Goal: Information Seeking & Learning: Check status

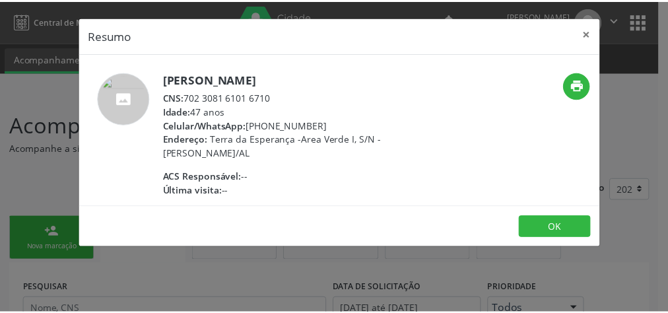
scroll to position [1165, 0]
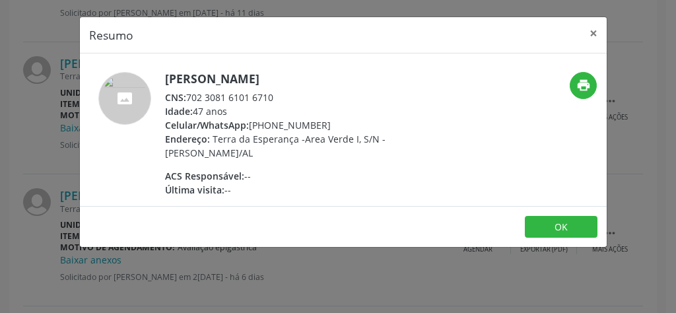
drag, startPoint x: 283, startPoint y: 99, endPoint x: 187, endPoint y: 98, distance: 95.8
click at [187, 98] on div "CNS: 702 3081 6101 6710" at bounding box center [293, 97] width 257 height 14
copy div "702 3081 6101 6710"
click at [590, 35] on button "×" at bounding box center [594, 33] width 26 height 32
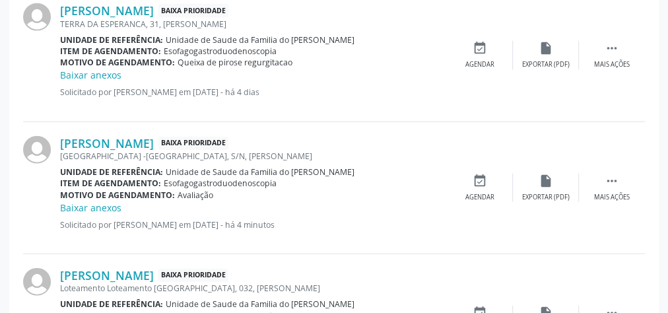
scroll to position [1572, 0]
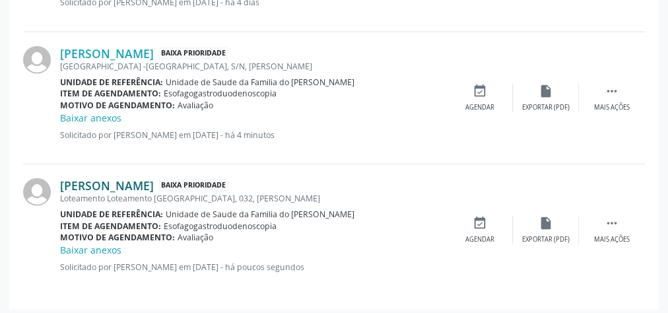
click at [144, 180] on link "[PERSON_NAME]" at bounding box center [107, 185] width 94 height 15
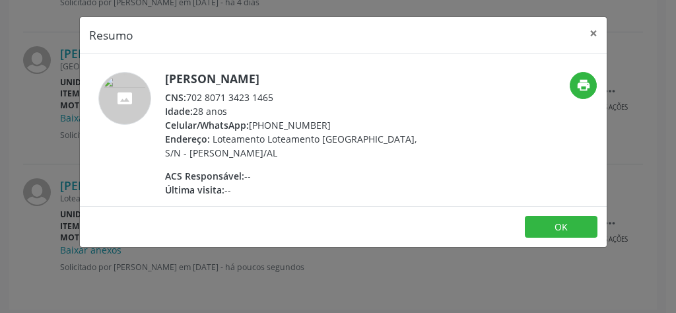
drag, startPoint x: 286, startPoint y: 94, endPoint x: 189, endPoint y: 93, distance: 97.1
click at [189, 93] on div "CNS: 702 8071 3423 1465" at bounding box center [293, 97] width 257 height 14
copy div "702 8071 3423 1465"
click at [594, 32] on button "×" at bounding box center [594, 33] width 26 height 32
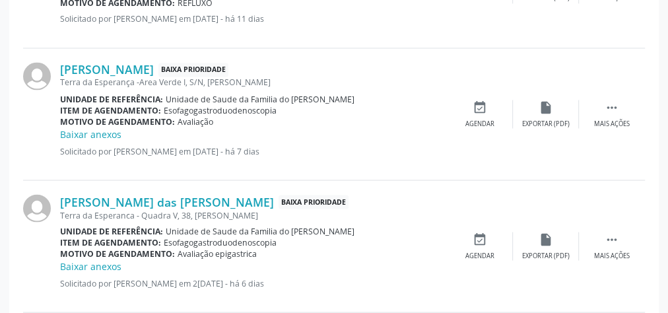
scroll to position [1149, 0]
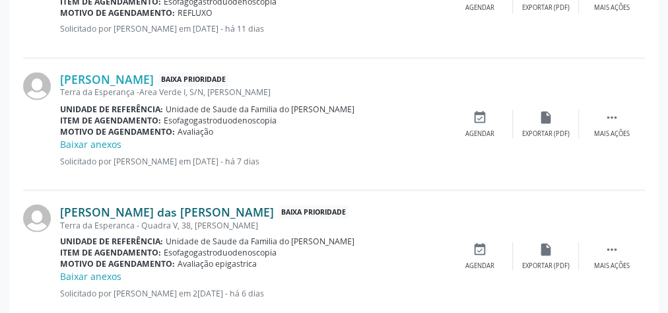
click at [155, 211] on link "[PERSON_NAME] das [PERSON_NAME]" at bounding box center [167, 211] width 214 height 15
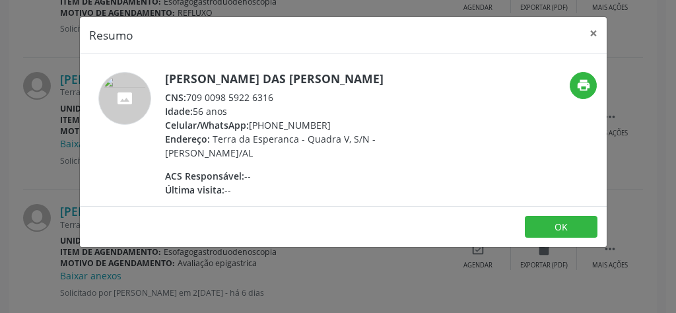
drag, startPoint x: 284, startPoint y: 94, endPoint x: 188, endPoint y: 96, distance: 95.8
click at [188, 96] on div "CNS: 709 0098 5922 6316" at bounding box center [293, 97] width 257 height 14
copy div "709 0098 5922 6316"
drag, startPoint x: 594, startPoint y: 32, endPoint x: 534, endPoint y: 57, distance: 65.4
click at [594, 33] on button "×" at bounding box center [594, 33] width 26 height 32
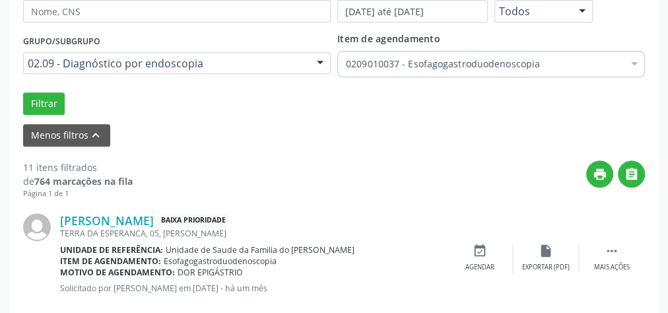
scroll to position [198, 0]
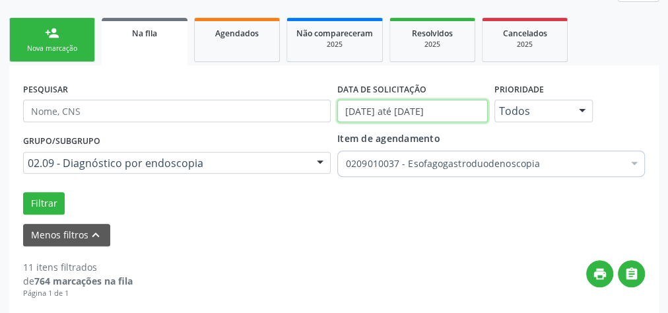
click at [409, 111] on input "[DATE] até [DATE]" at bounding box center [412, 111] width 151 height 22
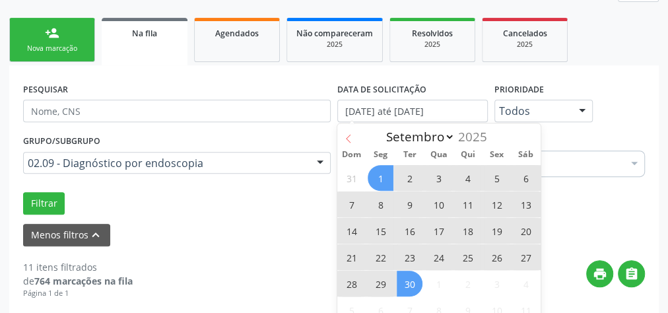
click at [347, 137] on icon at bounding box center [348, 138] width 5 height 9
select select "7"
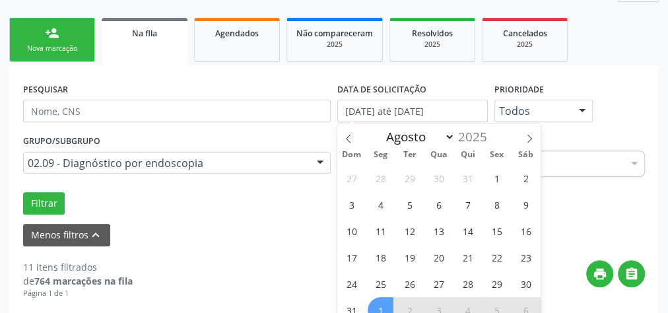
click at [484, 172] on div "27 28 29 30 31 1 2 3 4 5 6 7 8 9 10 11 12 13 14 15 16 17 18 19 20 21 22 23 24 2…" at bounding box center [438, 243] width 203 height 159
click at [494, 174] on span "1" at bounding box center [497, 178] width 26 height 26
type input "[DATE]"
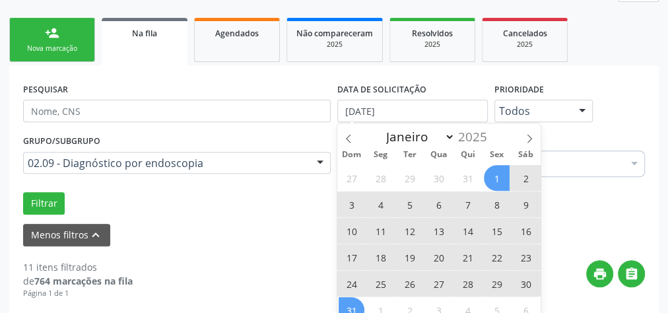
click at [354, 299] on span "31" at bounding box center [352, 310] width 26 height 26
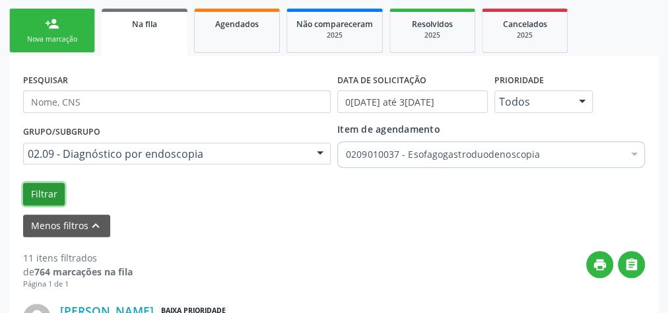
click at [51, 189] on button "Filtrar" at bounding box center [44, 194] width 42 height 22
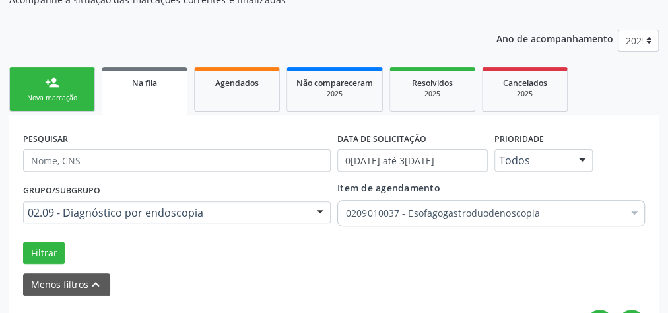
scroll to position [96, 0]
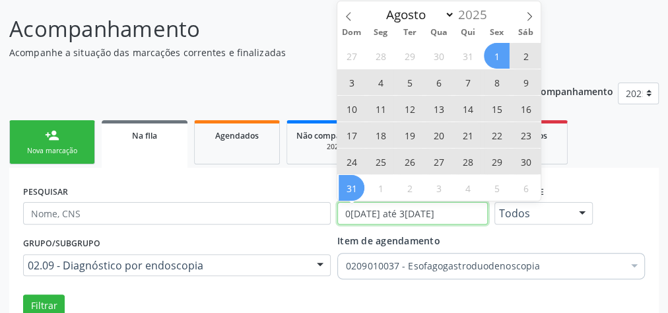
click at [385, 209] on input "0[DATE] até 3[DATE]" at bounding box center [412, 213] width 151 height 22
click at [349, 17] on icon at bounding box center [348, 16] width 9 height 9
select select "6"
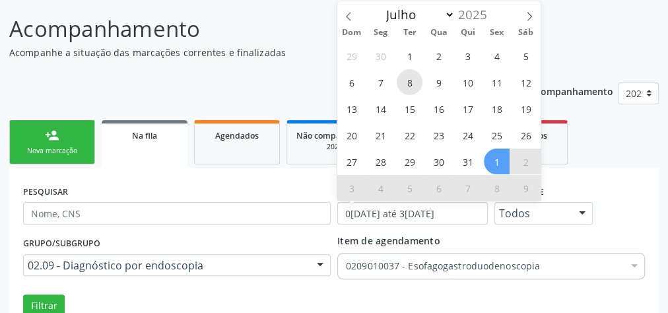
click at [405, 77] on span "8" at bounding box center [410, 82] width 26 height 26
type input "[DATE]"
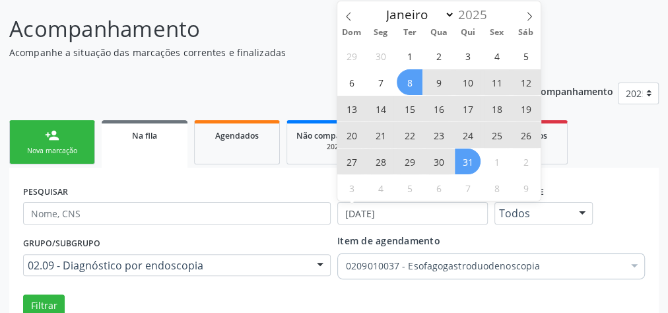
click at [464, 158] on span "31" at bounding box center [468, 162] width 26 height 26
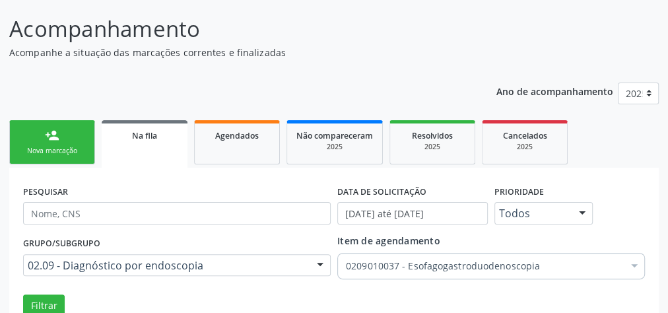
scroll to position [201, 0]
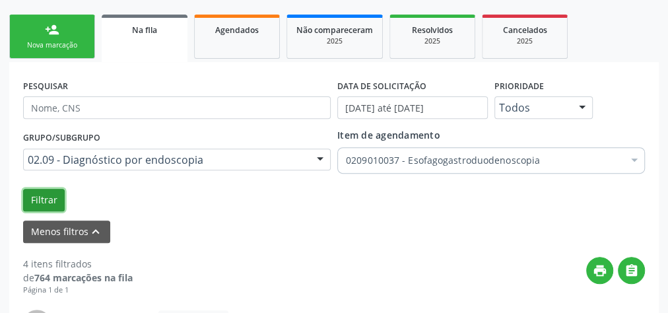
click at [40, 196] on button "Filtrar" at bounding box center [44, 200] width 42 height 22
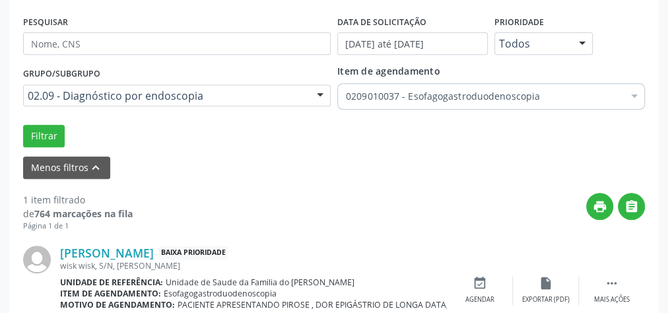
scroll to position [270, 0]
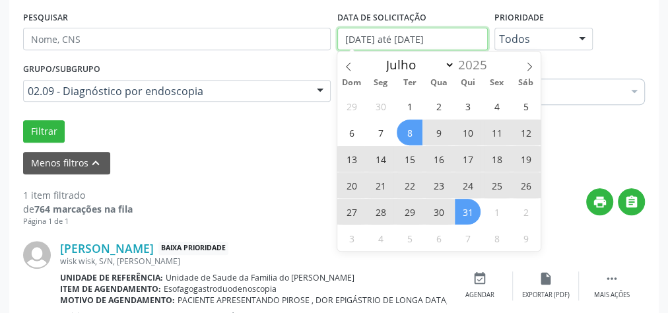
click at [446, 42] on input "[DATE] até [DATE]" at bounding box center [412, 39] width 151 height 22
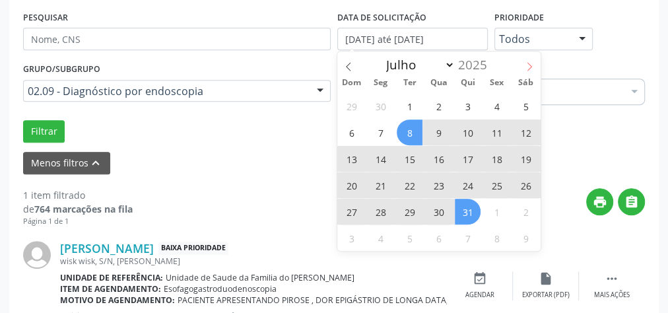
click at [528, 66] on icon at bounding box center [529, 66] width 9 height 9
select select "7"
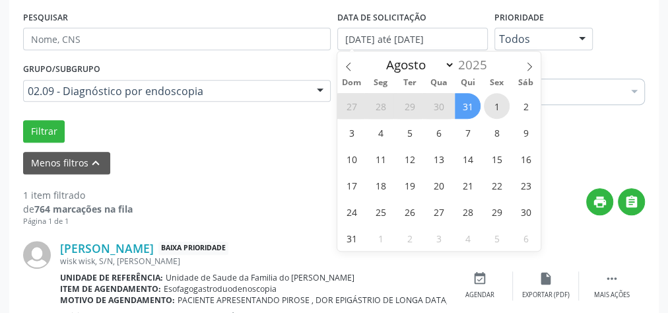
click at [489, 98] on span "1" at bounding box center [497, 106] width 26 height 26
type input "[DATE]"
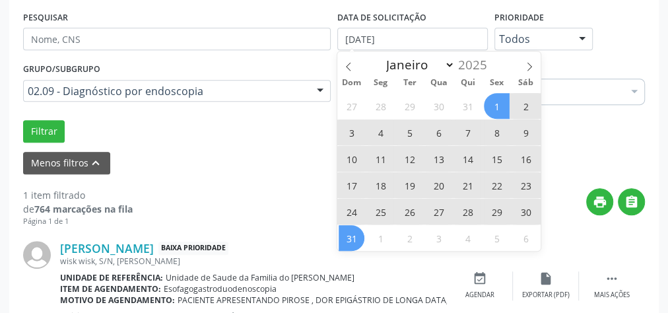
click at [357, 243] on span "31" at bounding box center [352, 238] width 26 height 26
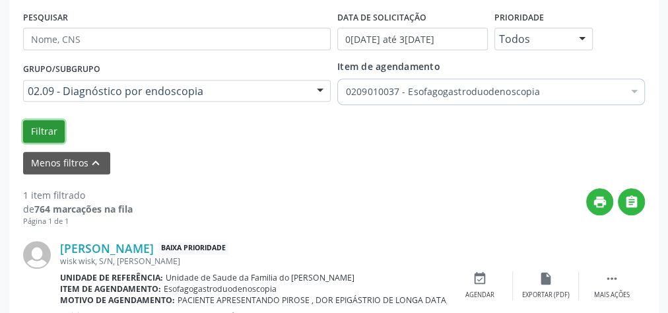
click at [46, 127] on button "Filtrar" at bounding box center [44, 131] width 42 height 22
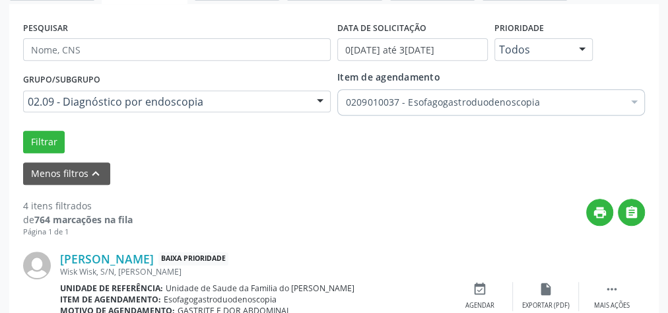
scroll to position [254, 0]
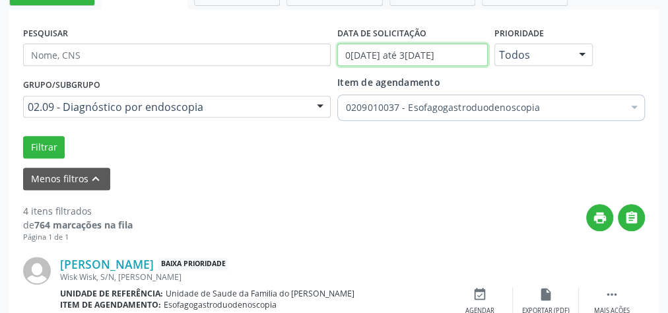
click at [435, 55] on input "0[DATE] até 3[DATE]" at bounding box center [412, 55] width 151 height 22
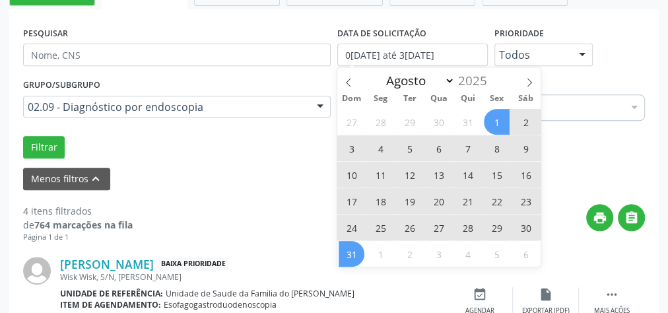
click at [531, 86] on icon at bounding box center [529, 82] width 9 height 9
select select "8"
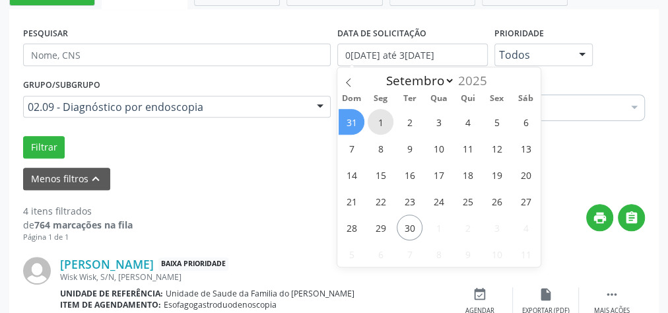
click at [374, 115] on span "1" at bounding box center [381, 122] width 26 height 26
type input "[DATE]"
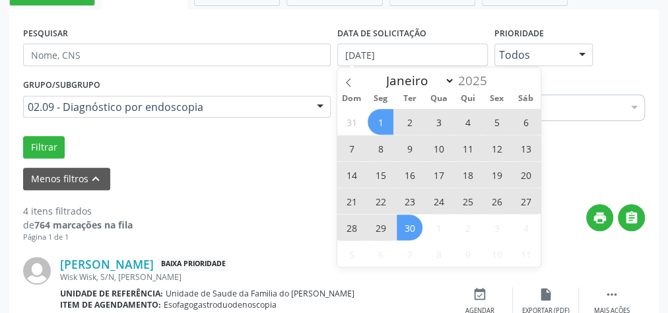
click at [405, 225] on span "30" at bounding box center [410, 228] width 26 height 26
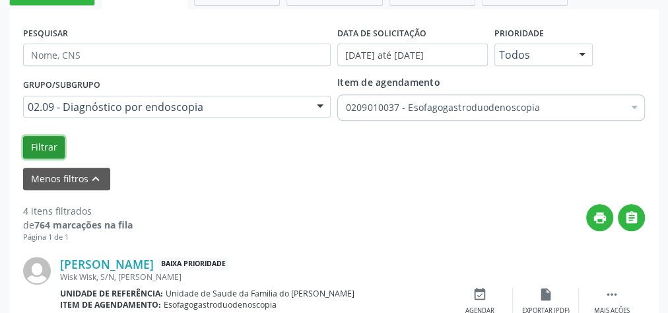
drag, startPoint x: 37, startPoint y: 148, endPoint x: 61, endPoint y: 146, distance: 23.9
click at [38, 148] on button "Filtrar" at bounding box center [44, 147] width 42 height 22
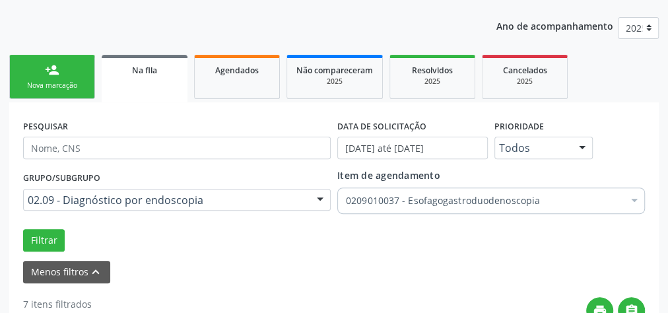
scroll to position [213, 0]
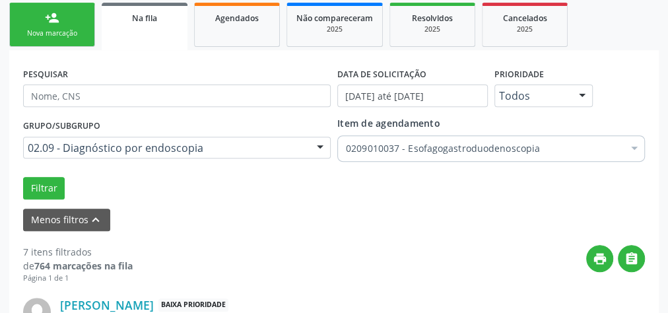
click at [462, 155] on div "0209010037 - Esofagogastroduodenoscopia" at bounding box center [491, 148] width 308 height 26
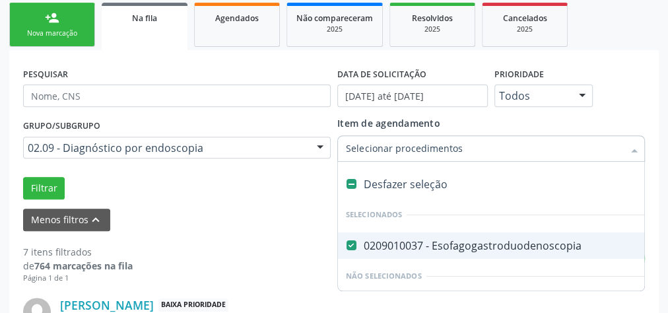
click at [349, 242] on Esofagogastroduodenoscopia at bounding box center [352, 245] width 10 height 10
click at [347, 242] on Esofagogastroduodenoscopia "checkbox" at bounding box center [342, 245] width 9 height 9
checkbox Esofagogastroduodenoscopia "false"
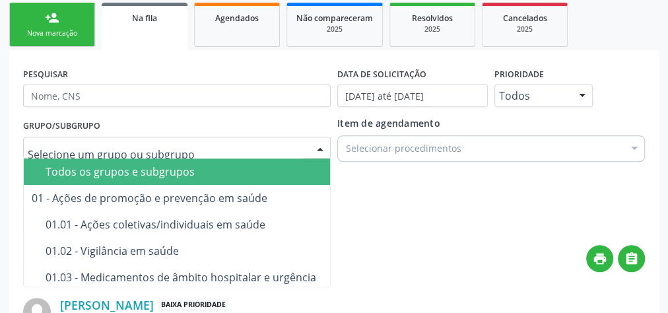
click at [321, 145] on div at bounding box center [320, 148] width 20 height 22
drag, startPoint x: 388, startPoint y: 195, endPoint x: 392, endPoint y: 188, distance: 8.3
click at [389, 195] on div "Filtrar" at bounding box center [334, 188] width 629 height 22
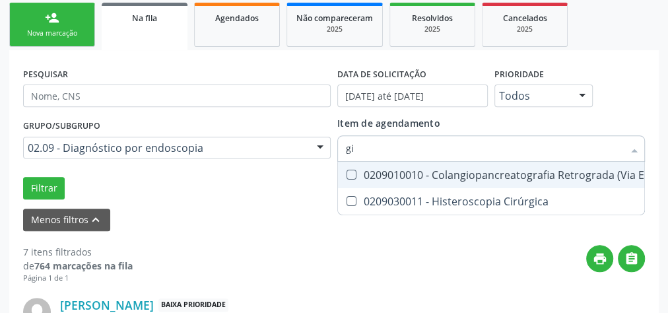
type input "g"
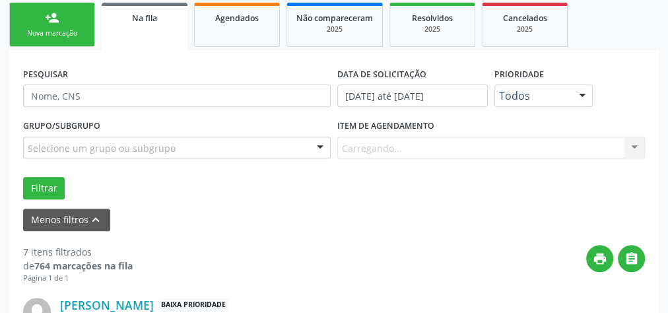
click at [402, 149] on div "Item de agendamento [GEOGRAPHIC_DATA]... No elements found. Consider changing t…" at bounding box center [491, 137] width 308 height 42
click at [428, 149] on div "Item de agendamento [GEOGRAPHIC_DATA]... No elements found. Consider changing t…" at bounding box center [491, 137] width 308 height 42
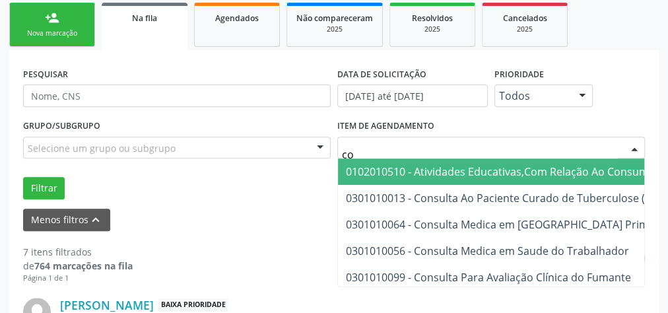
type input "c"
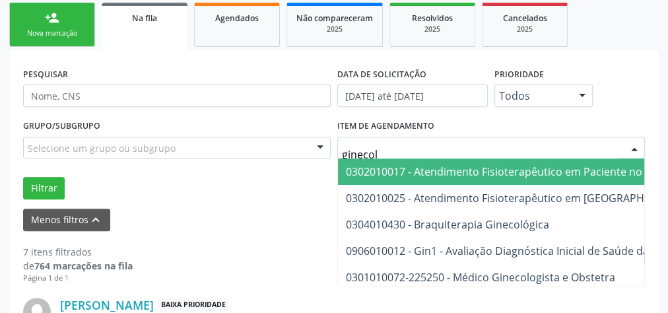
type input "ginecolo"
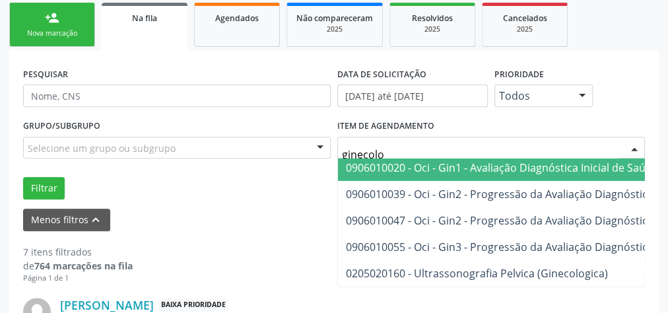
click at [301, 148] on div "Selecione um grupo ou subgrupo" at bounding box center [177, 148] width 308 height 22
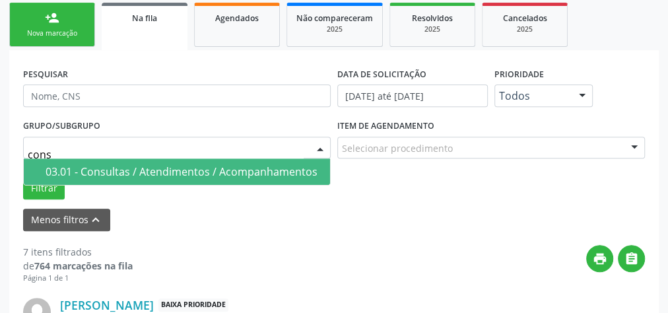
type input "consu"
click at [256, 170] on div "03.01 - Consultas / Atendimentos / Acompanhamentos" at bounding box center [184, 171] width 277 height 11
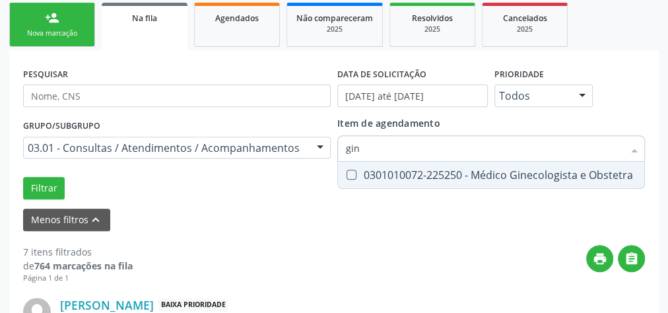
type input "gine"
click at [495, 172] on div "0301010072-225250 - Médico Ginecologista e Obstetra" at bounding box center [491, 175] width 291 height 11
checkbox Obstetra "true"
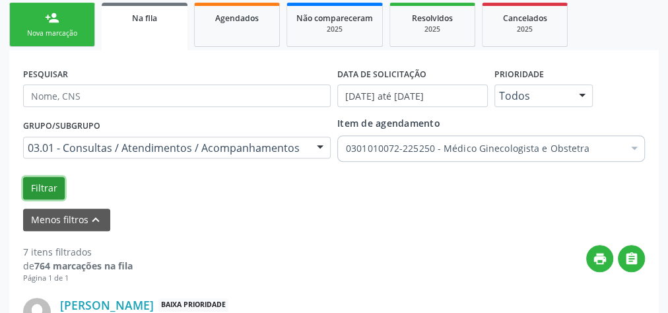
click at [44, 186] on button "Filtrar" at bounding box center [44, 188] width 42 height 22
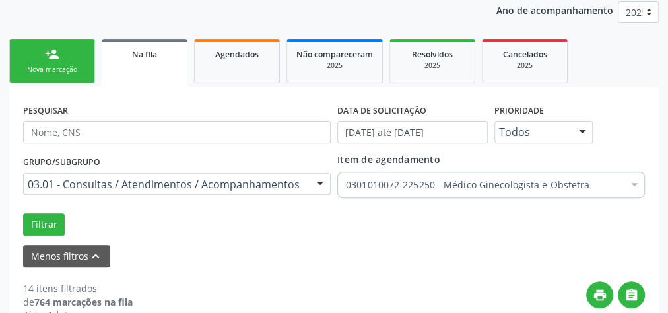
scroll to position [160, 0]
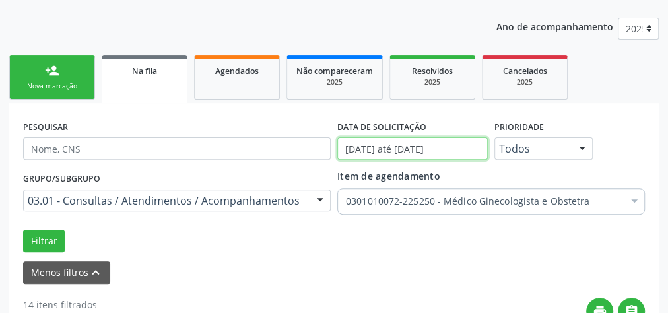
click at [371, 149] on input "[DATE] até [DATE]" at bounding box center [412, 148] width 151 height 22
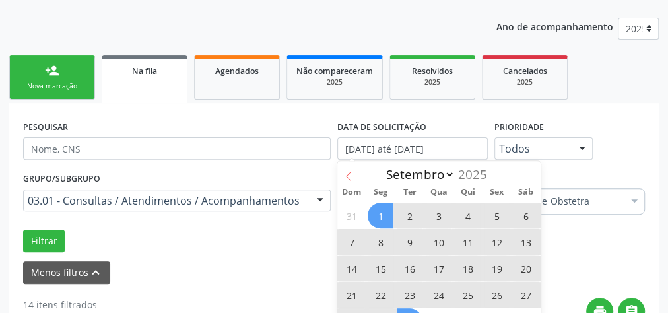
click at [351, 177] on icon at bounding box center [348, 176] width 9 height 9
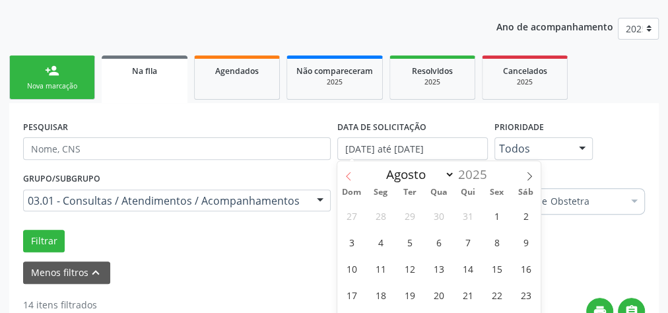
click at [351, 177] on icon at bounding box center [348, 176] width 9 height 9
select select "6"
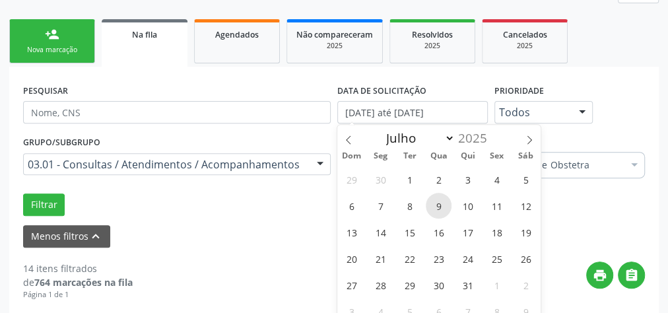
scroll to position [213, 0]
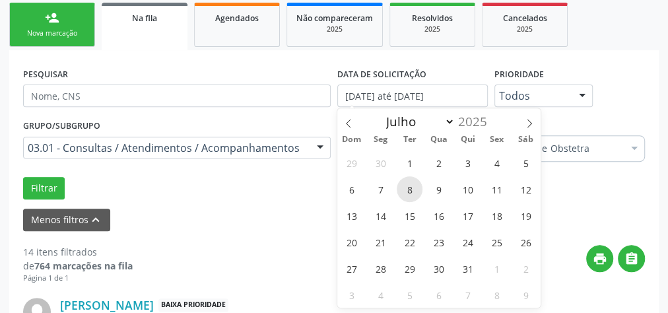
click at [407, 183] on span "8" at bounding box center [410, 189] width 26 height 26
type input "[DATE]"
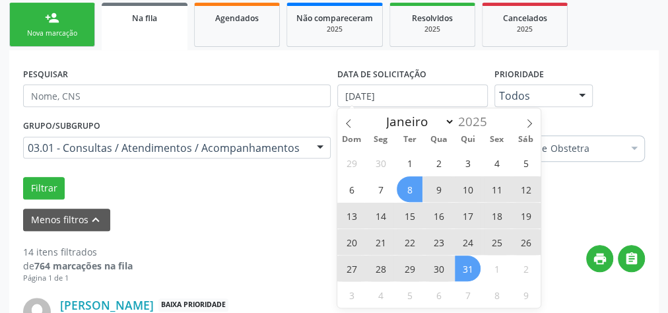
click at [466, 267] on span "31" at bounding box center [468, 269] width 26 height 26
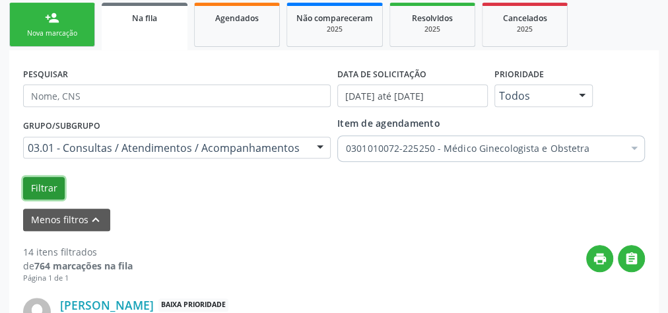
click at [48, 186] on button "Filtrar" at bounding box center [44, 188] width 42 height 22
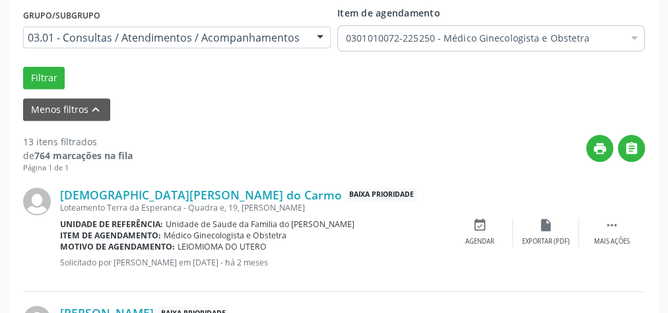
scroll to position [218, 0]
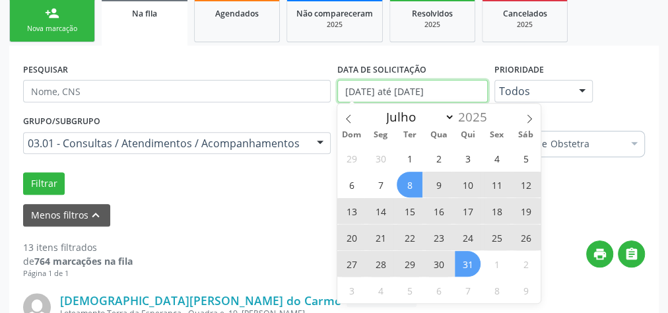
click at [395, 90] on input "[DATE] até [DATE]" at bounding box center [412, 91] width 151 height 22
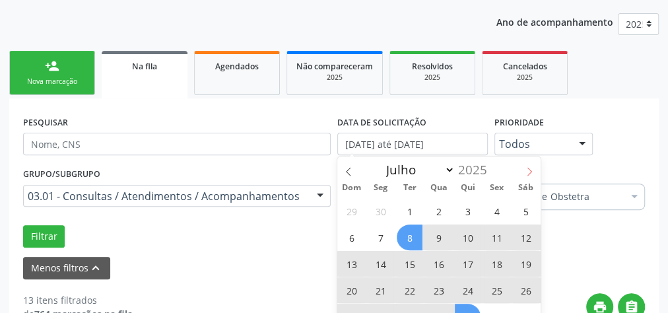
click at [535, 168] on span at bounding box center [529, 168] width 22 height 22
select select "7"
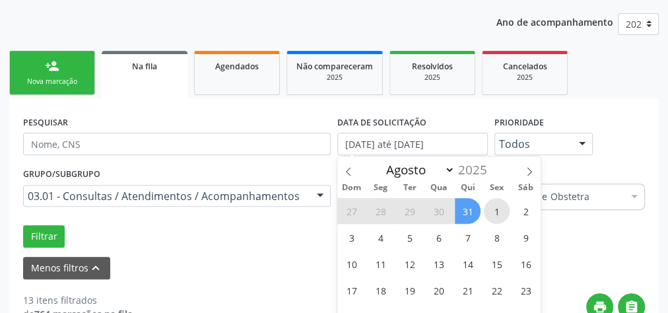
click at [491, 207] on span "1" at bounding box center [497, 211] width 26 height 26
type input "[DATE]"
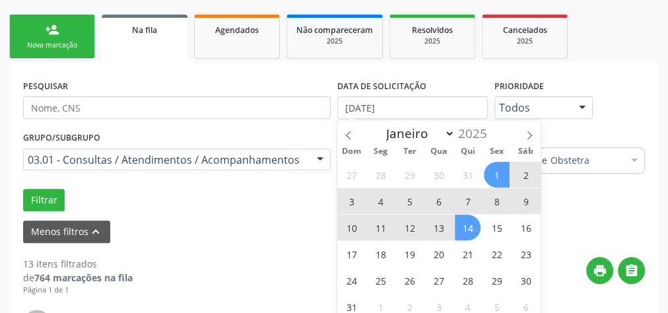
scroll to position [218, 0]
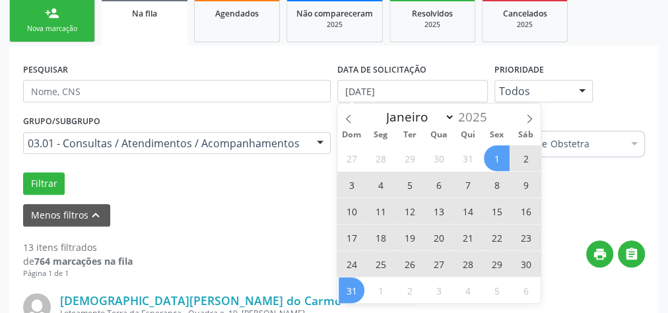
click at [352, 289] on span "31" at bounding box center [352, 290] width 26 height 26
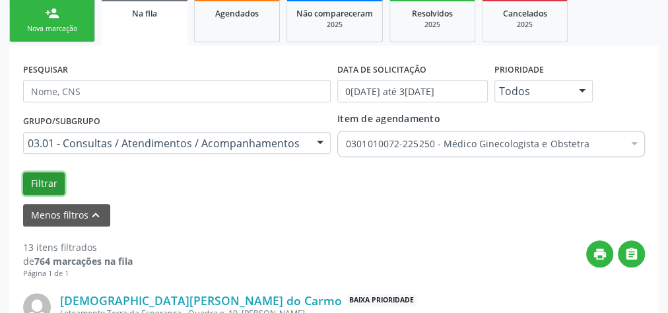
click at [44, 186] on button "Filtrar" at bounding box center [44, 183] width 42 height 22
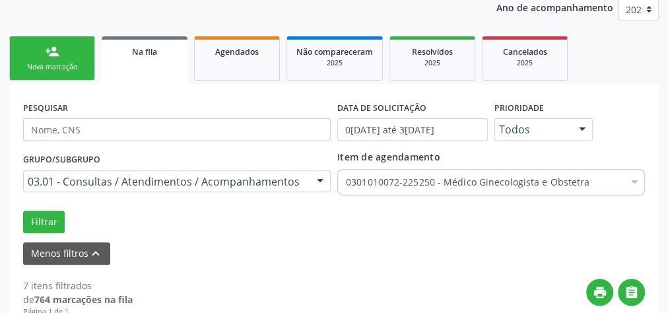
scroll to position [165, 0]
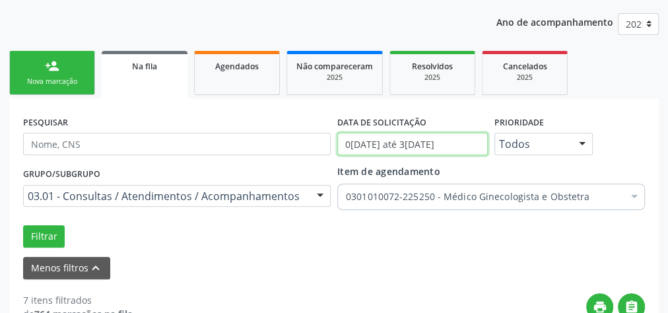
click at [392, 137] on input "0[DATE] até 3[DATE]" at bounding box center [412, 144] width 151 height 22
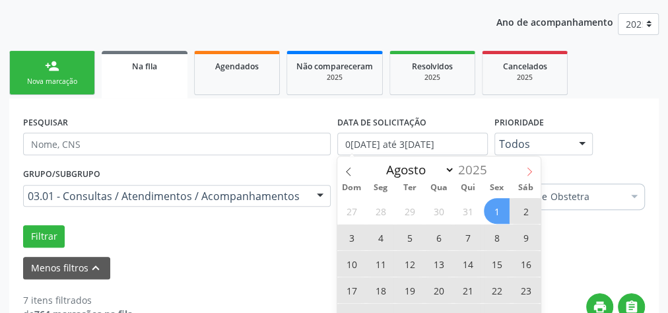
click at [528, 168] on icon at bounding box center [529, 171] width 9 height 9
select select "8"
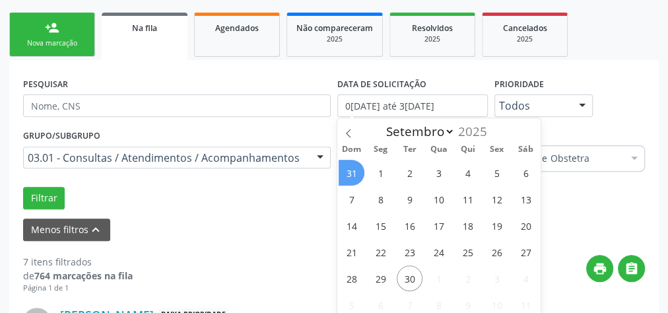
scroll to position [218, 0]
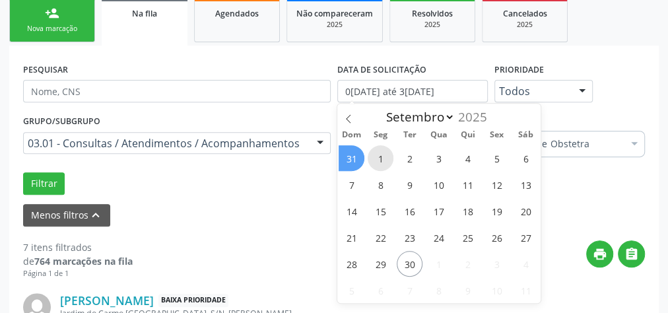
click at [388, 159] on span "1" at bounding box center [381, 158] width 26 height 26
type input "[DATE]"
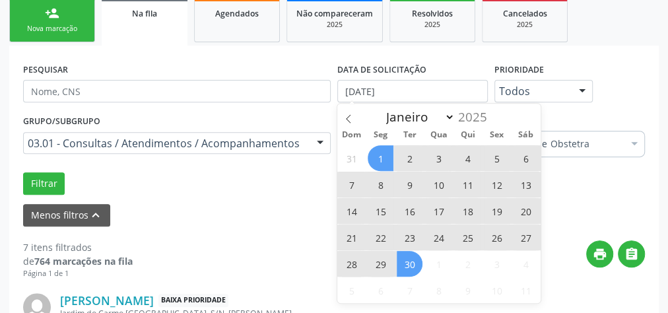
click at [407, 260] on span "30" at bounding box center [410, 264] width 26 height 26
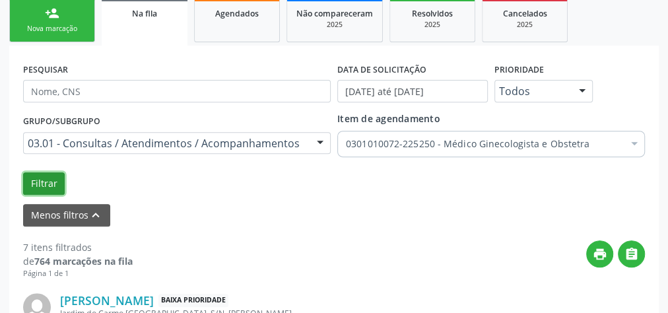
click at [30, 180] on button "Filtrar" at bounding box center [44, 183] width 42 height 22
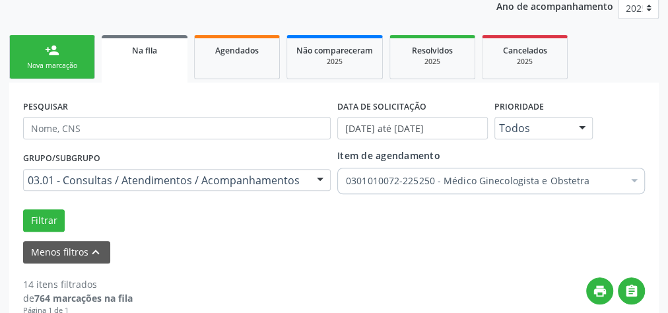
scroll to position [165, 0]
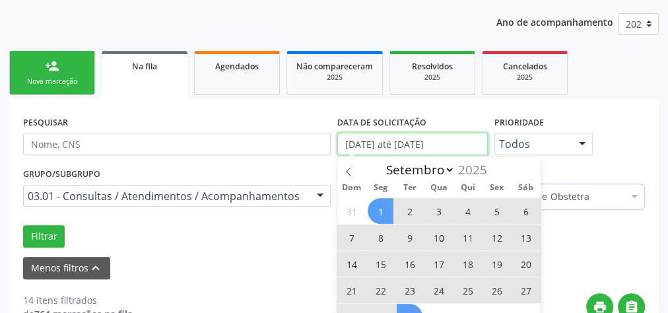
click at [390, 143] on input "[DATE] até [DATE]" at bounding box center [412, 144] width 151 height 22
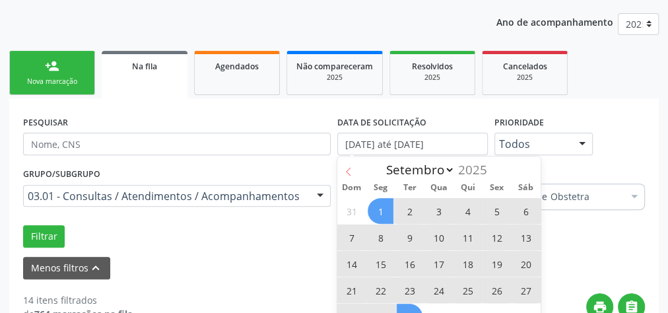
click at [357, 168] on span at bounding box center [348, 168] width 22 height 22
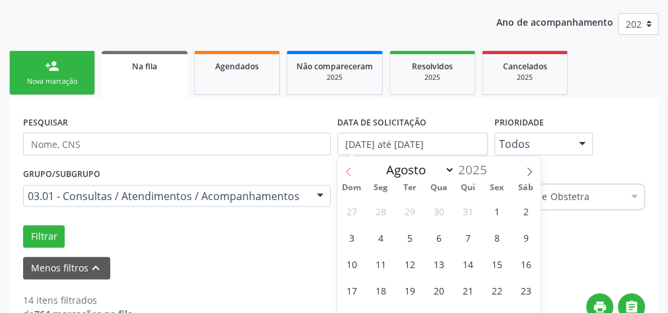
click at [357, 168] on span at bounding box center [348, 168] width 22 height 22
select select "6"
click at [409, 232] on span "8" at bounding box center [410, 238] width 26 height 26
type input "[DATE]"
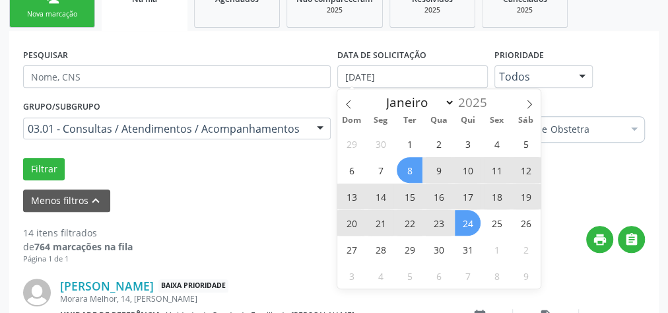
scroll to position [271, 0]
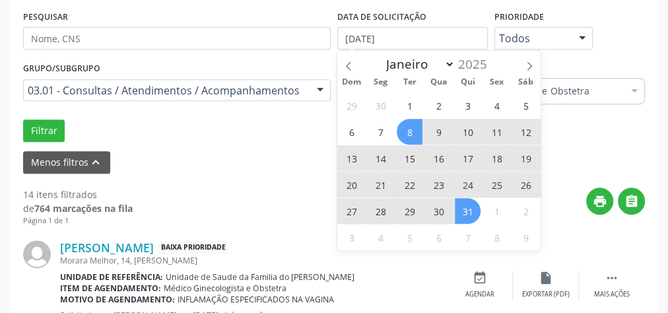
click at [464, 213] on span "31" at bounding box center [468, 211] width 26 height 26
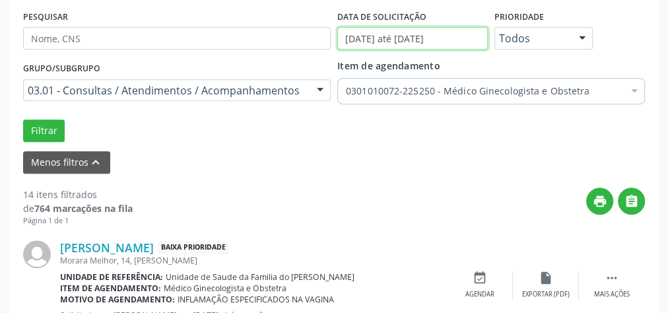
click at [466, 40] on input "[DATE] até [DATE]" at bounding box center [412, 38] width 151 height 22
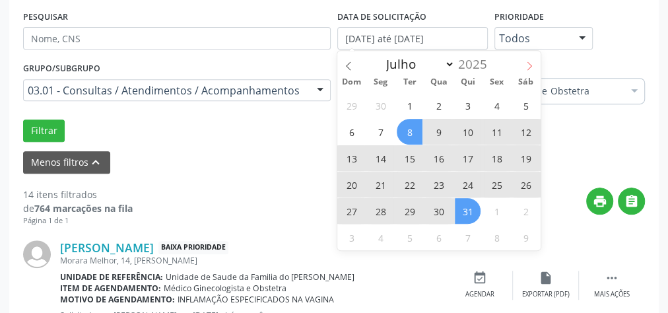
click at [528, 65] on icon at bounding box center [529, 65] width 9 height 9
select select "7"
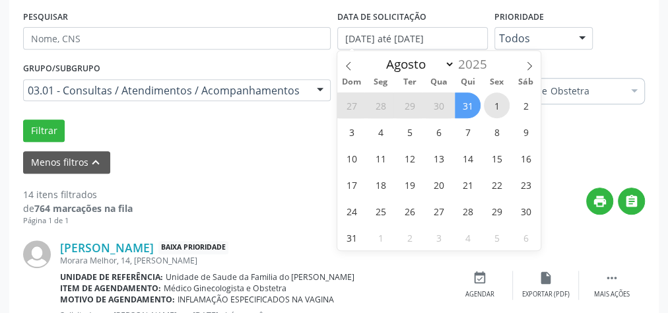
click at [493, 100] on span "1" at bounding box center [497, 105] width 26 height 26
type input "[DATE]"
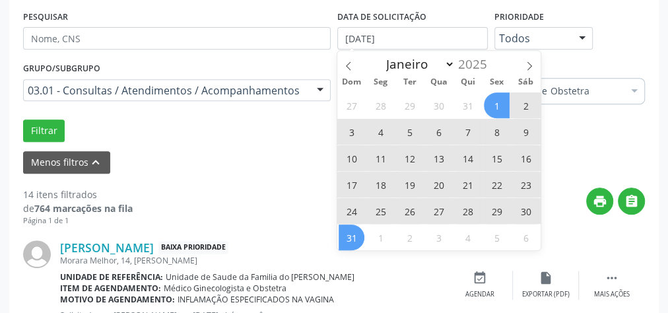
click at [355, 232] on span "31" at bounding box center [352, 238] width 26 height 26
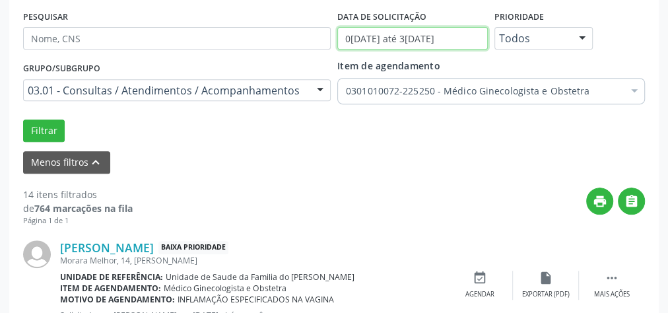
click at [468, 36] on input "0[DATE] até 3[DATE]" at bounding box center [412, 38] width 151 height 22
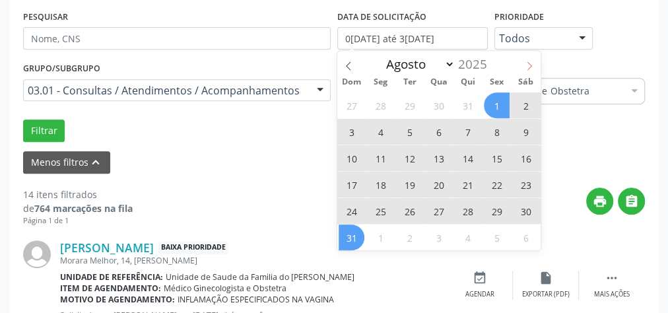
click at [530, 67] on icon at bounding box center [530, 65] width 5 height 9
select select "8"
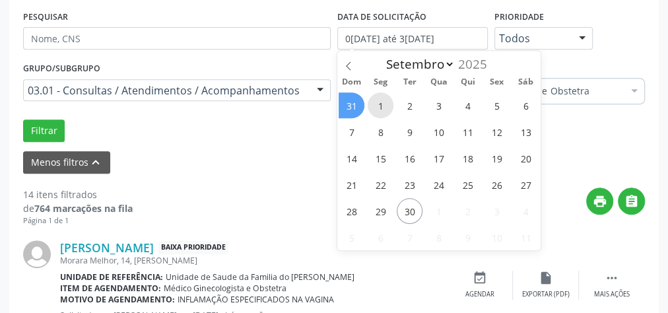
click at [383, 102] on span "1" at bounding box center [381, 105] width 26 height 26
type input "[DATE]"
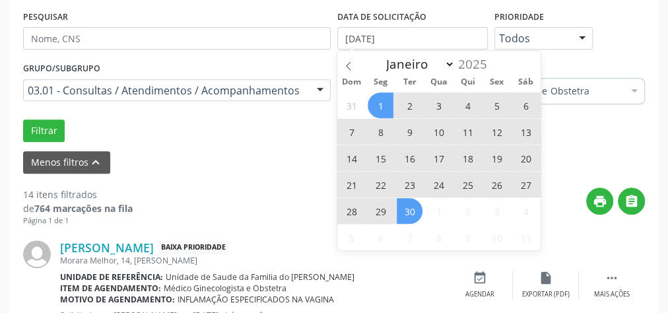
click at [414, 207] on span "30" at bounding box center [410, 211] width 26 height 26
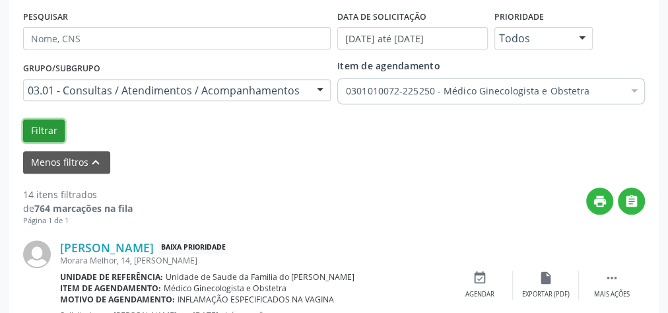
click at [50, 131] on button "Filtrar" at bounding box center [44, 131] width 42 height 22
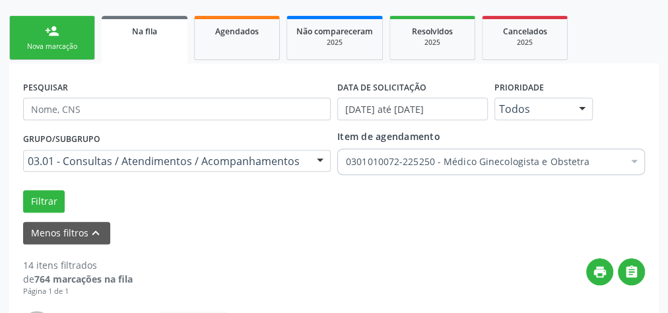
scroll to position [211, 0]
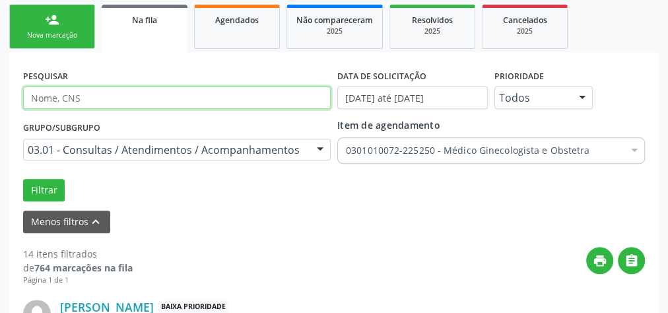
click at [71, 98] on input "text" at bounding box center [177, 98] width 308 height 22
type input "andressa"
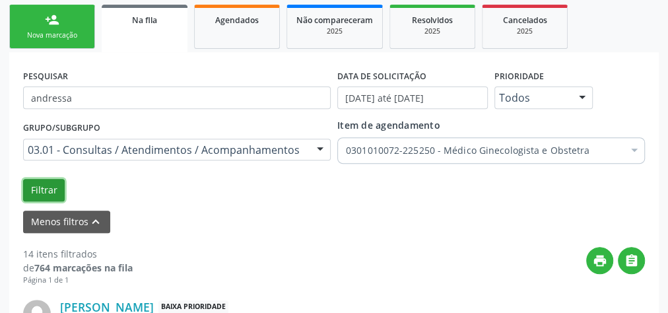
click at [55, 189] on button "Filtrar" at bounding box center [44, 190] width 42 height 22
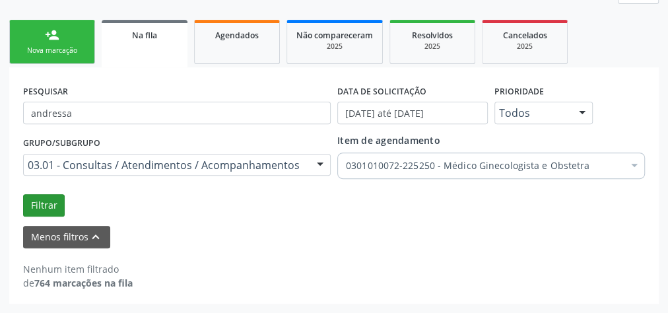
scroll to position [194, 0]
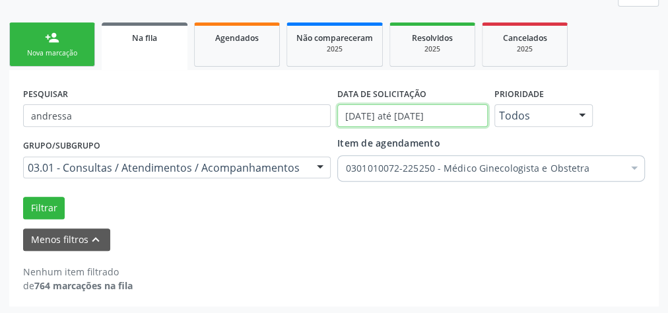
click at [415, 115] on input "[DATE] até [DATE]" at bounding box center [412, 115] width 151 height 22
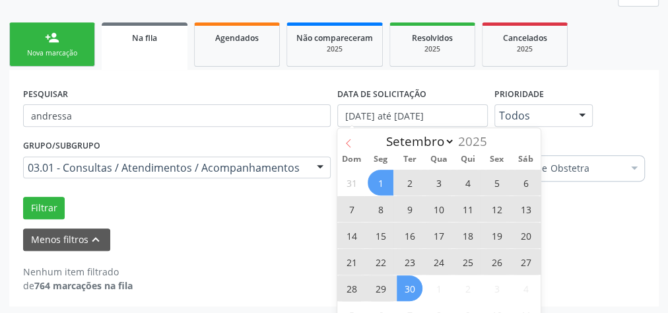
click at [350, 142] on icon at bounding box center [348, 143] width 9 height 9
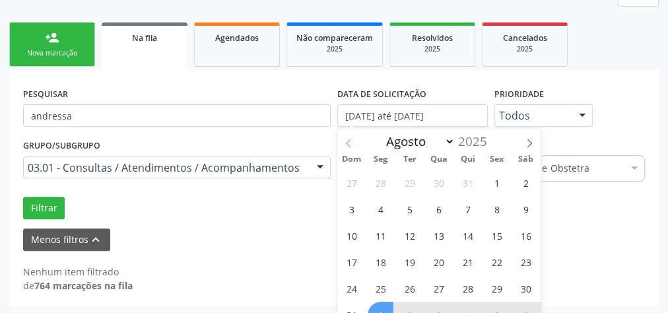
click at [350, 142] on icon at bounding box center [348, 143] width 9 height 9
select select "6"
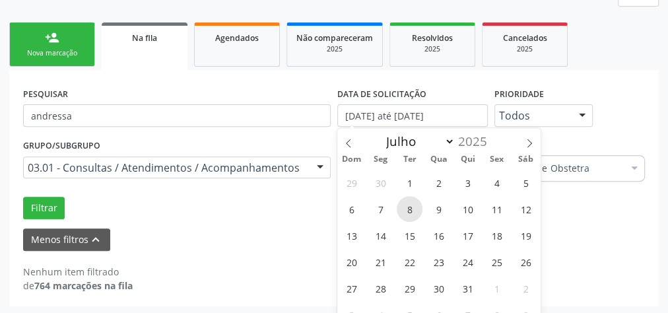
click at [409, 212] on span "8" at bounding box center [410, 209] width 26 height 26
type input "[DATE]"
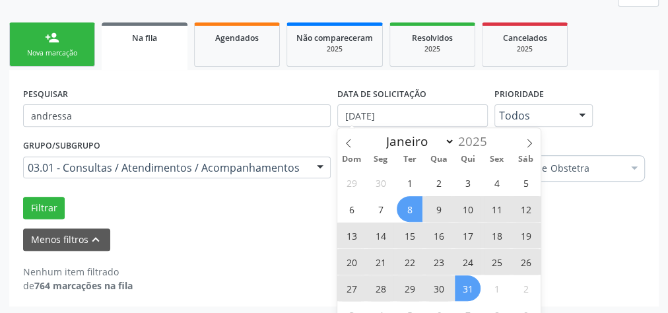
click at [476, 281] on span "31" at bounding box center [468, 288] width 26 height 26
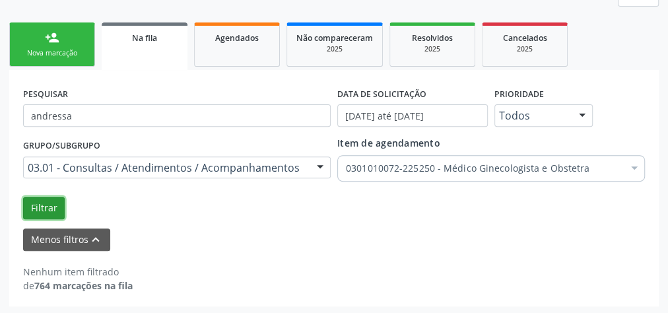
click at [50, 199] on button "Filtrar" at bounding box center [44, 208] width 42 height 22
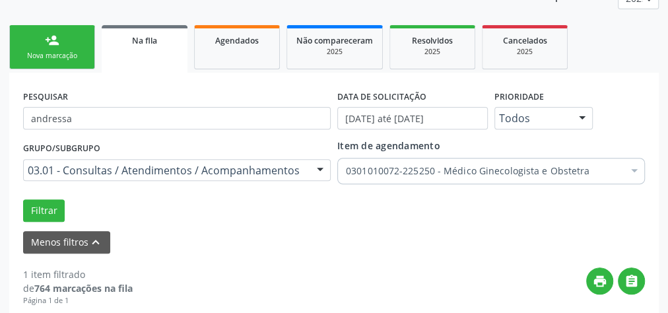
scroll to position [112, 0]
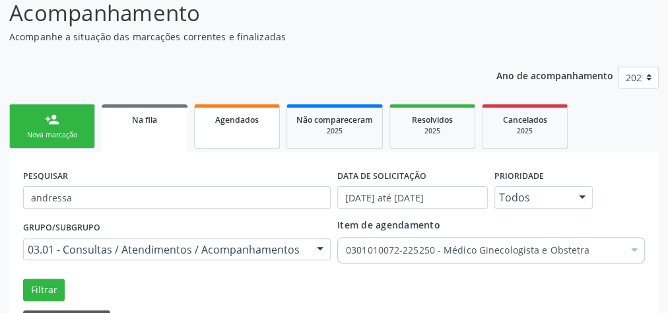
click at [247, 129] on link "Agendados" at bounding box center [237, 126] width 86 height 44
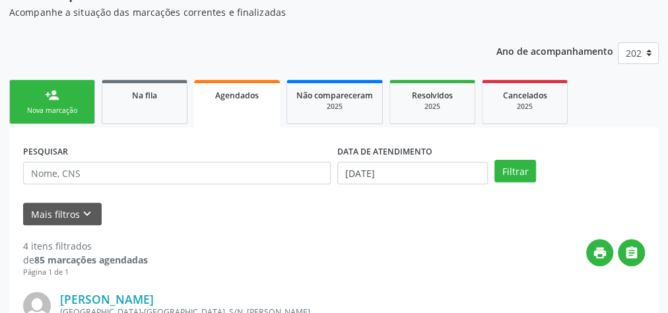
scroll to position [135, 0]
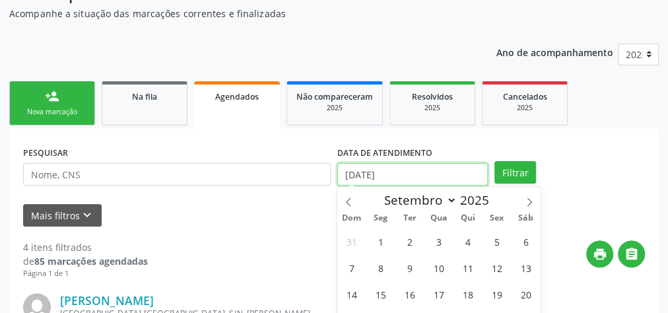
click at [379, 172] on input "[DATE]" at bounding box center [412, 174] width 151 height 22
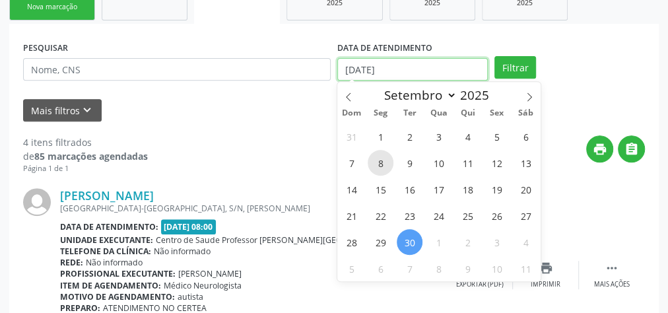
scroll to position [240, 0]
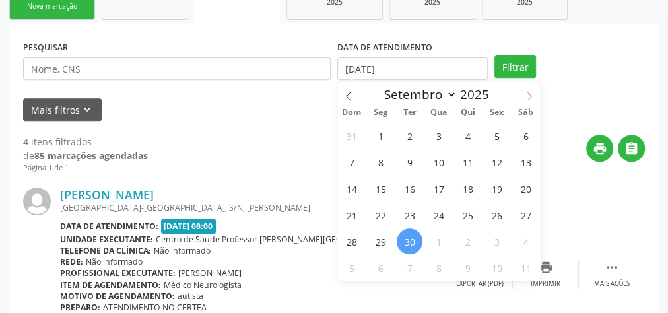
click at [523, 92] on span at bounding box center [529, 92] width 22 height 22
select select "9"
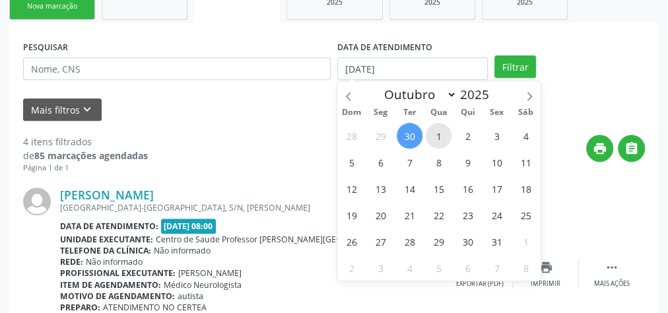
click at [442, 127] on span "1" at bounding box center [439, 136] width 26 height 26
type input "01/10/2025"
click at [441, 137] on span "1" at bounding box center [439, 136] width 26 height 26
select select "9"
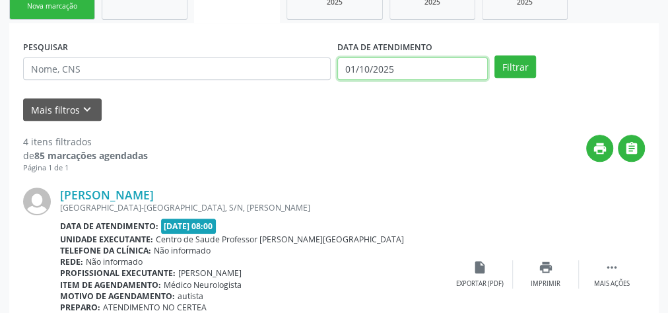
click at [401, 70] on input "01/10/2025" at bounding box center [412, 68] width 151 height 22
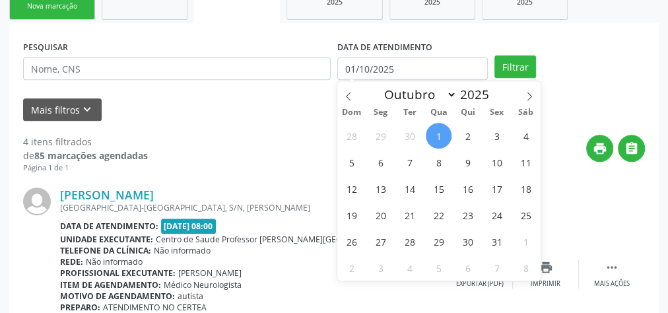
click at [437, 132] on span "1" at bounding box center [439, 136] width 26 height 26
type input "01/10/2025"
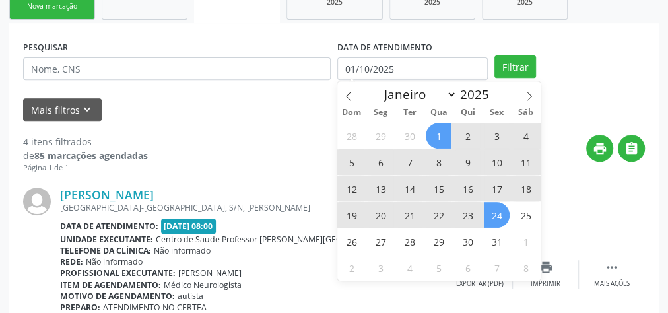
click at [499, 216] on span "24" at bounding box center [497, 215] width 26 height 26
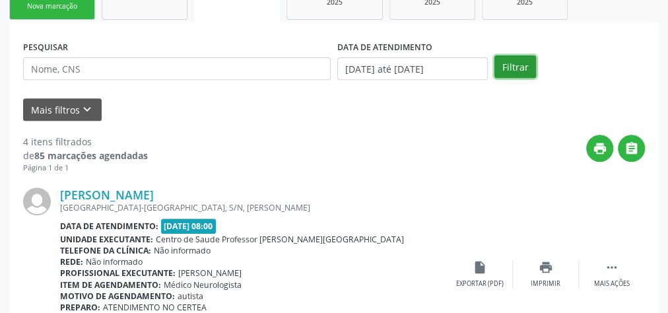
click at [505, 66] on button "Filtrar" at bounding box center [516, 66] width 42 height 22
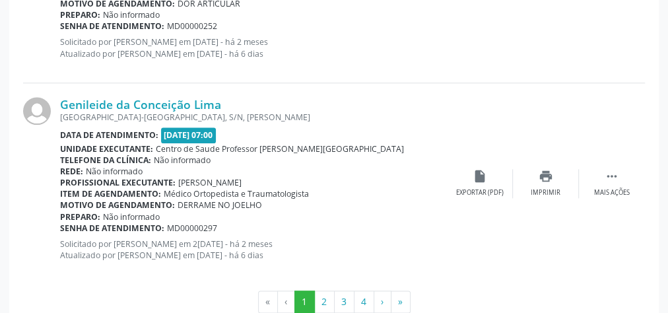
scroll to position [3207, 0]
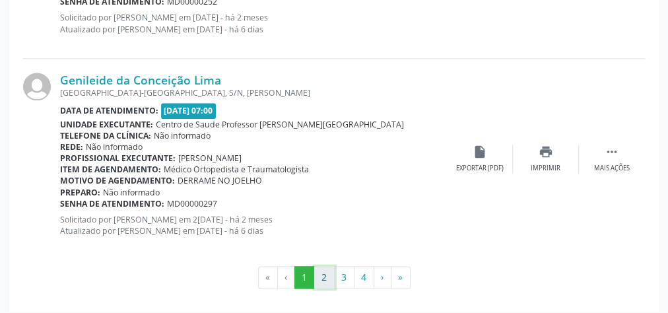
click at [330, 275] on button "2" at bounding box center [324, 277] width 20 height 22
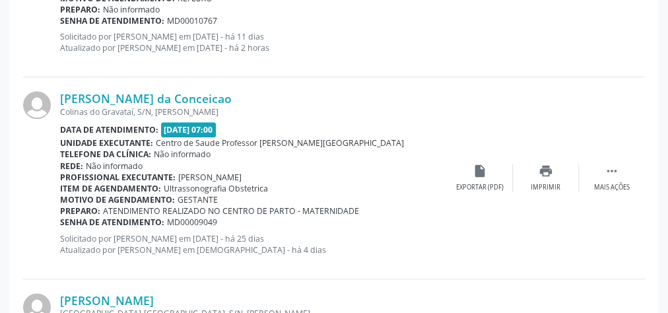
scroll to position [528, 0]
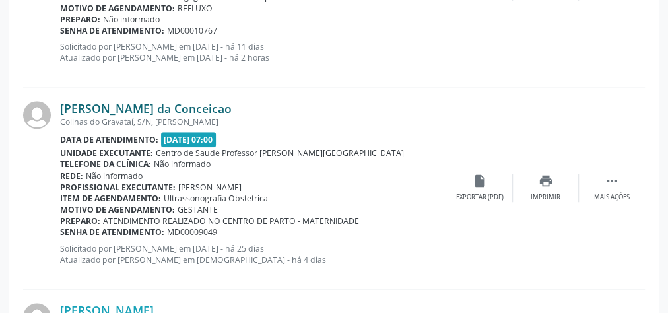
click at [177, 108] on link "[PERSON_NAME] da Conceicao" at bounding box center [146, 108] width 172 height 15
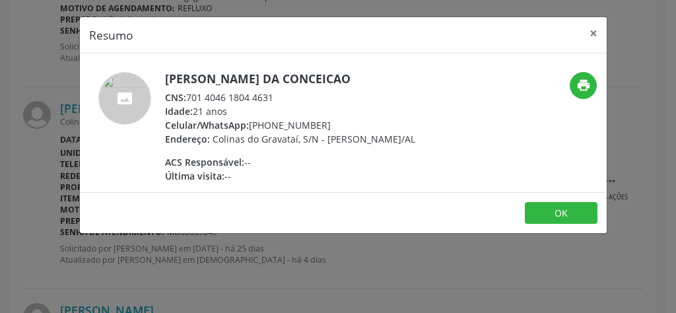
drag, startPoint x: 278, startPoint y: 97, endPoint x: 186, endPoint y: 95, distance: 92.5
click at [186, 95] on div "CNS: 701 4046 1804 4631" at bounding box center [290, 97] width 250 height 14
copy div "701 4046 1804 4631"
click at [592, 32] on button "×" at bounding box center [594, 33] width 26 height 32
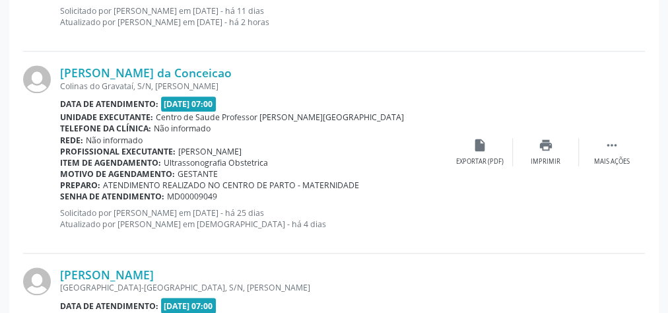
scroll to position [581, 0]
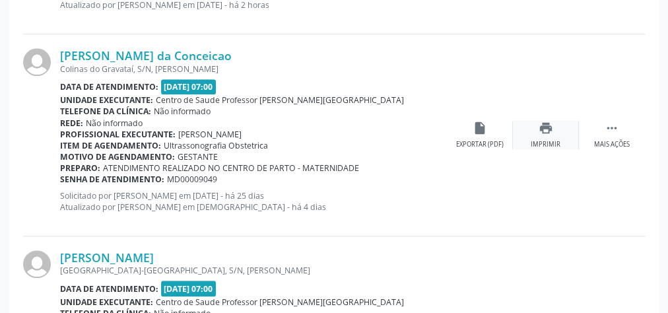
click at [540, 137] on div "print Imprimir" at bounding box center [546, 135] width 66 height 28
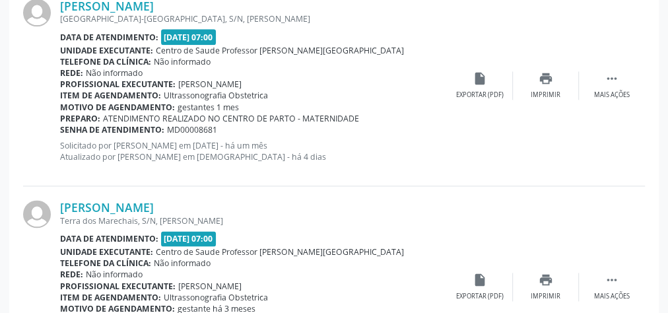
scroll to position [845, 0]
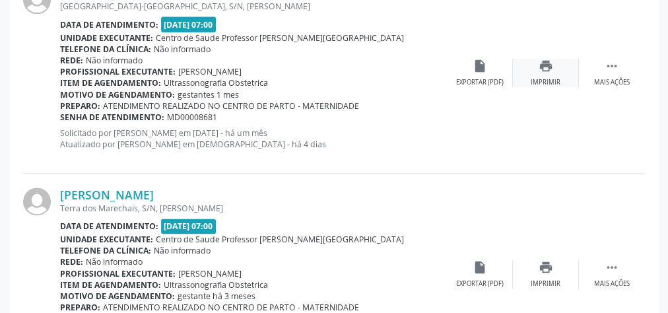
click at [544, 78] on div "Imprimir" at bounding box center [546, 82] width 30 height 9
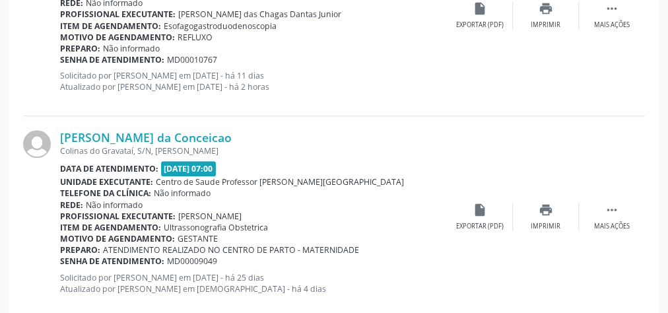
scroll to position [581, 0]
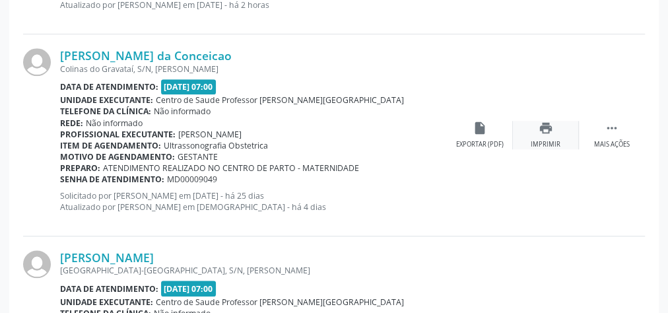
click at [555, 141] on div "Imprimir" at bounding box center [546, 144] width 30 height 9
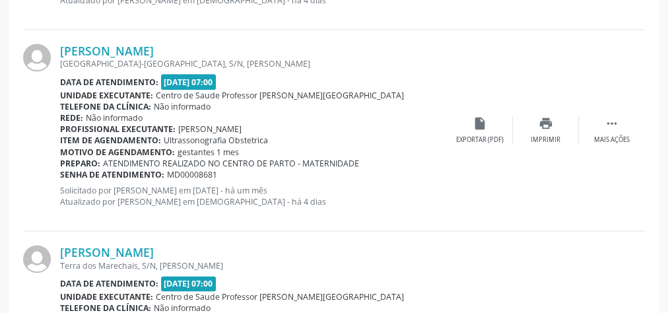
scroll to position [793, 0]
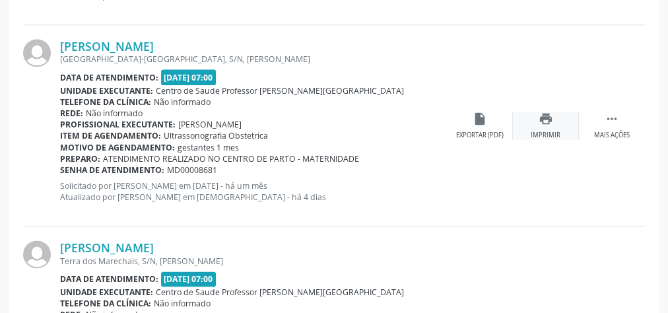
click at [536, 125] on div "print Imprimir" at bounding box center [546, 126] width 66 height 28
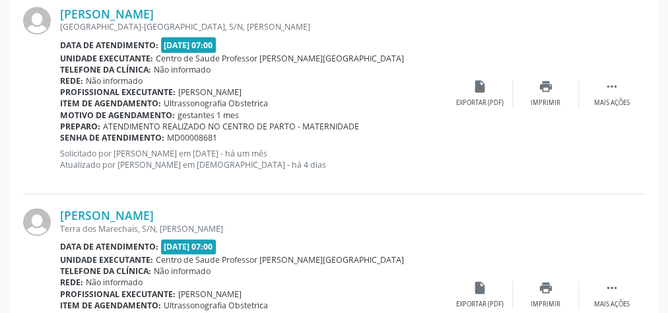
scroll to position [951, 0]
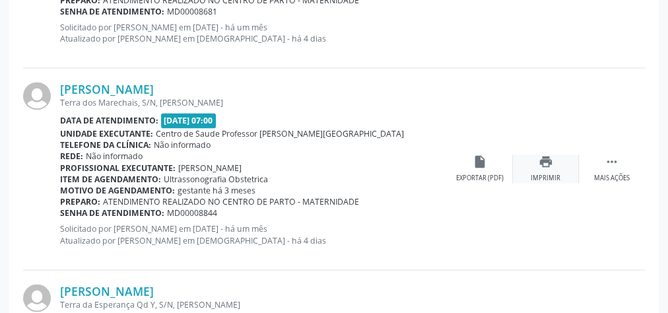
click at [533, 174] on div "Imprimir" at bounding box center [546, 178] width 30 height 9
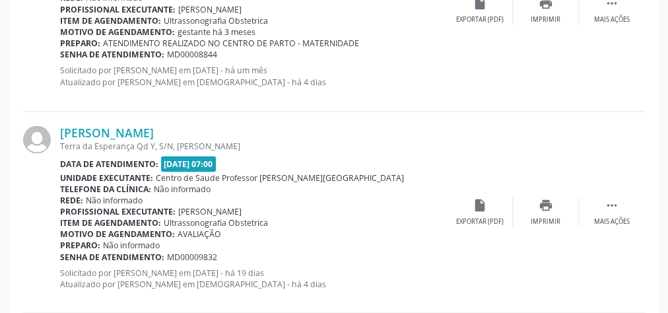
scroll to position [1162, 0]
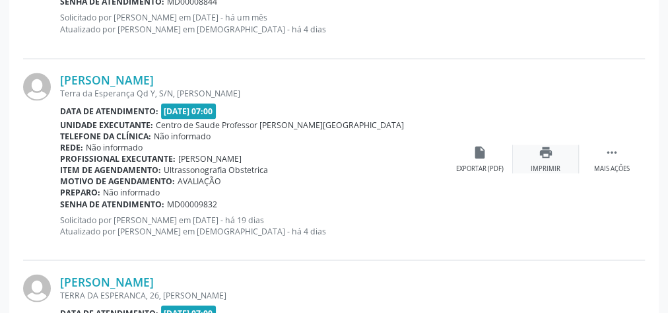
click at [546, 165] on div "Imprimir" at bounding box center [546, 168] width 30 height 9
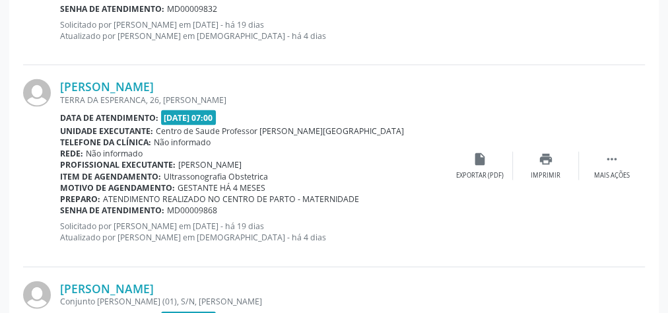
scroll to position [1374, 0]
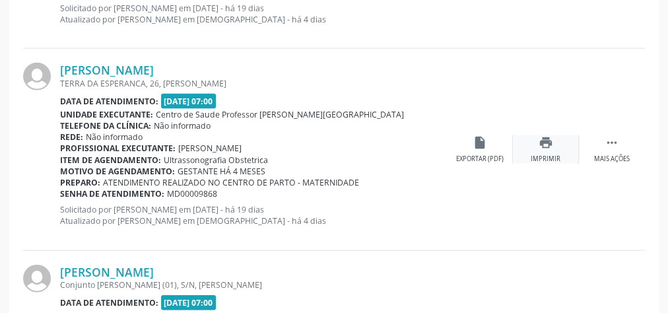
click at [551, 155] on div "Imprimir" at bounding box center [546, 159] width 30 height 9
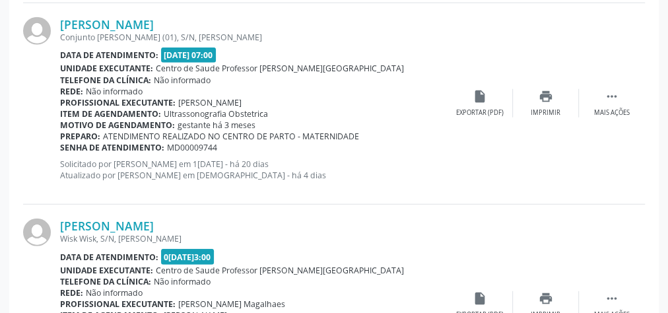
scroll to position [1638, 0]
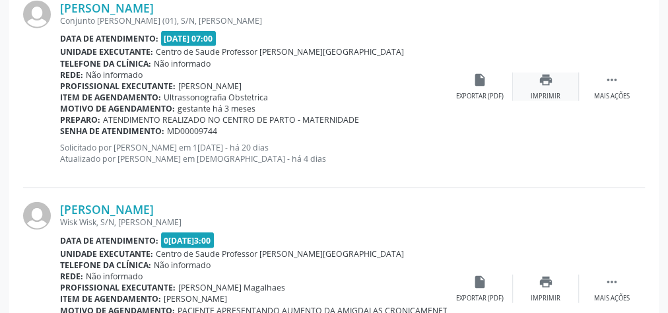
click at [544, 87] on div "print Imprimir" at bounding box center [546, 87] width 66 height 28
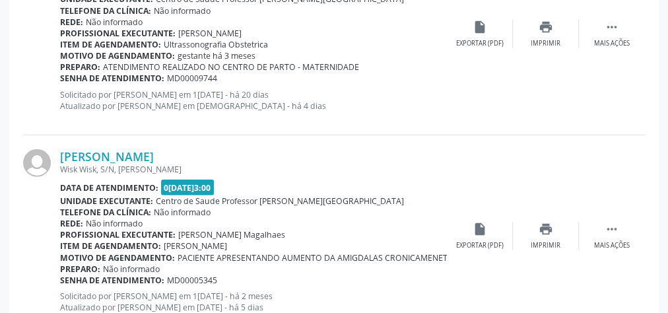
scroll to position [1744, 0]
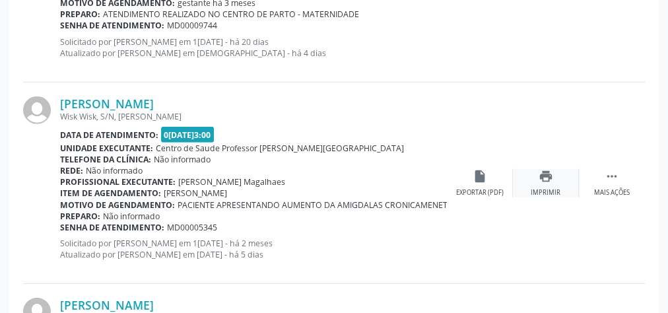
click at [555, 183] on div "print Imprimir" at bounding box center [546, 183] width 66 height 28
click at [153, 103] on link "[PERSON_NAME]" at bounding box center [107, 103] width 94 height 15
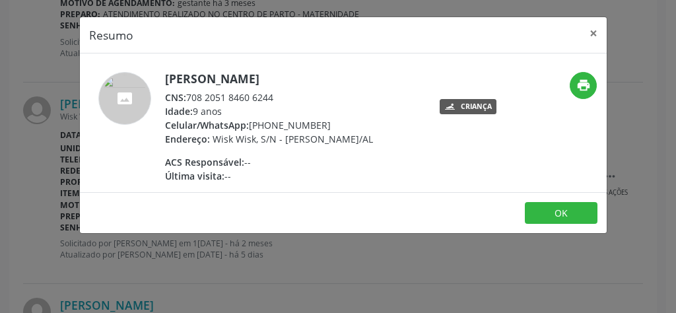
drag, startPoint x: 278, startPoint y: 96, endPoint x: 186, endPoint y: 95, distance: 92.5
click at [186, 95] on div "CNS: 708 2051 8460 6244" at bounding box center [269, 97] width 208 height 14
copy div "708 2051 8460 6244"
click at [595, 32] on button "×" at bounding box center [594, 33] width 26 height 32
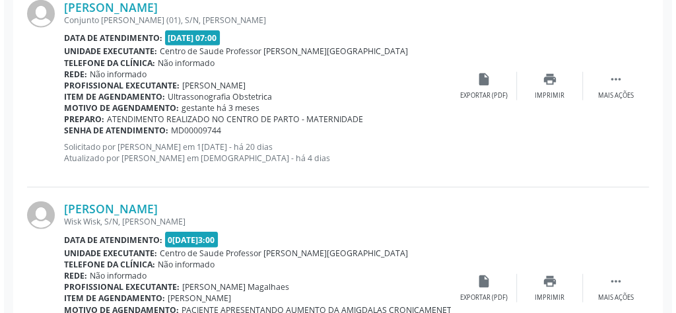
scroll to position [1638, 0]
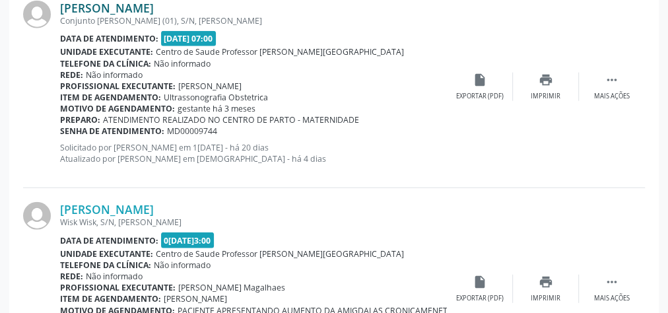
click at [141, 4] on link "[PERSON_NAME]" at bounding box center [107, 8] width 94 height 15
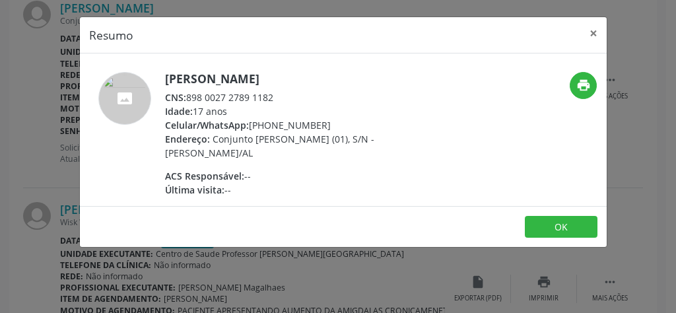
drag, startPoint x: 280, startPoint y: 96, endPoint x: 190, endPoint y: 98, distance: 90.5
click at [190, 98] on div "CNS: 898 0027 2789 1182" at bounding box center [293, 97] width 257 height 14
copy div "898 0027 2789 1182"
click at [598, 31] on button "×" at bounding box center [594, 33] width 26 height 32
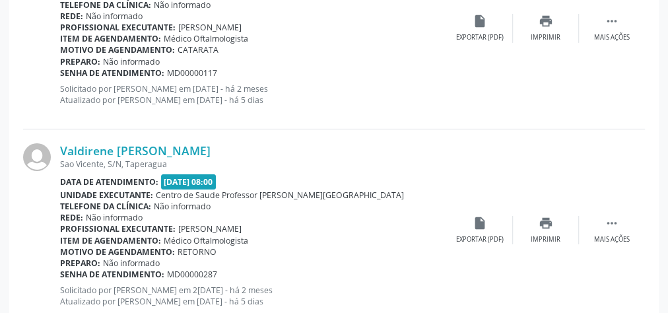
scroll to position [2321, 0]
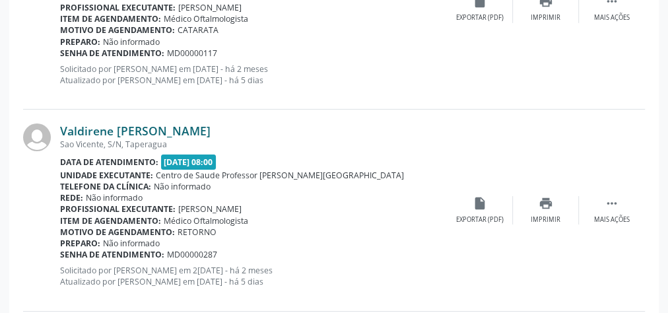
click at [139, 124] on link "Valdirene [PERSON_NAME]" at bounding box center [135, 131] width 151 height 15
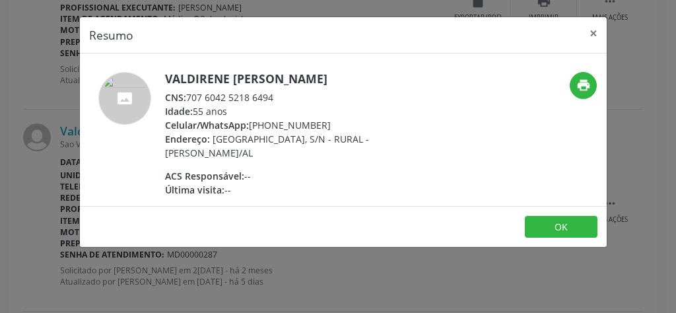
drag, startPoint x: 279, startPoint y: 112, endPoint x: 184, endPoint y: 108, distance: 95.8
click at [184, 104] on div "CNS: 707 6042 5218 6494" at bounding box center [293, 97] width 257 height 14
copy div "707 6042 5218 6494"
click at [594, 30] on button "×" at bounding box center [594, 33] width 26 height 32
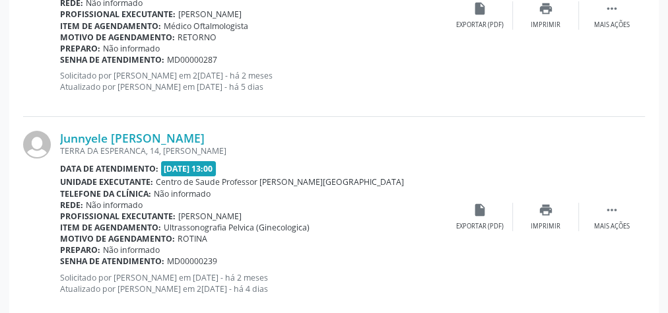
scroll to position [2533, 0]
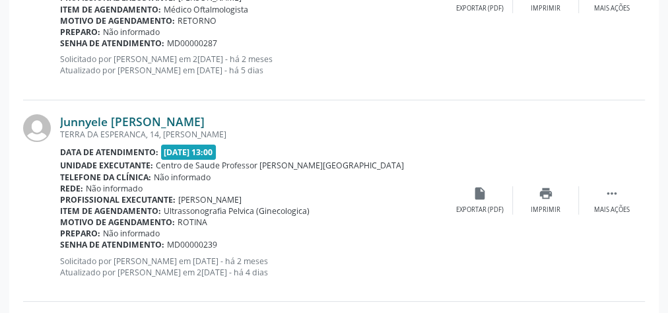
click at [205, 116] on link "Junnyele [PERSON_NAME]" at bounding box center [132, 121] width 145 height 15
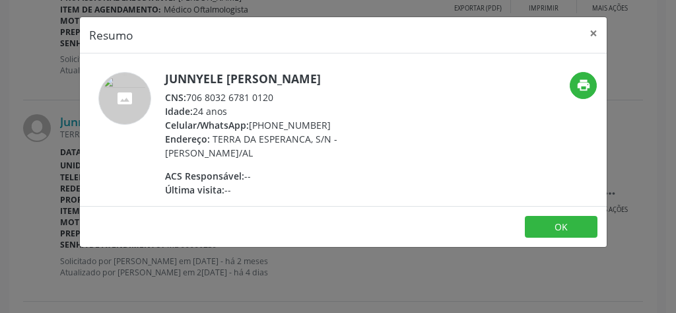
drag, startPoint x: 280, startPoint y: 106, endPoint x: 188, endPoint y: 111, distance: 91.9
click at [188, 104] on div "CNS: 706 8032 6781 0120" at bounding box center [293, 97] width 257 height 14
copy div "706 8032 6781 0120"
click at [593, 34] on button "×" at bounding box center [594, 33] width 26 height 32
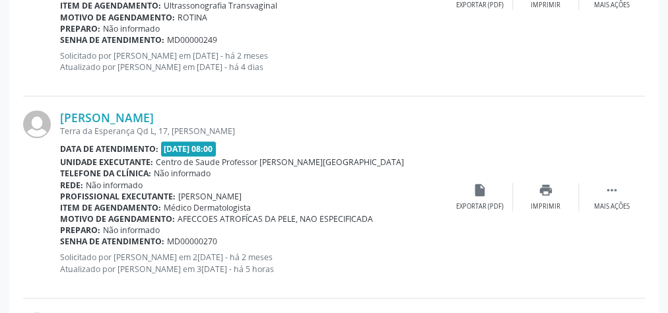
scroll to position [2955, 0]
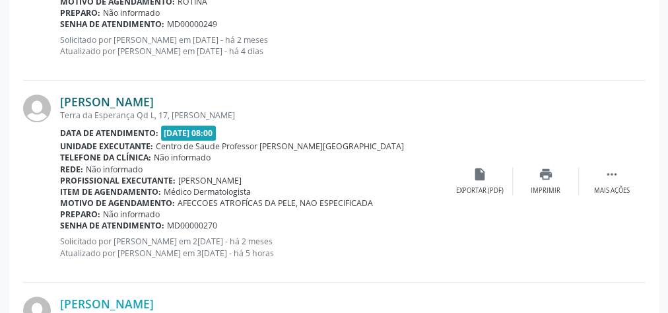
click at [145, 96] on link "[PERSON_NAME]" at bounding box center [107, 101] width 94 height 15
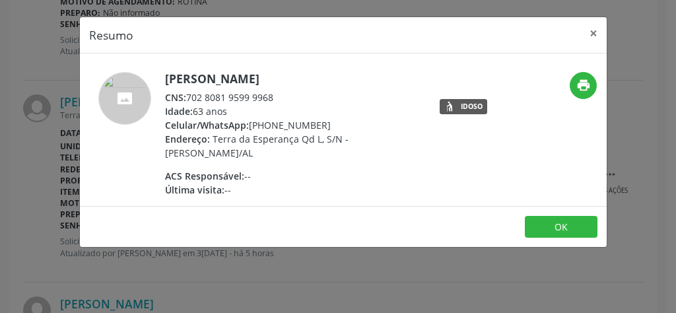
drag, startPoint x: 277, startPoint y: 98, endPoint x: 188, endPoint y: 99, distance: 89.8
click at [188, 99] on div "CNS: 702 8081 9599 9968" at bounding box center [293, 97] width 257 height 14
copy div "702 8081 9599 9968"
click at [593, 36] on button "×" at bounding box center [594, 33] width 26 height 32
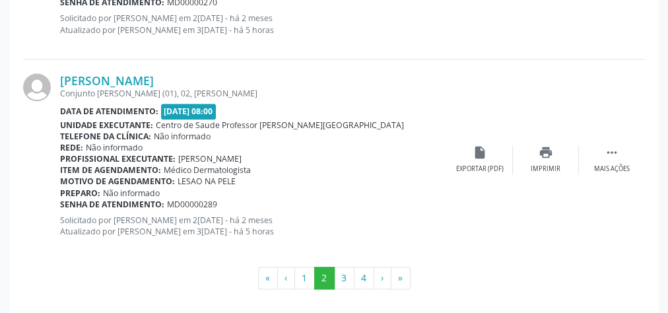
scroll to position [3179, 0]
click at [346, 271] on button "3" at bounding box center [344, 277] width 20 height 22
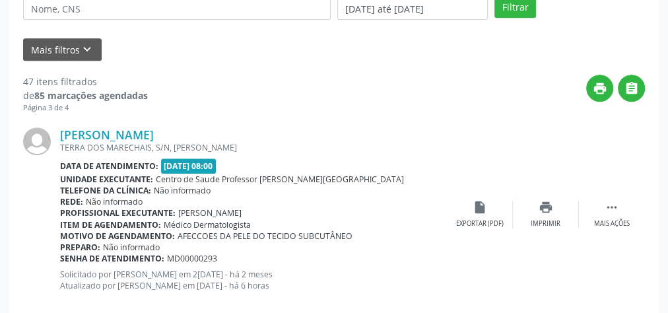
scroll to position [317, 0]
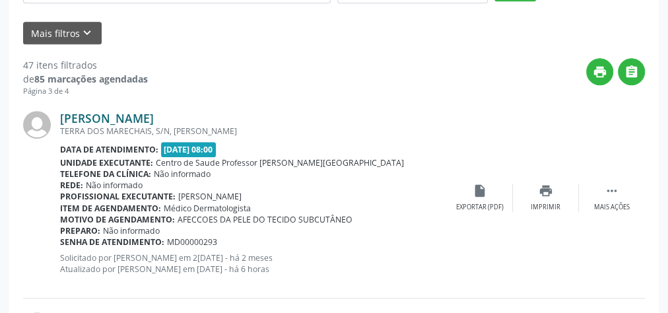
click at [154, 114] on link "[PERSON_NAME]" at bounding box center [107, 118] width 94 height 15
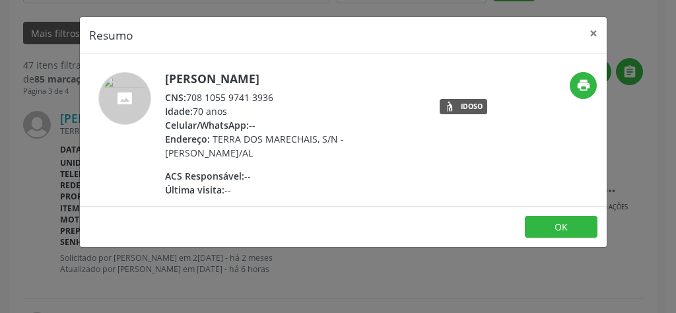
drag, startPoint x: 283, startPoint y: 96, endPoint x: 185, endPoint y: 98, distance: 98.4
click at [185, 98] on div "CNS: 708 1055 9741 3936" at bounding box center [293, 97] width 257 height 14
copy div "708 1055 9741 3936"
click at [594, 30] on button "×" at bounding box center [594, 33] width 26 height 32
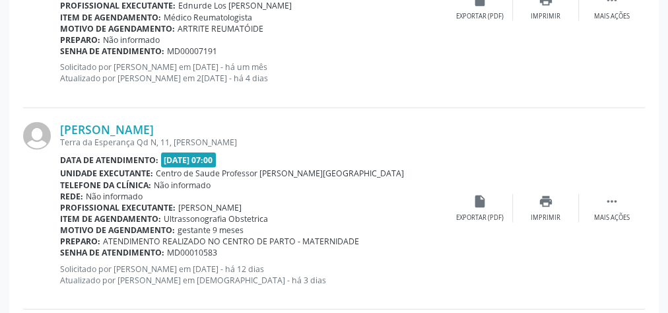
scroll to position [1532, 0]
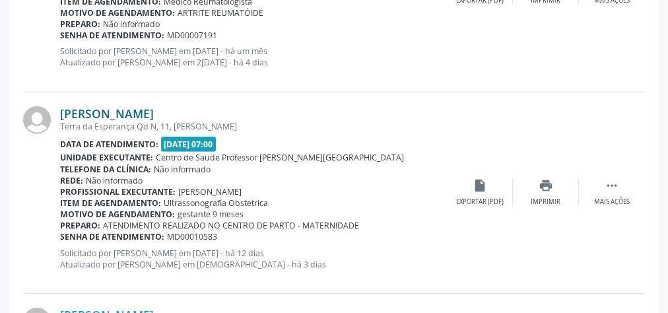
click at [154, 112] on link "[PERSON_NAME]" at bounding box center [107, 113] width 94 height 15
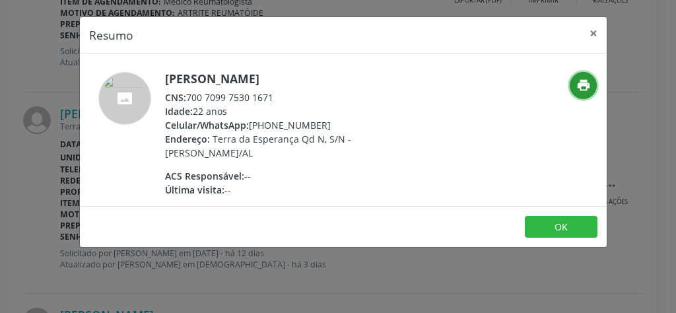
click at [587, 87] on icon "print" at bounding box center [584, 85] width 15 height 15
click at [593, 30] on button "×" at bounding box center [594, 33] width 26 height 32
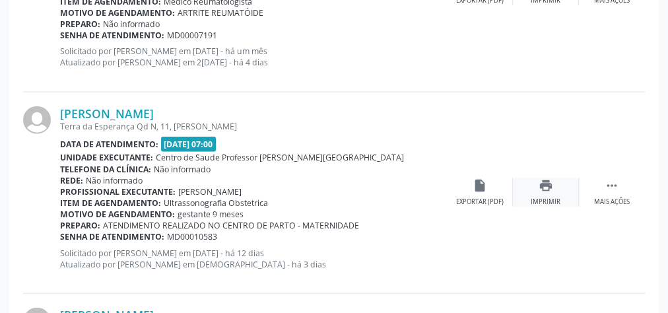
click at [545, 181] on icon "print" at bounding box center [546, 185] width 15 height 15
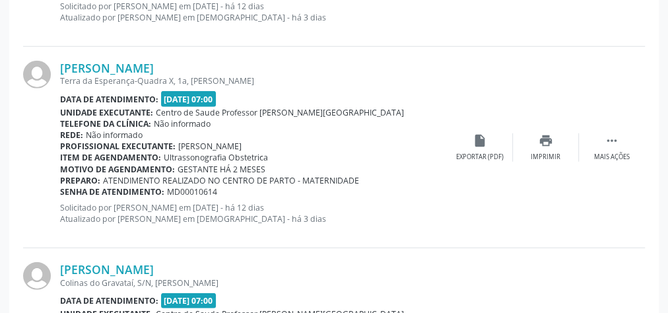
scroll to position [1796, 0]
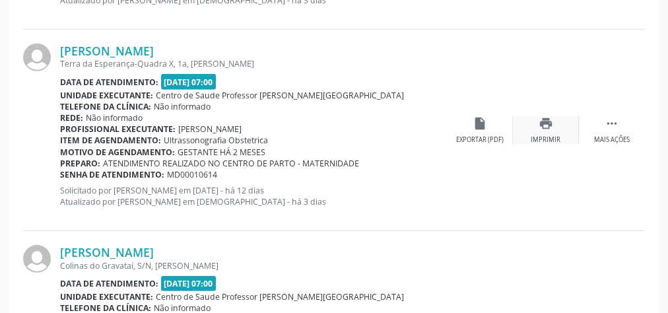
click at [532, 127] on div "print Imprimir" at bounding box center [546, 130] width 66 height 28
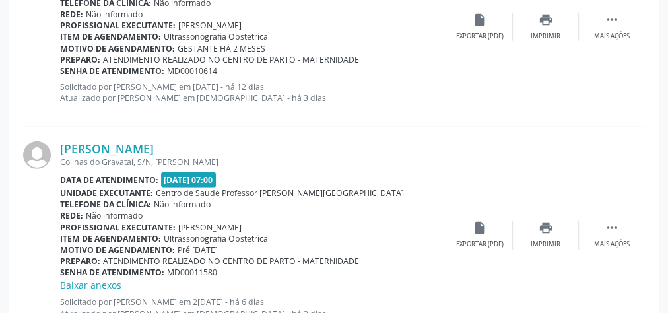
scroll to position [1955, 0]
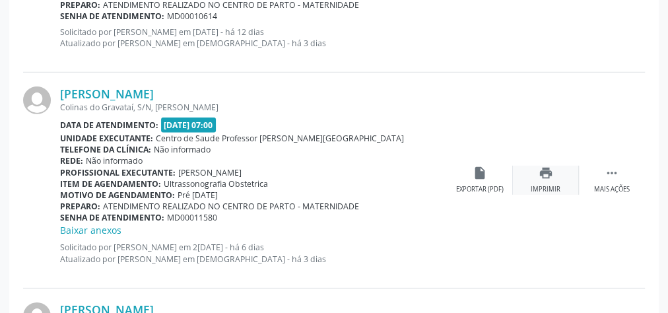
click at [541, 178] on div "print Imprimir" at bounding box center [546, 180] width 66 height 28
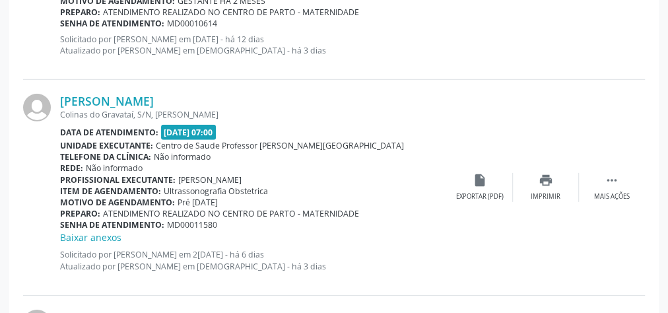
scroll to position [2008, 0]
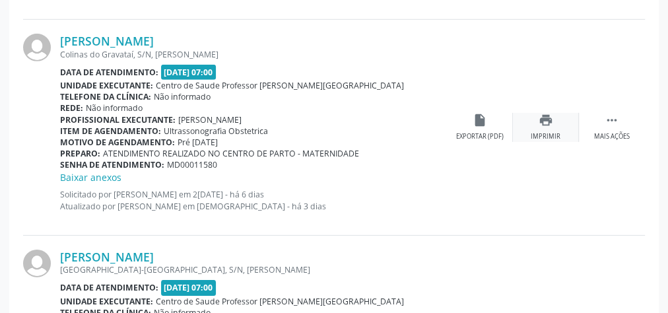
click at [534, 123] on div "print Imprimir" at bounding box center [546, 127] width 66 height 28
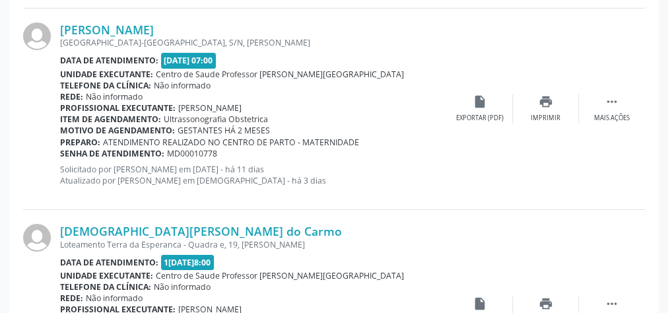
scroll to position [2219, 0]
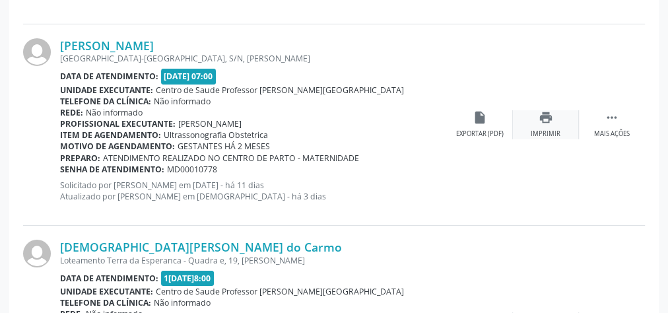
click at [542, 129] on div "Imprimir" at bounding box center [546, 133] width 30 height 9
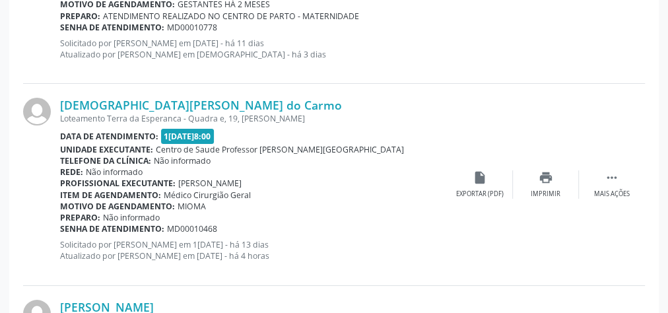
scroll to position [2378, 0]
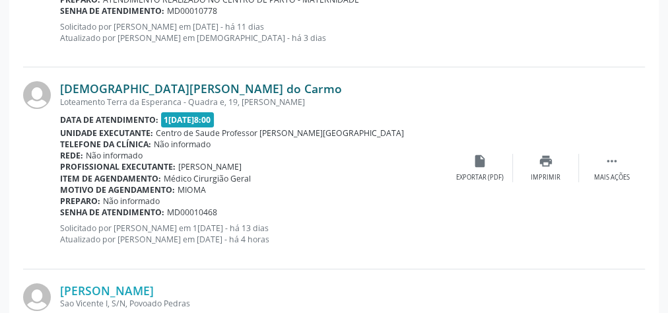
click at [149, 83] on link "[DEMOGRAPHIC_DATA][PERSON_NAME] do Carmo" at bounding box center [201, 88] width 282 height 15
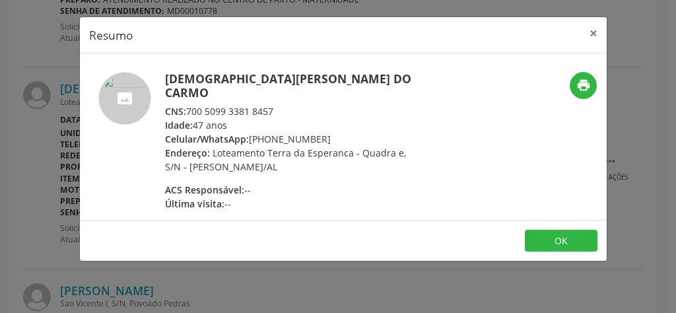
drag, startPoint x: 289, startPoint y: 93, endPoint x: 190, endPoint y: 97, distance: 99.8
click at [190, 104] on div "CNS: 700 5099 3381 8457" at bounding box center [293, 111] width 257 height 14
click at [597, 33] on button "×" at bounding box center [594, 33] width 26 height 32
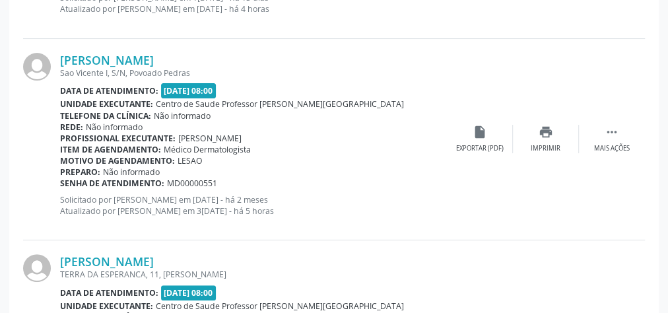
scroll to position [2642, 0]
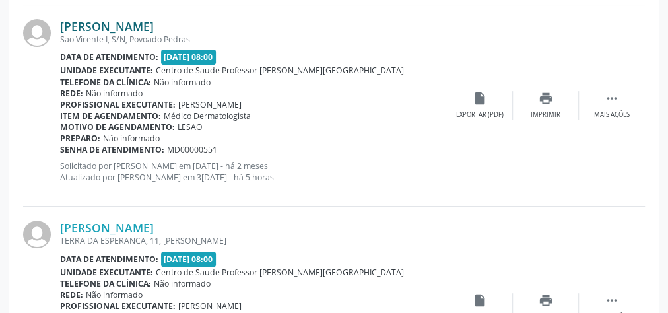
click at [119, 24] on link "[PERSON_NAME]" at bounding box center [107, 26] width 94 height 15
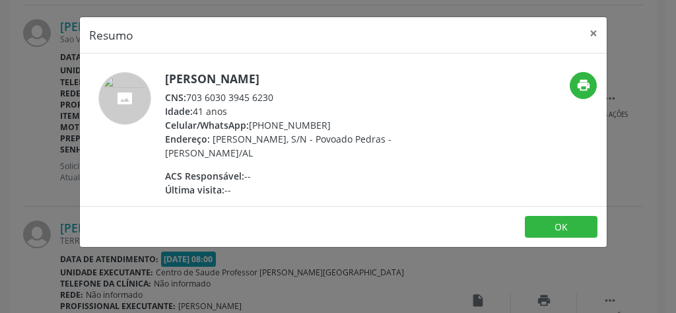
drag, startPoint x: 279, startPoint y: 92, endPoint x: 188, endPoint y: 99, distance: 91.4
click at [188, 99] on div "CNS: 703 6030 3945 6230" at bounding box center [293, 97] width 257 height 14
click at [597, 33] on button "×" at bounding box center [594, 33] width 26 height 32
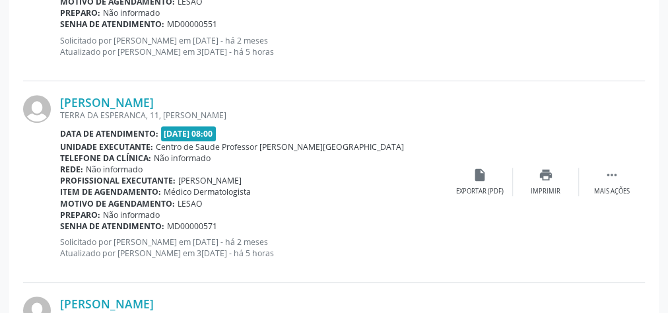
scroll to position [2800, 0]
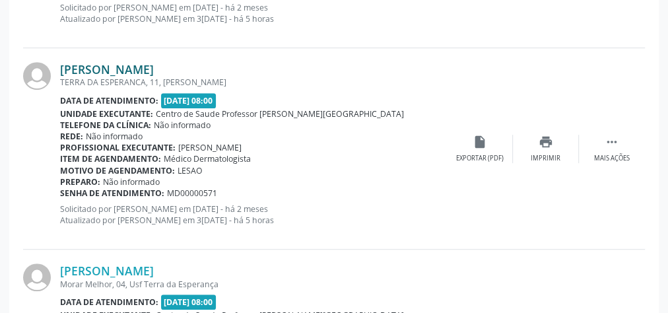
click at [149, 64] on link "[PERSON_NAME]" at bounding box center [107, 69] width 94 height 15
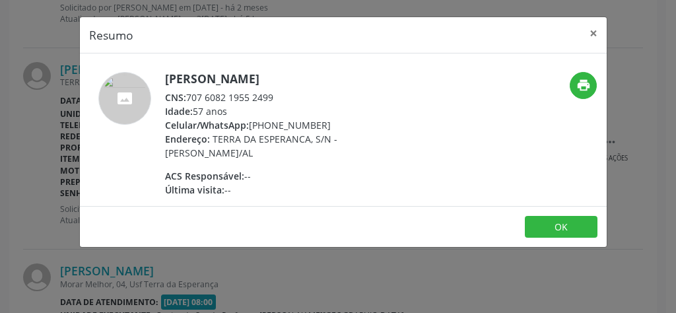
drag, startPoint x: 281, startPoint y: 94, endPoint x: 190, endPoint y: 98, distance: 91.2
click at [190, 98] on div "CNS: 707 6082 1955 2499" at bounding box center [293, 97] width 257 height 14
click at [592, 32] on button "×" at bounding box center [594, 33] width 26 height 32
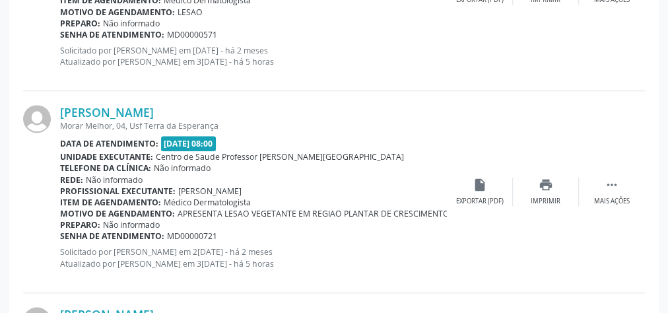
scroll to position [3012, 0]
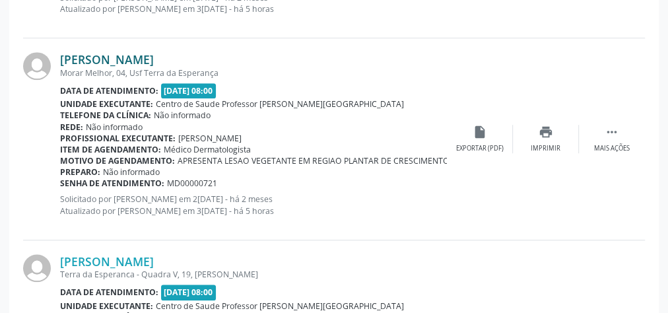
click at [154, 52] on link "[PERSON_NAME]" at bounding box center [107, 59] width 94 height 15
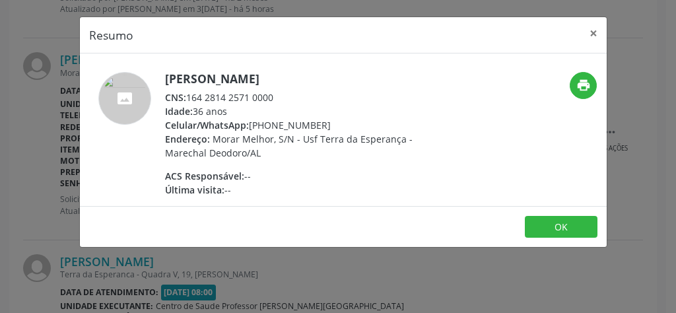
click at [391, 81] on h5 "[PERSON_NAME]" at bounding box center [293, 79] width 257 height 14
drag, startPoint x: 290, startPoint y: 96, endPoint x: 188, endPoint y: 99, distance: 101.7
click at [188, 99] on div "CNS: 164 2814 2571 0000" at bounding box center [293, 97] width 257 height 14
click at [595, 32] on button "×" at bounding box center [594, 33] width 26 height 32
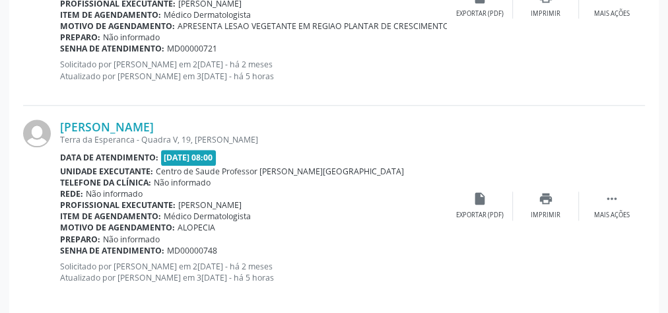
scroll to position [3170, 0]
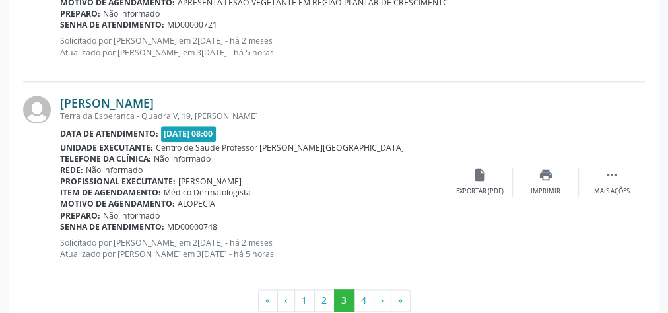
click at [154, 96] on link "[PERSON_NAME]" at bounding box center [107, 103] width 94 height 15
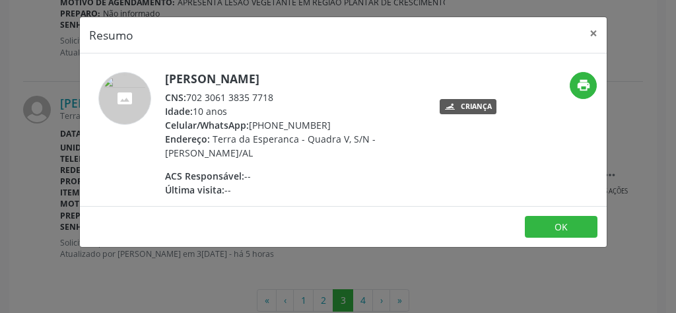
drag, startPoint x: 275, startPoint y: 94, endPoint x: 188, endPoint y: 96, distance: 87.2
click at [188, 96] on div "CNS: 702 3061 3835 7718" at bounding box center [293, 97] width 257 height 14
click at [592, 30] on button "×" at bounding box center [594, 33] width 26 height 32
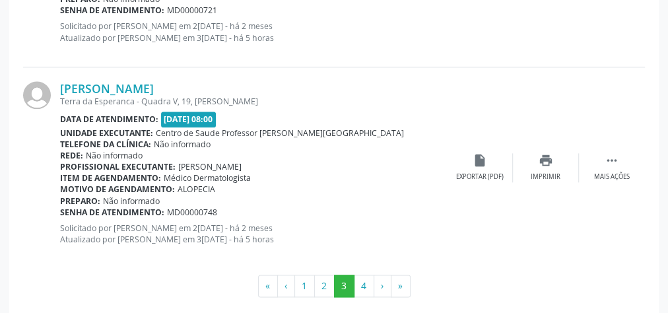
scroll to position [3193, 0]
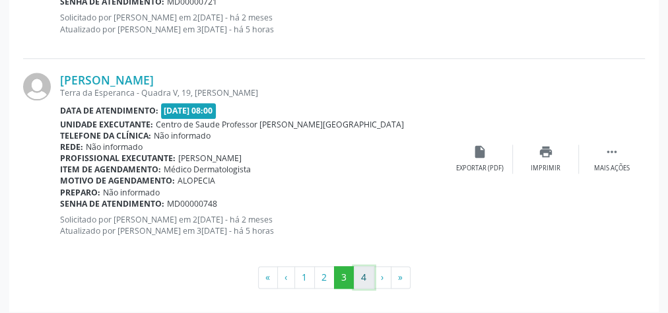
click at [365, 272] on button "4" at bounding box center [364, 277] width 20 height 22
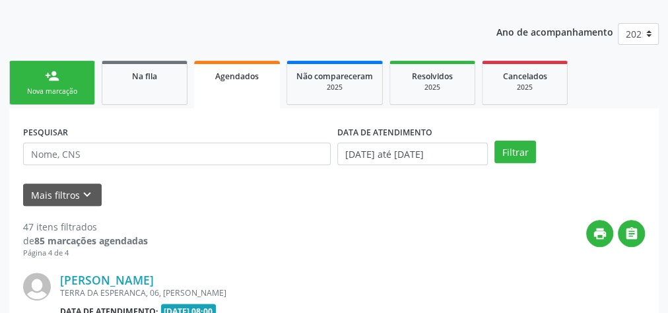
scroll to position [370, 0]
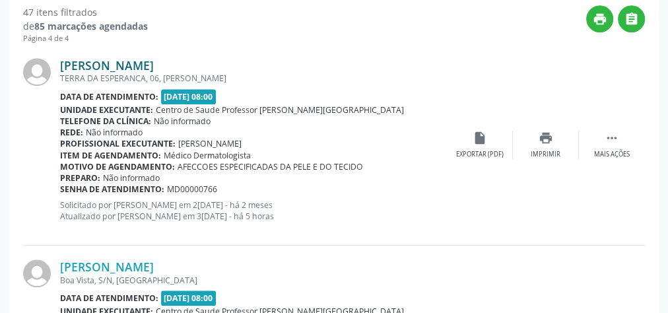
click at [154, 69] on link "[PERSON_NAME]" at bounding box center [107, 65] width 94 height 15
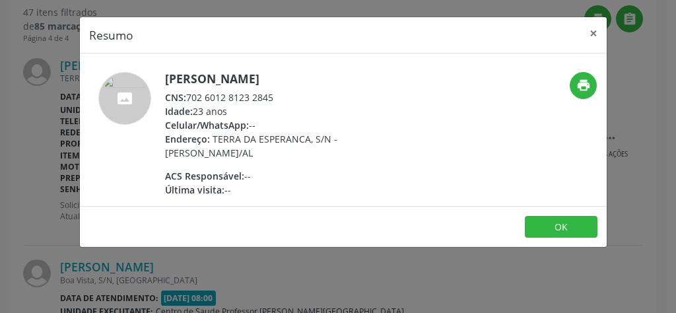
drag, startPoint x: 281, startPoint y: 94, endPoint x: 190, endPoint y: 98, distance: 91.2
click at [190, 98] on div "CNS: 702 6012 8123 2845" at bounding box center [293, 97] width 257 height 14
click at [597, 32] on button "×" at bounding box center [594, 33] width 26 height 32
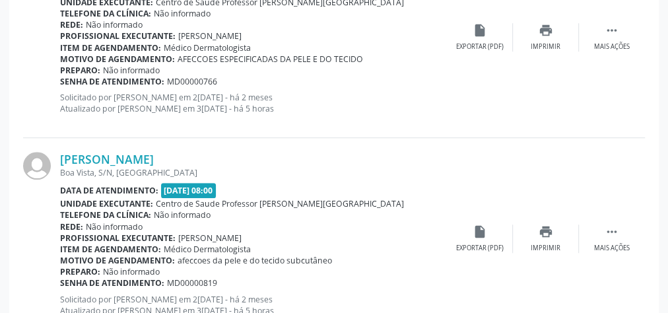
scroll to position [528, 0]
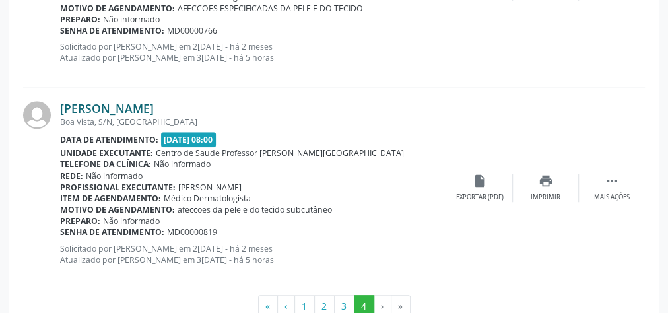
click at [123, 109] on link "[PERSON_NAME]" at bounding box center [107, 108] width 94 height 15
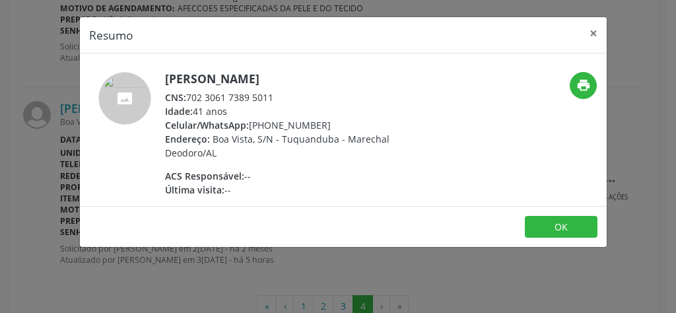
drag, startPoint x: 280, startPoint y: 96, endPoint x: 184, endPoint y: 92, distance: 95.8
click at [184, 92] on div "CNS: 702 3061 7389 5011" at bounding box center [293, 97] width 257 height 14
click at [597, 31] on button "×" at bounding box center [594, 33] width 26 height 32
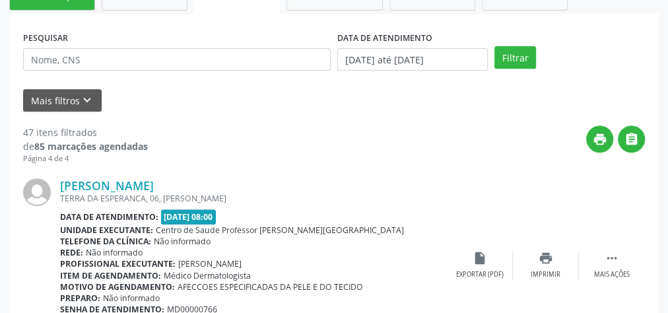
scroll to position [245, 0]
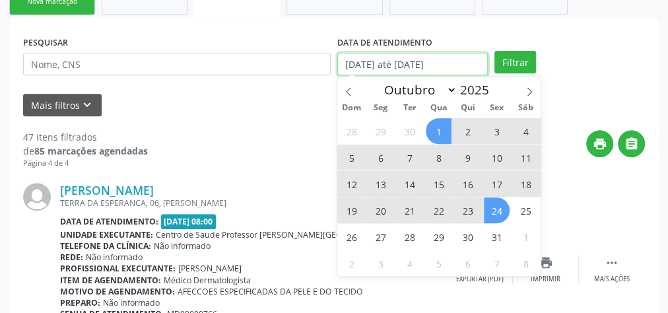
click at [421, 66] on input "[DATE] até [DATE]" at bounding box center [412, 64] width 151 height 22
click at [442, 133] on span "1" at bounding box center [439, 131] width 26 height 26
type input "01/10/2025"
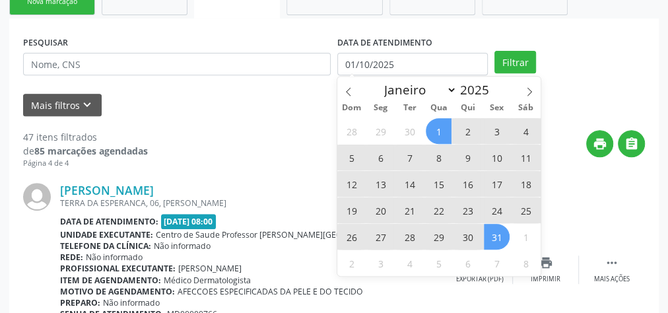
click at [490, 236] on span "31" at bounding box center [497, 237] width 26 height 26
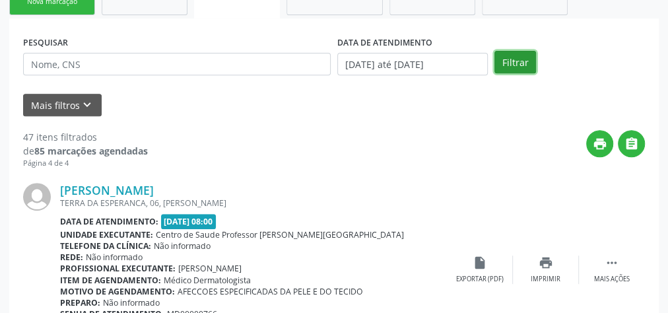
click at [509, 63] on button "Filtrar" at bounding box center [516, 62] width 42 height 22
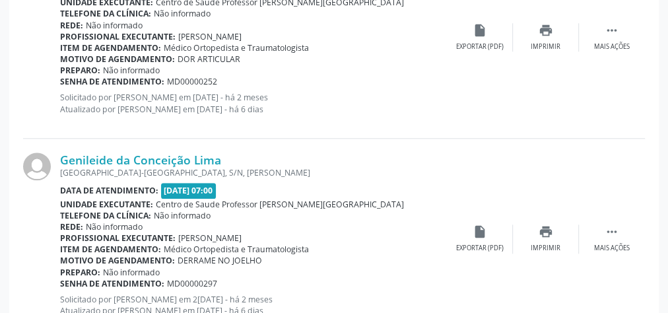
scroll to position [3207, 0]
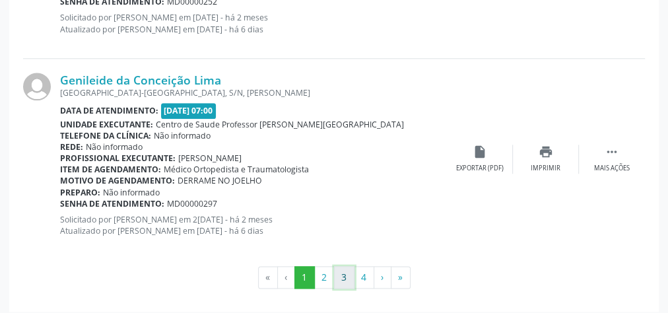
click at [339, 272] on button "3" at bounding box center [344, 277] width 20 height 22
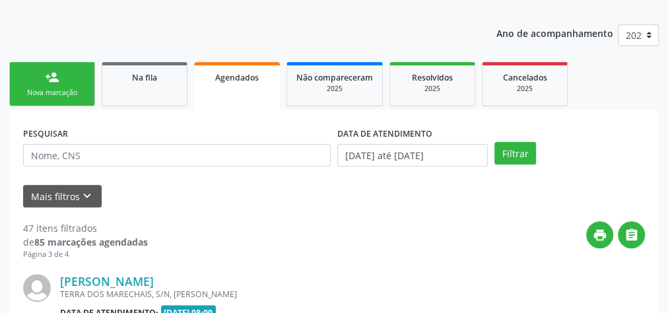
scroll to position [3193, 0]
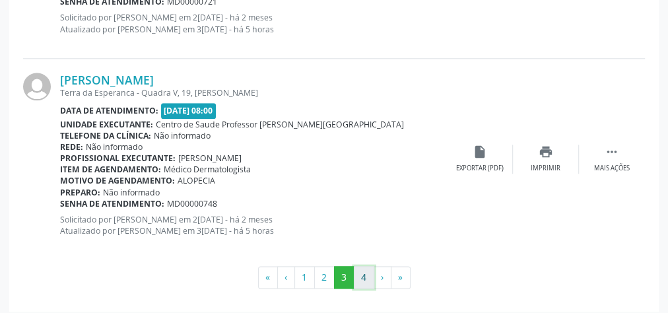
click at [371, 272] on button "4" at bounding box center [364, 277] width 20 height 22
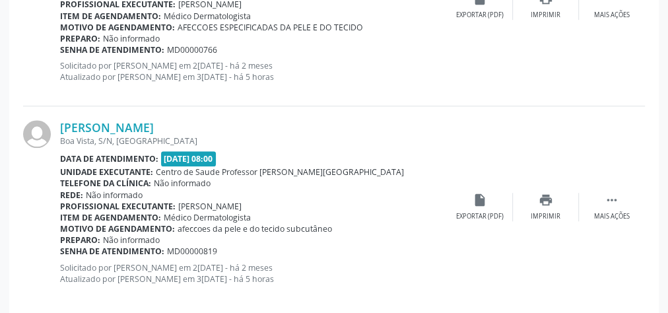
scroll to position [562, 0]
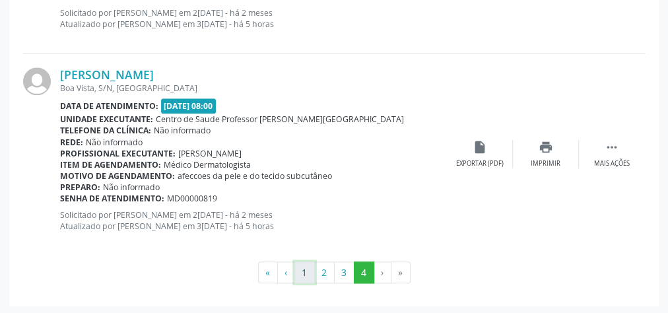
click at [309, 269] on button "1" at bounding box center [305, 273] width 20 height 22
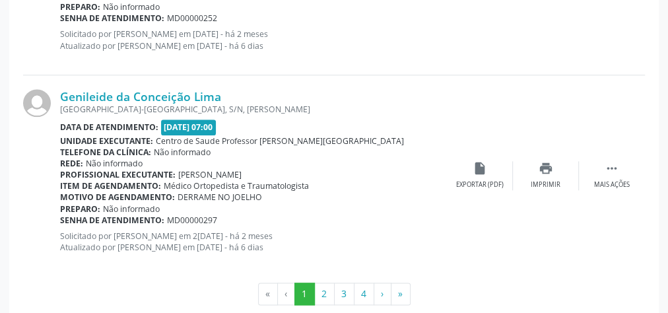
scroll to position [3207, 0]
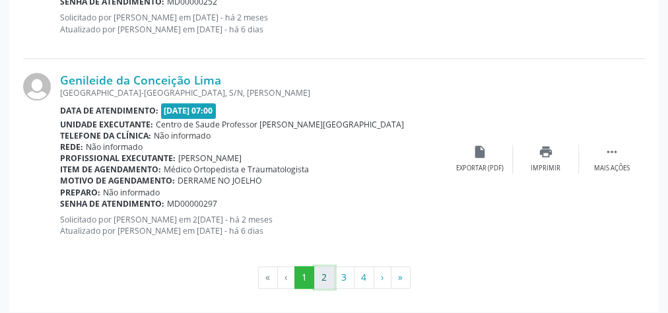
click at [320, 271] on button "2" at bounding box center [324, 277] width 20 height 22
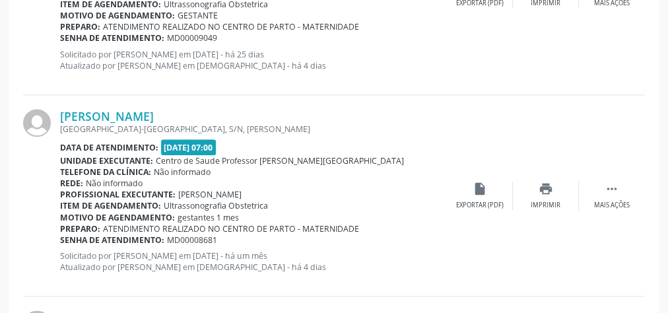
scroll to position [740, 0]
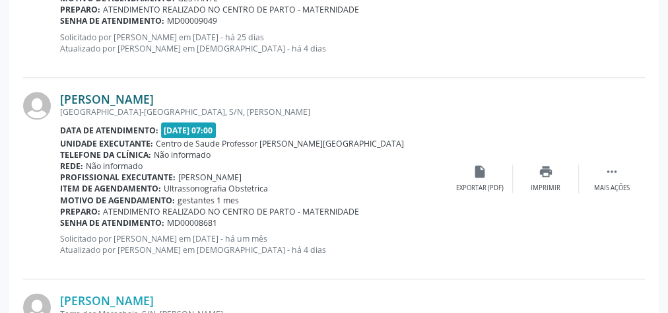
click at [154, 100] on link "[PERSON_NAME]" at bounding box center [107, 99] width 94 height 15
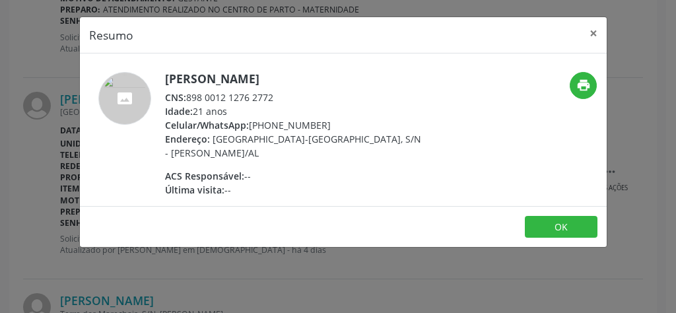
drag, startPoint x: 281, startPoint y: 95, endPoint x: 189, endPoint y: 99, distance: 91.9
click at [189, 99] on div "CNS: 898 0012 1276 2772" at bounding box center [293, 97] width 257 height 14
click at [591, 30] on button "×" at bounding box center [594, 33] width 26 height 32
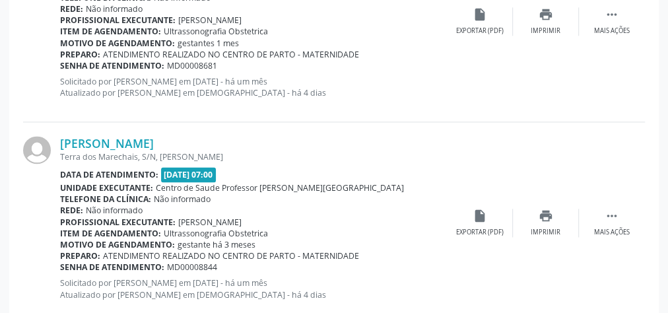
scroll to position [898, 0]
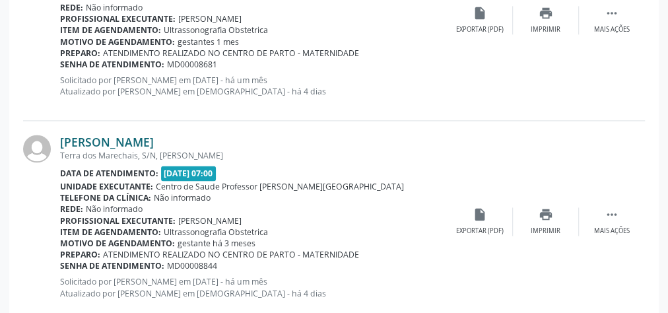
click at [154, 137] on link "[PERSON_NAME]" at bounding box center [107, 142] width 94 height 15
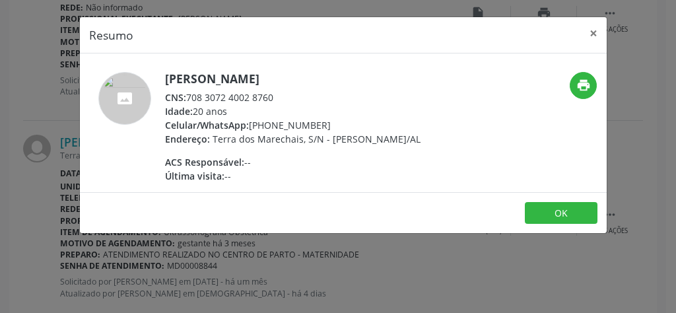
drag, startPoint x: 285, startPoint y: 96, endPoint x: 186, endPoint y: 95, distance: 99.1
click at [186, 95] on div "CNS: 708 3072 4002 8760" at bounding box center [293, 97] width 256 height 14
click at [598, 33] on button "×" at bounding box center [594, 33] width 26 height 32
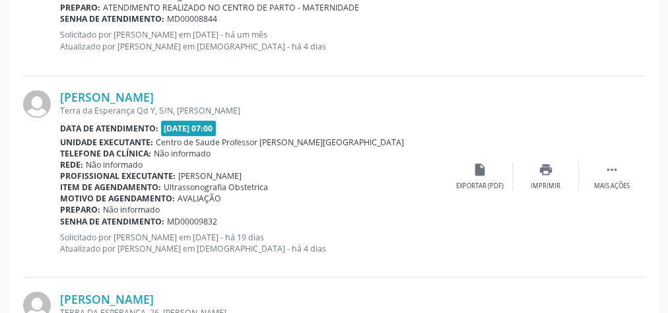
scroll to position [1162, 0]
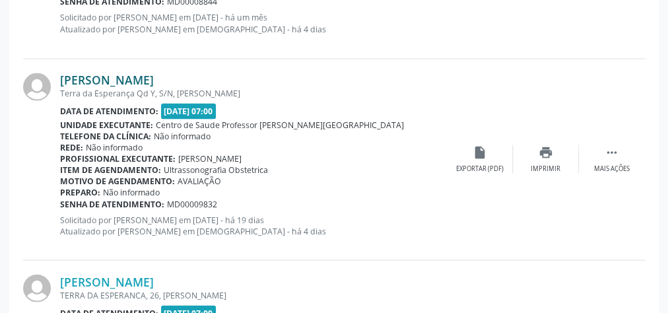
click at [117, 78] on link "[PERSON_NAME]" at bounding box center [107, 80] width 94 height 15
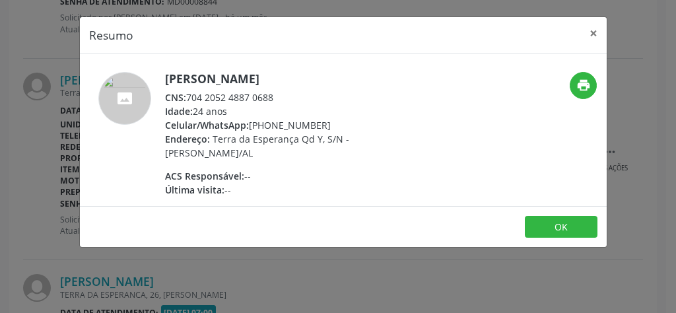
drag, startPoint x: 283, startPoint y: 94, endPoint x: 186, endPoint y: 98, distance: 96.5
click at [186, 98] on div "CNS: 704 2052 4887 0688" at bounding box center [293, 97] width 257 height 14
click at [594, 36] on button "×" at bounding box center [594, 33] width 26 height 32
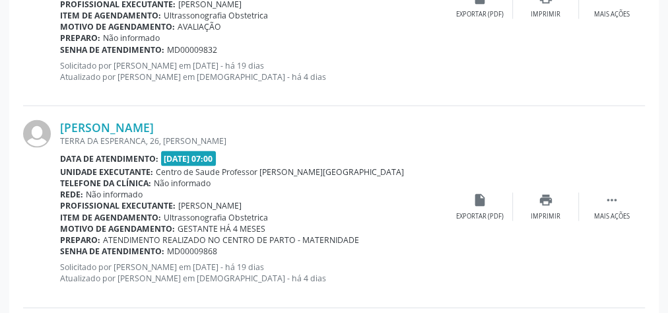
scroll to position [1321, 0]
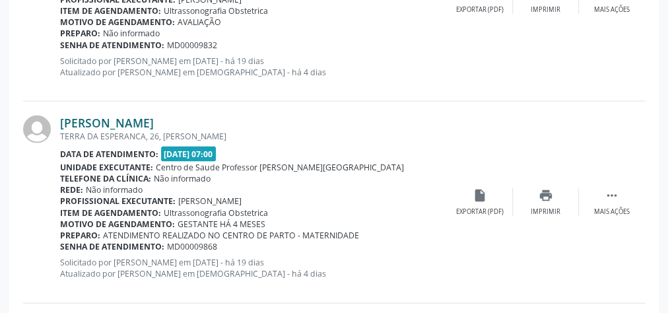
click at [154, 125] on link "[PERSON_NAME]" at bounding box center [107, 123] width 94 height 15
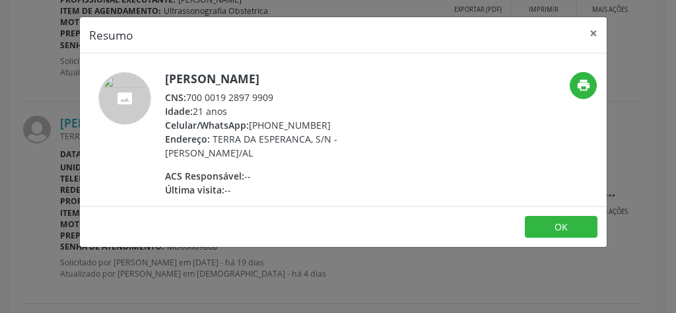
drag, startPoint x: 289, startPoint y: 94, endPoint x: 189, endPoint y: 95, distance: 100.4
click at [189, 95] on div "CNS: 700 0019 2897 9909" at bounding box center [293, 97] width 257 height 14
click at [593, 33] on button "×" at bounding box center [594, 33] width 26 height 32
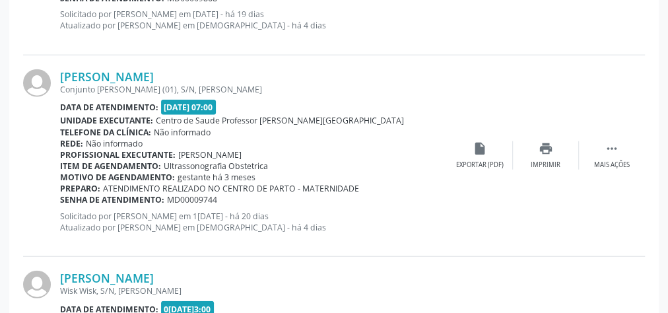
scroll to position [1585, 0]
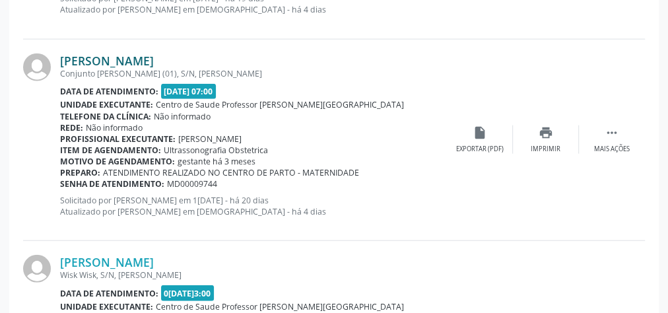
click at [154, 61] on link "[PERSON_NAME]" at bounding box center [107, 60] width 94 height 15
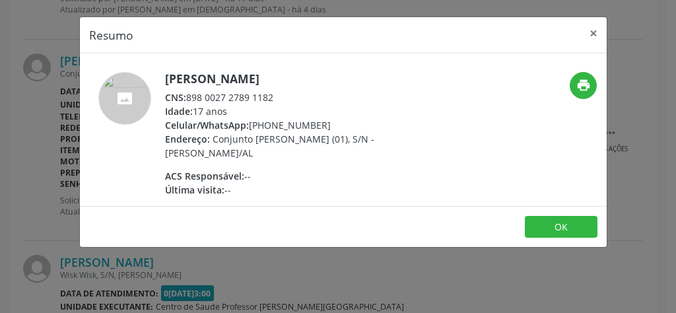
drag, startPoint x: 287, startPoint y: 98, endPoint x: 190, endPoint y: 98, distance: 97.1
click at [190, 98] on div "CNS: 898 0027 2789 1182" at bounding box center [293, 97] width 257 height 14
click at [593, 32] on button "×" at bounding box center [594, 33] width 26 height 32
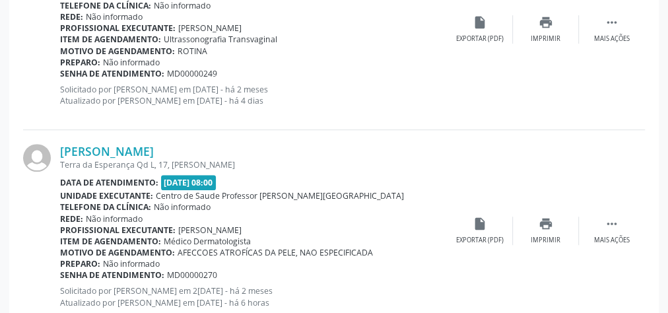
scroll to position [2959, 0]
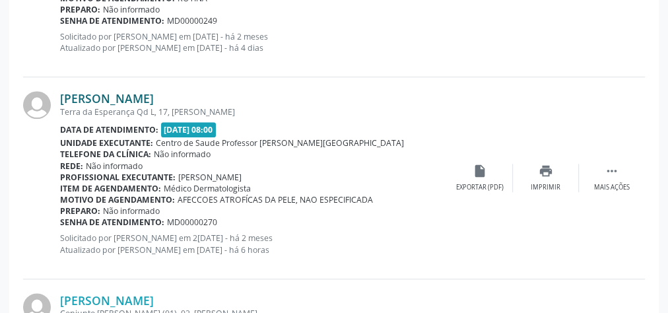
click at [154, 98] on link "[PERSON_NAME]" at bounding box center [107, 98] width 94 height 15
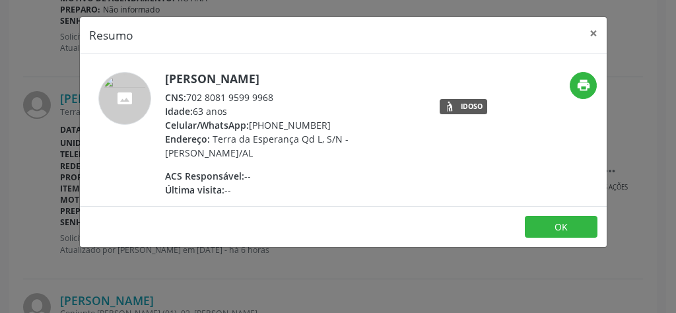
drag, startPoint x: 283, startPoint y: 94, endPoint x: 188, endPoint y: 95, distance: 94.4
click at [188, 95] on div "CNS: 702 8081 9599 9968" at bounding box center [293, 97] width 257 height 14
click at [592, 36] on button "×" at bounding box center [594, 33] width 26 height 32
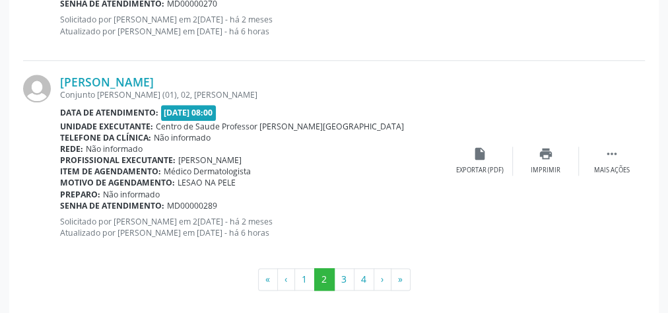
scroll to position [3179, 0]
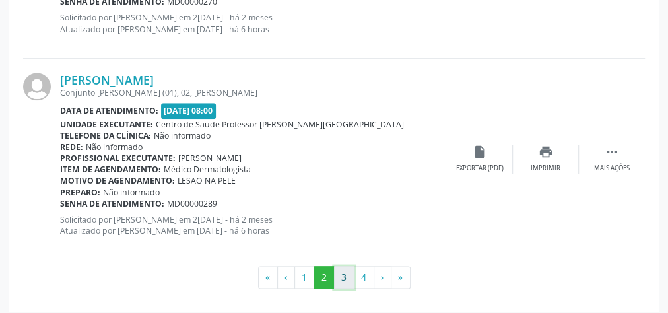
click at [343, 271] on button "3" at bounding box center [344, 277] width 20 height 22
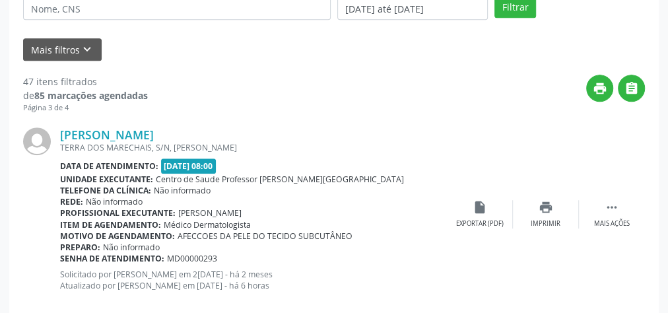
scroll to position [317, 0]
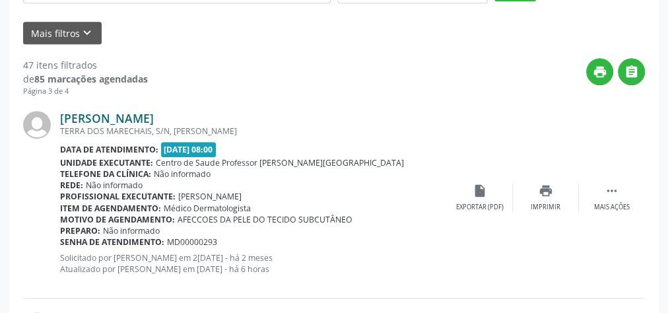
click at [152, 118] on link "[PERSON_NAME]" at bounding box center [107, 118] width 94 height 15
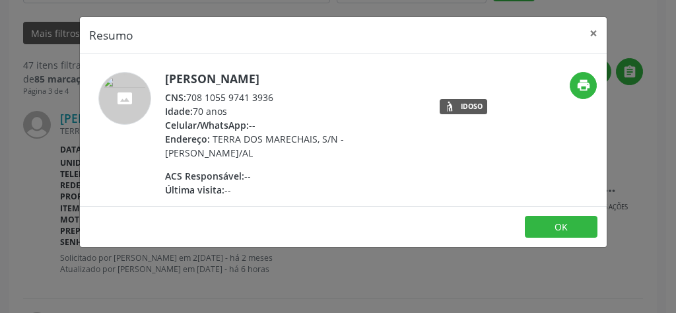
drag, startPoint x: 279, startPoint y: 94, endPoint x: 188, endPoint y: 98, distance: 91.2
click at [188, 98] on div "CNS: 708 1055 9741 3936" at bounding box center [293, 97] width 257 height 14
click at [588, 32] on button "×" at bounding box center [594, 33] width 26 height 32
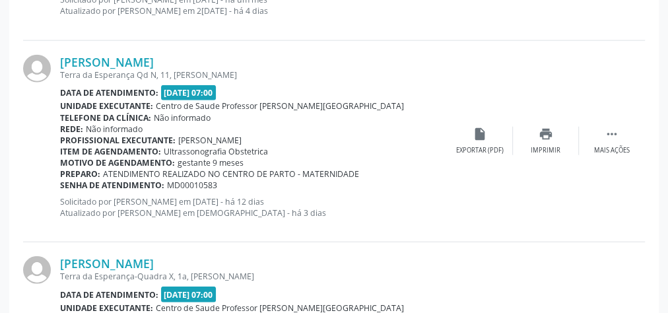
scroll to position [1585, 0]
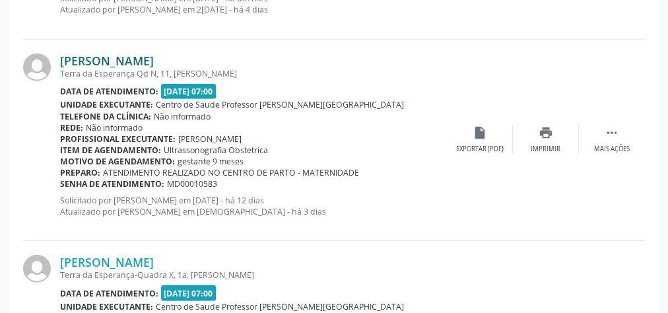
click at [148, 57] on link "[PERSON_NAME]" at bounding box center [107, 60] width 94 height 15
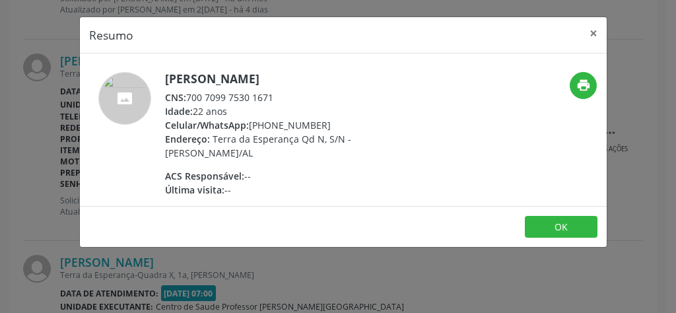
drag, startPoint x: 287, startPoint y: 95, endPoint x: 190, endPoint y: 94, distance: 96.4
click at [190, 94] on div "CNS: 700 7099 7530 1671" at bounding box center [293, 97] width 257 height 14
click at [593, 29] on button "×" at bounding box center [594, 33] width 26 height 32
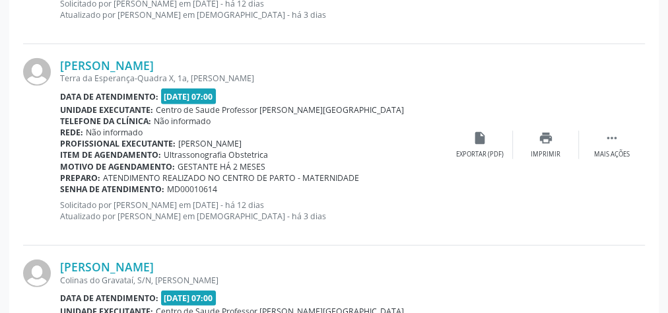
scroll to position [1796, 0]
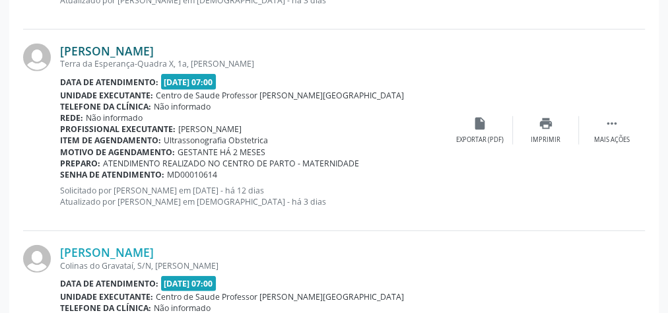
click at [154, 50] on link "[PERSON_NAME]" at bounding box center [107, 51] width 94 height 15
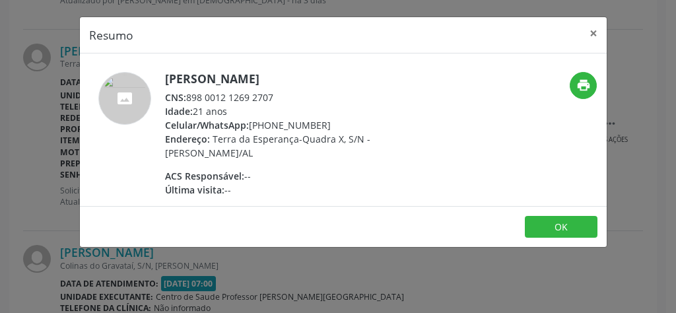
drag, startPoint x: 286, startPoint y: 96, endPoint x: 184, endPoint y: 96, distance: 102.4
click at [184, 96] on div "CNS: 898 0012 1269 2707" at bounding box center [293, 97] width 257 height 14
click at [593, 32] on button "×" at bounding box center [594, 33] width 26 height 32
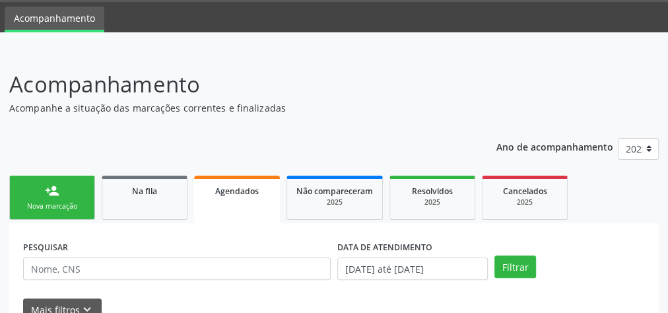
scroll to position [0, 0]
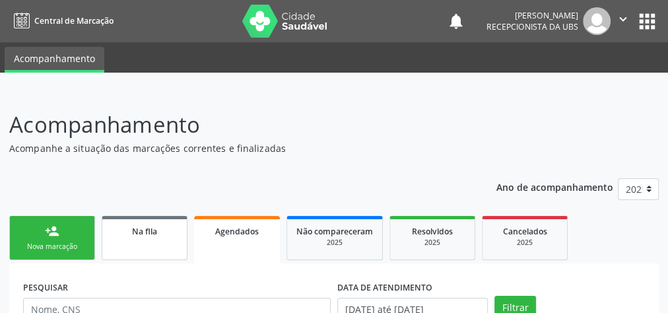
click at [137, 229] on span "Na fila" at bounding box center [144, 231] width 25 height 11
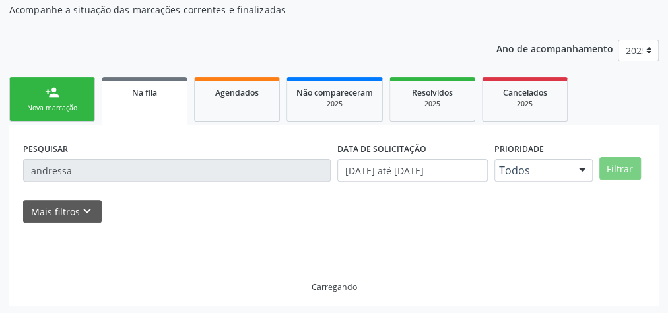
scroll to position [140, 0]
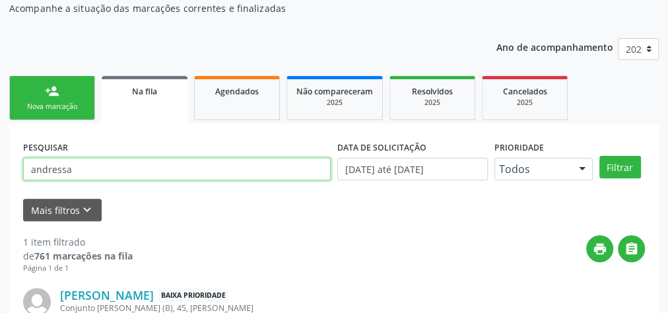
click at [129, 170] on input "andressa" at bounding box center [177, 169] width 308 height 22
type input "a"
type input "nicelia"
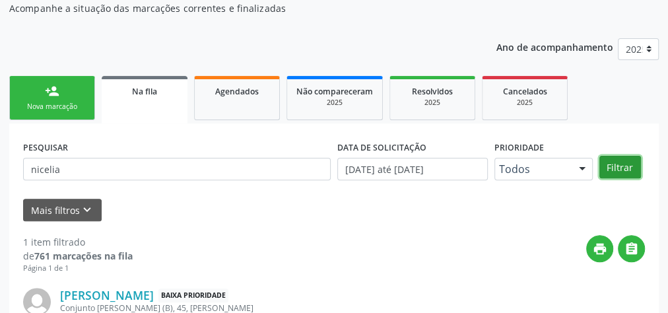
click at [625, 166] on button "Filtrar" at bounding box center [621, 167] width 42 height 22
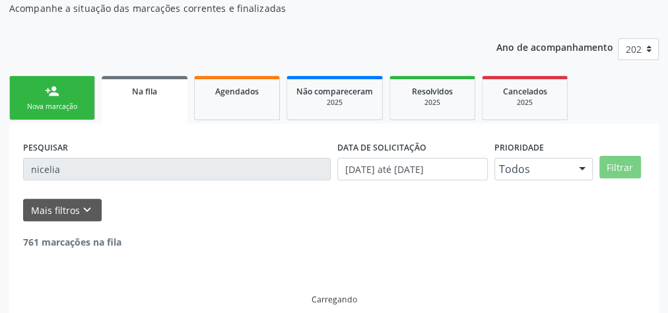
scroll to position [112, 0]
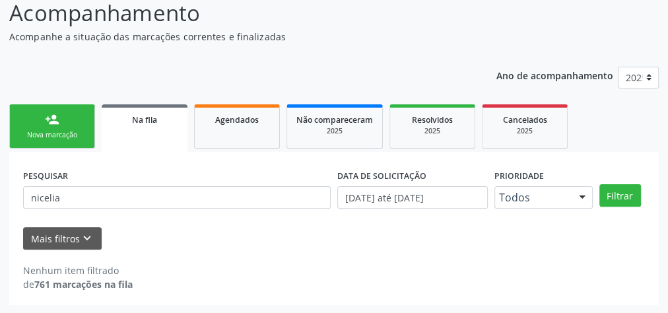
click at [166, 116] on div "Na fila" at bounding box center [144, 119] width 67 height 14
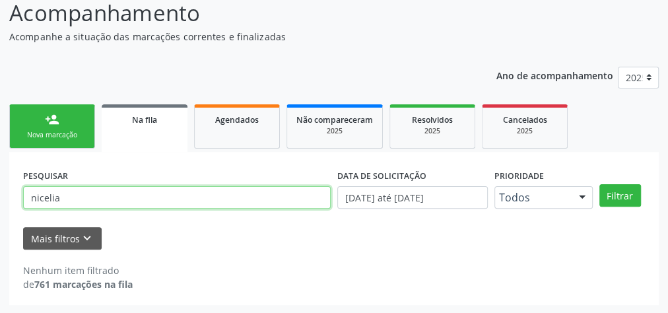
click at [143, 203] on input "nicelia" at bounding box center [177, 197] width 308 height 22
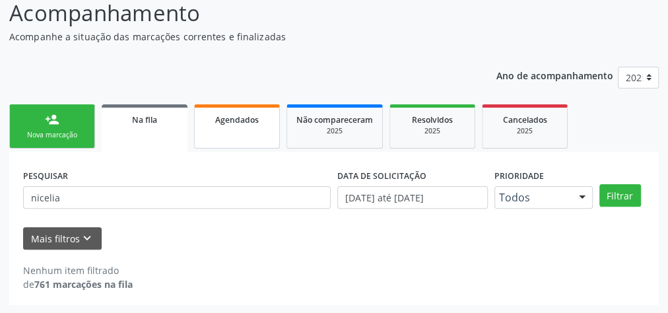
click at [234, 130] on link "Agendados" at bounding box center [237, 126] width 86 height 44
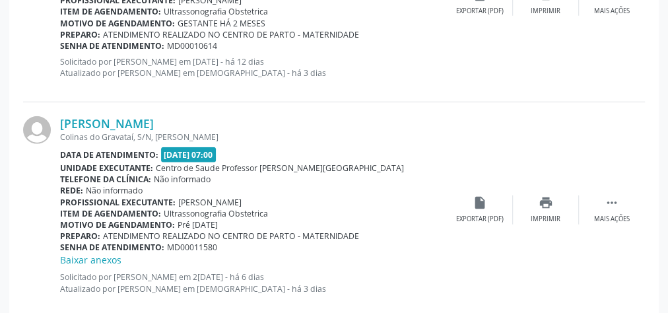
scroll to position [2031, 0]
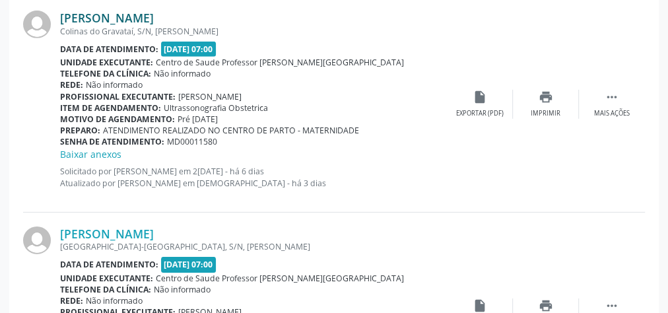
click at [145, 15] on link "[PERSON_NAME]" at bounding box center [107, 18] width 94 height 15
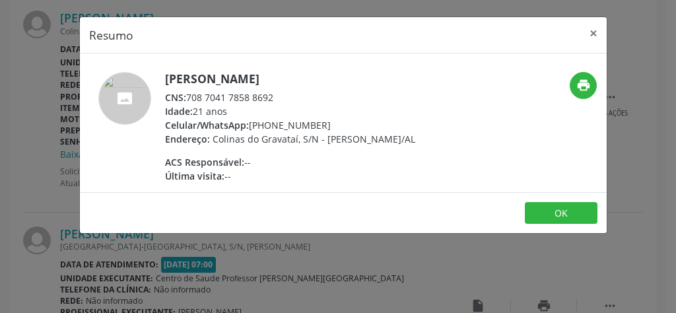
drag, startPoint x: 275, startPoint y: 95, endPoint x: 185, endPoint y: 95, distance: 90.5
click at [185, 95] on div "CNS: 708 7041 7858 8692" at bounding box center [290, 97] width 250 height 14
click at [596, 30] on button "×" at bounding box center [594, 33] width 26 height 32
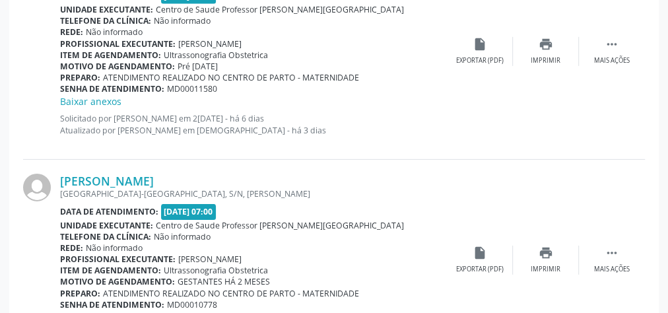
scroll to position [2189, 0]
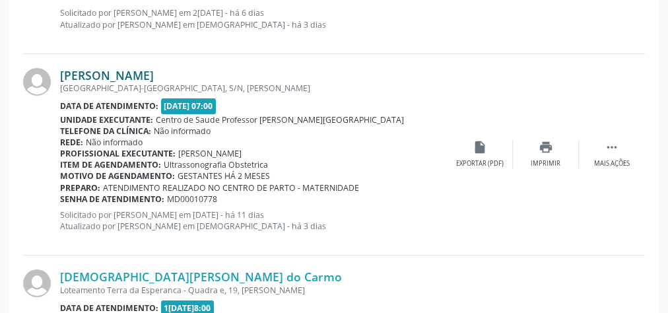
click at [154, 71] on link "[PERSON_NAME]" at bounding box center [107, 75] width 94 height 15
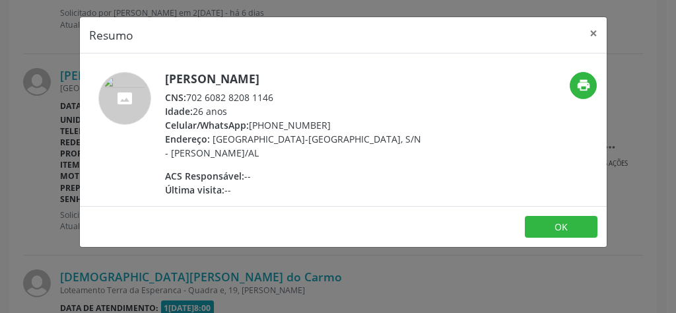
drag, startPoint x: 289, startPoint y: 96, endPoint x: 189, endPoint y: 96, distance: 99.7
click at [189, 96] on div "CNS: 702 6082 8208 1146" at bounding box center [293, 97] width 257 height 14
click at [592, 29] on button "×" at bounding box center [594, 33] width 26 height 32
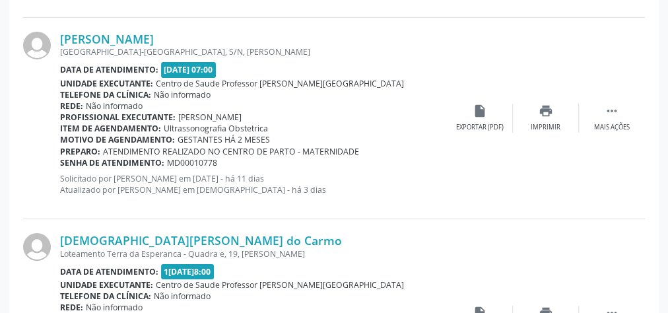
scroll to position [2242, 0]
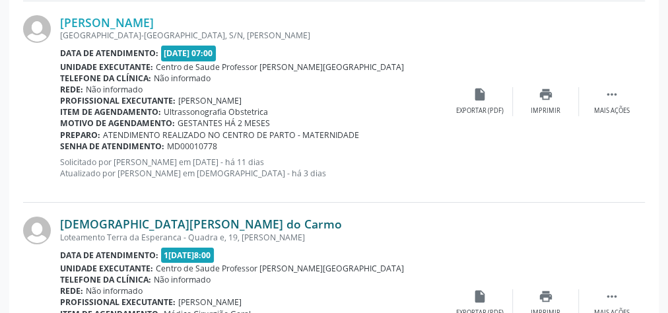
click at [148, 222] on link "[DEMOGRAPHIC_DATA][PERSON_NAME] do Carmo" at bounding box center [201, 224] width 282 height 15
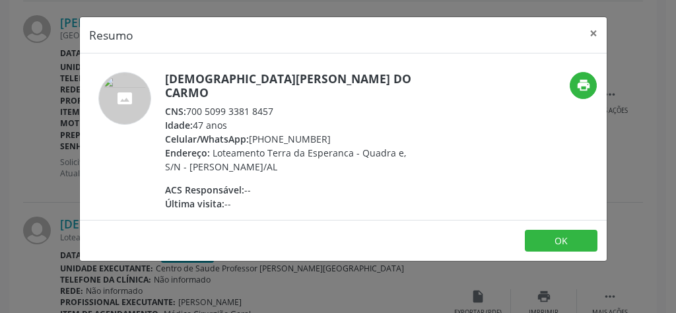
drag, startPoint x: 285, startPoint y: 92, endPoint x: 188, endPoint y: 98, distance: 97.9
click at [188, 104] on div "CNS: 700 5099 3381 8457" at bounding box center [293, 111] width 257 height 14
click at [589, 32] on button "×" at bounding box center [594, 33] width 26 height 32
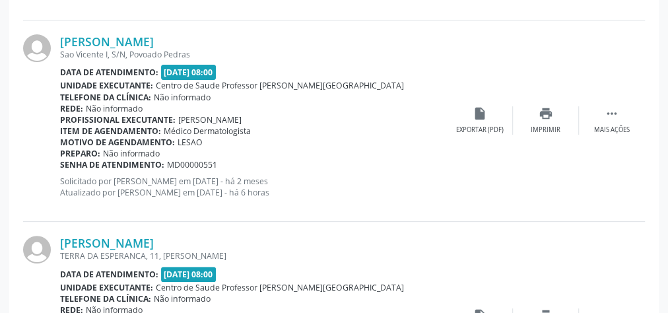
scroll to position [2612, 0]
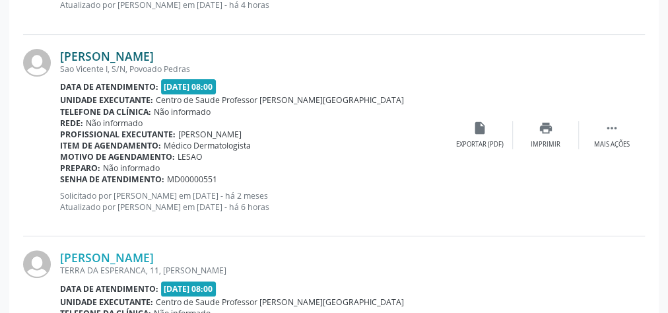
click at [112, 49] on link "[PERSON_NAME]" at bounding box center [107, 56] width 94 height 15
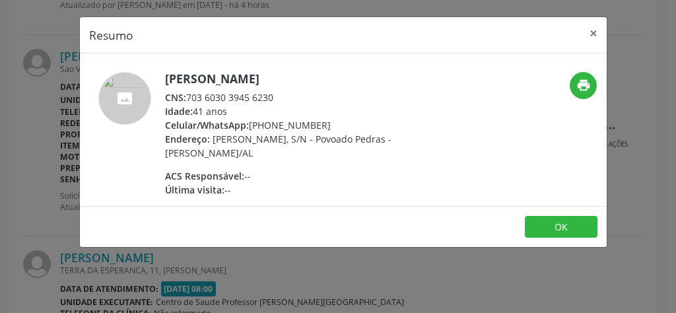
drag, startPoint x: 283, startPoint y: 91, endPoint x: 188, endPoint y: 99, distance: 94.8
click at [188, 99] on div "CNS: 703 6030 3945 6230" at bounding box center [293, 97] width 257 height 14
click at [595, 31] on button "×" at bounding box center [594, 33] width 26 height 32
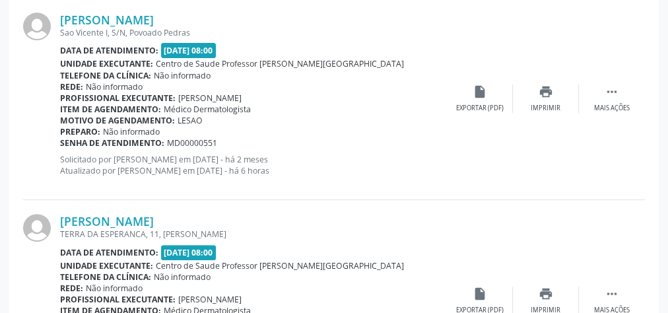
scroll to position [2665, 0]
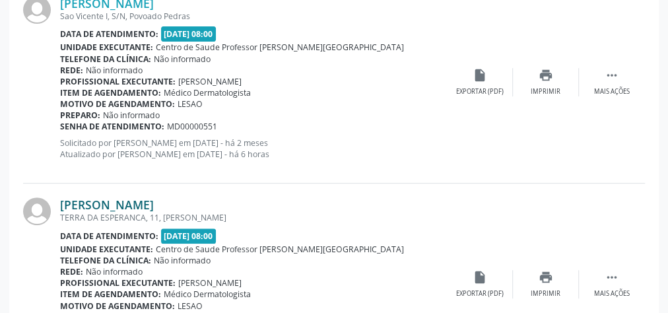
click at [137, 202] on link "[PERSON_NAME]" at bounding box center [107, 204] width 94 height 15
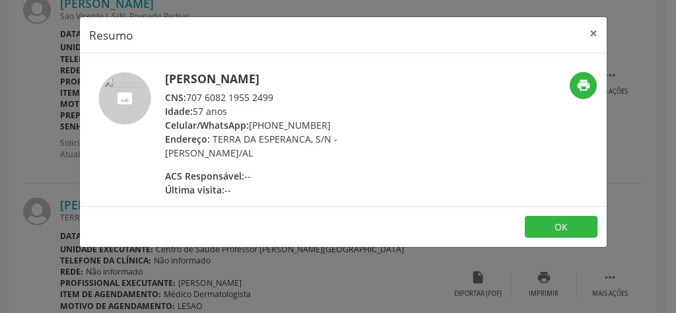
drag, startPoint x: 292, startPoint y: 96, endPoint x: 187, endPoint y: 98, distance: 105.0
click at [187, 98] on div "CNS: 707 6082 1955 2499" at bounding box center [293, 97] width 257 height 14
click at [594, 33] on button "×" at bounding box center [594, 33] width 26 height 32
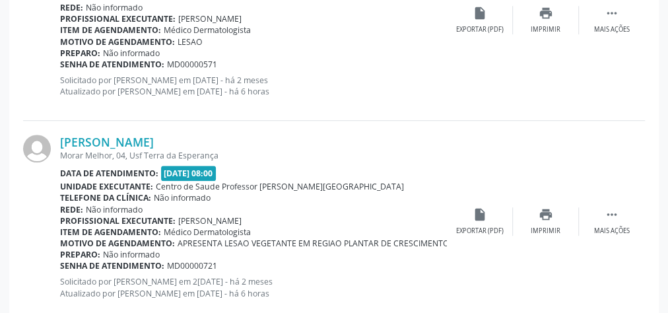
scroll to position [3140, 0]
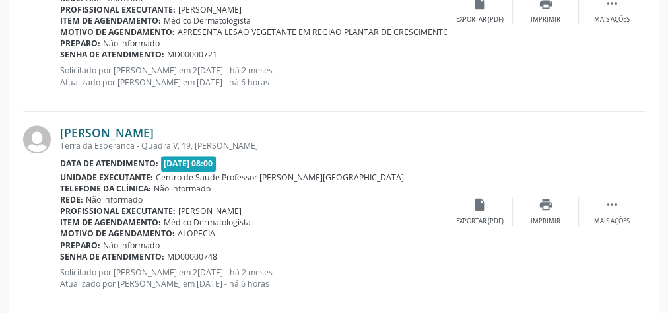
click at [154, 128] on link "[PERSON_NAME]" at bounding box center [107, 132] width 94 height 15
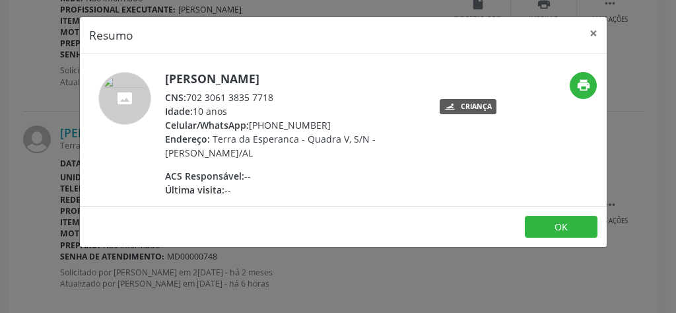
drag, startPoint x: 293, startPoint y: 96, endPoint x: 188, endPoint y: 94, distance: 104.4
click at [188, 94] on div "CNS: 702 3061 3835 7718" at bounding box center [293, 97] width 257 height 14
click at [584, 30] on button "×" at bounding box center [594, 33] width 26 height 32
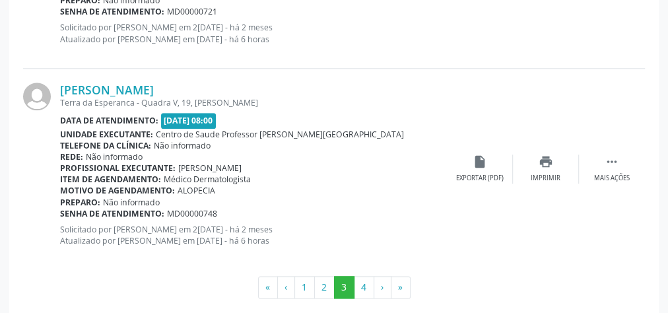
scroll to position [3193, 0]
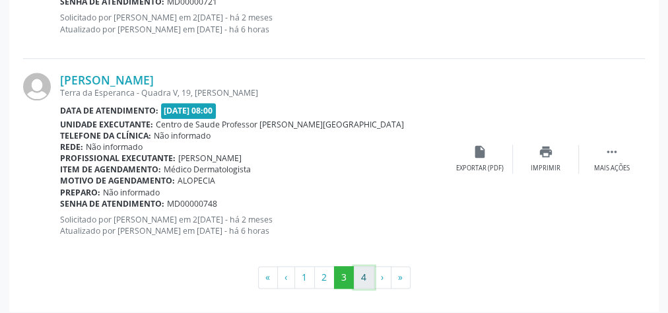
click at [365, 273] on button "4" at bounding box center [364, 277] width 20 height 22
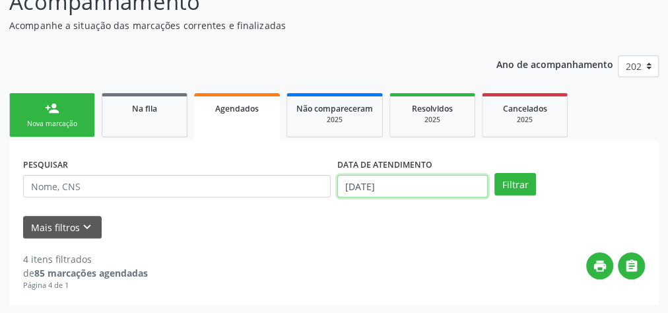
scroll to position [194, 0]
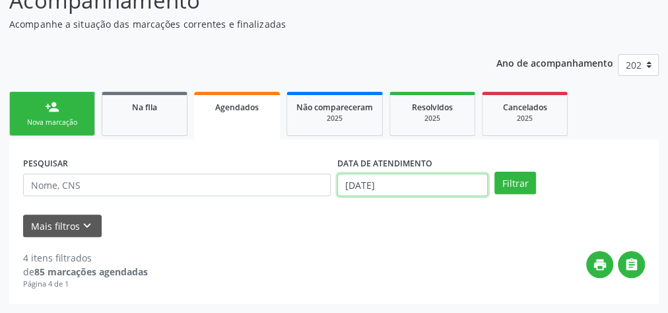
click at [435, 188] on body "Central de Marcação notifications [PERSON_NAME] Recepcionista da UBS  Configur…" at bounding box center [334, 32] width 668 height 313
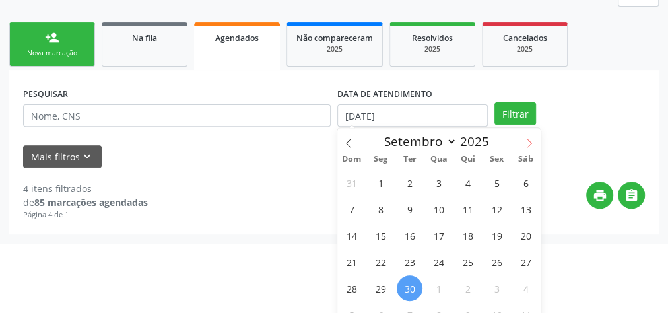
click at [528, 141] on icon at bounding box center [529, 143] width 9 height 9
select select "9"
click at [439, 176] on span "1" at bounding box center [439, 183] width 26 height 26
type input "01/10/2025"
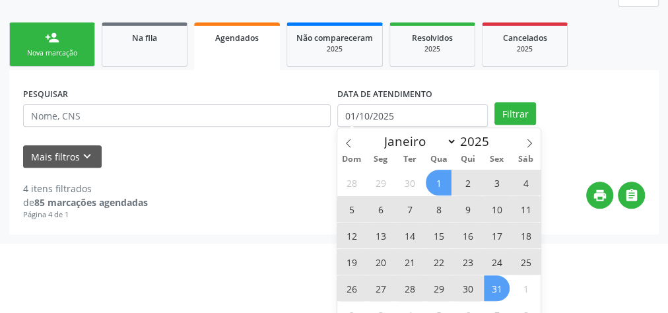
click at [497, 289] on span "31" at bounding box center [497, 288] width 26 height 26
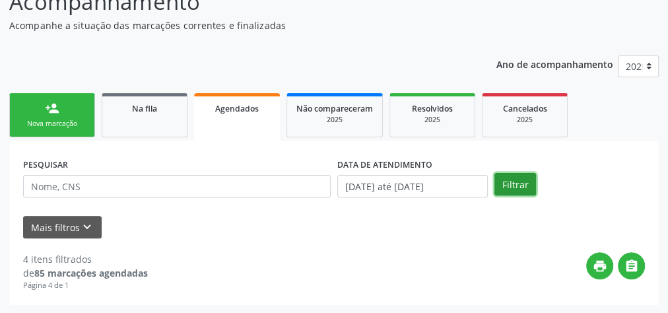
click at [510, 183] on button "Filtrar" at bounding box center [516, 184] width 42 height 22
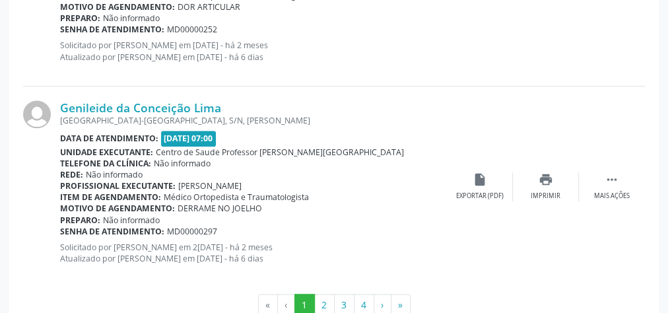
scroll to position [3207, 0]
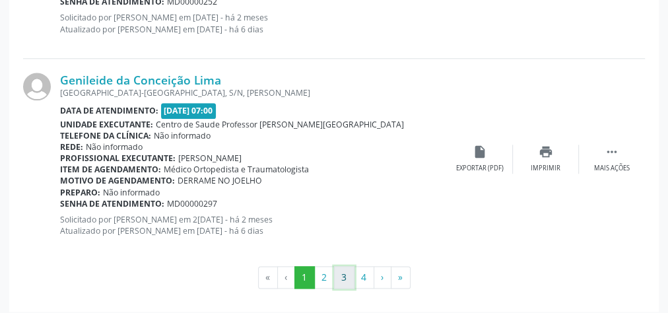
click at [347, 271] on button "3" at bounding box center [344, 277] width 20 height 22
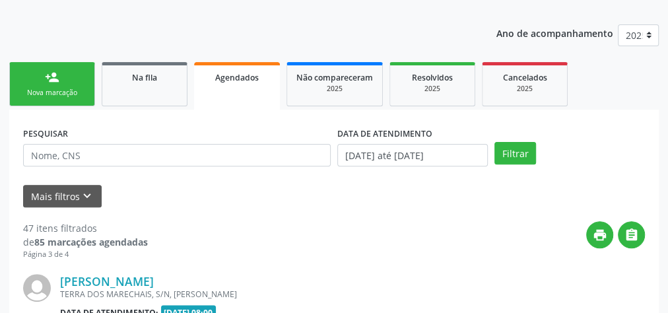
scroll to position [3193, 0]
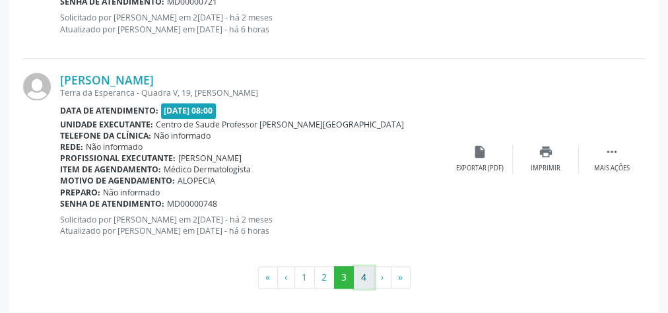
click at [368, 271] on button "4" at bounding box center [364, 277] width 20 height 22
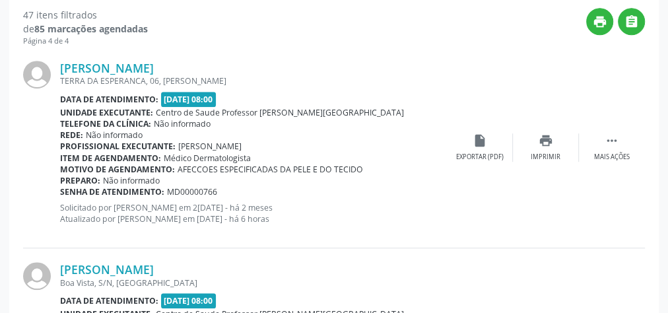
scroll to position [351, 0]
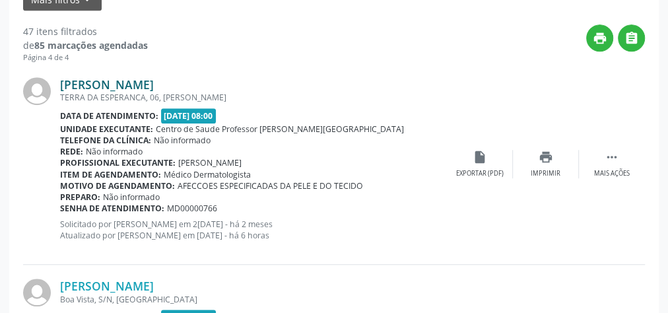
click at [124, 88] on link "[PERSON_NAME]" at bounding box center [107, 84] width 94 height 15
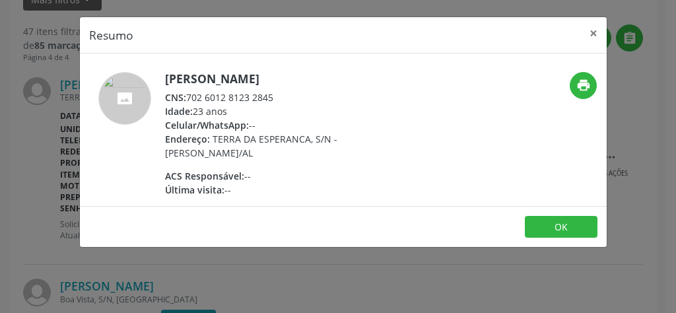
drag, startPoint x: 281, startPoint y: 99, endPoint x: 189, endPoint y: 99, distance: 92.5
click at [189, 99] on div "CNS: 702 6012 8123 2845" at bounding box center [293, 97] width 257 height 14
click at [593, 32] on button "×" at bounding box center [594, 33] width 26 height 32
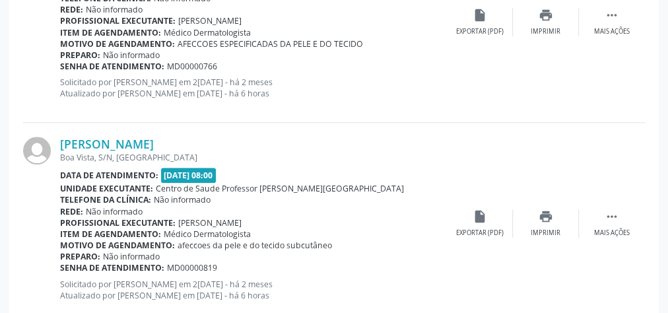
scroll to position [509, 0]
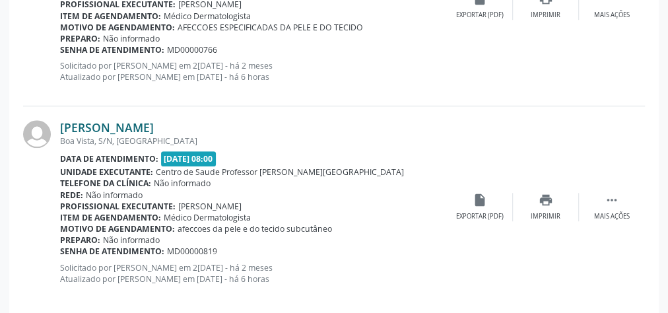
click at [117, 127] on link "[PERSON_NAME]" at bounding box center [107, 127] width 94 height 15
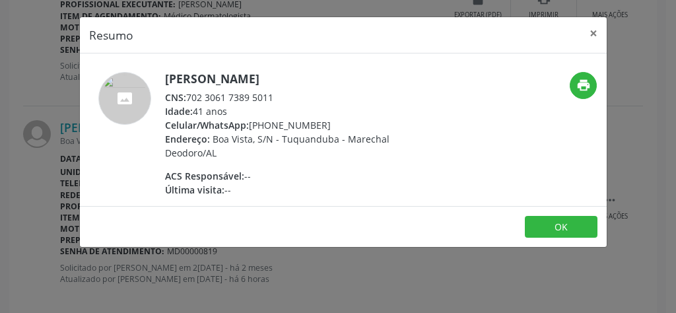
drag, startPoint x: 275, startPoint y: 95, endPoint x: 187, endPoint y: 98, distance: 87.9
click at [187, 98] on div "CNS: 702 3061 7389 5011" at bounding box center [293, 97] width 257 height 14
click at [592, 32] on button "×" at bounding box center [594, 33] width 26 height 32
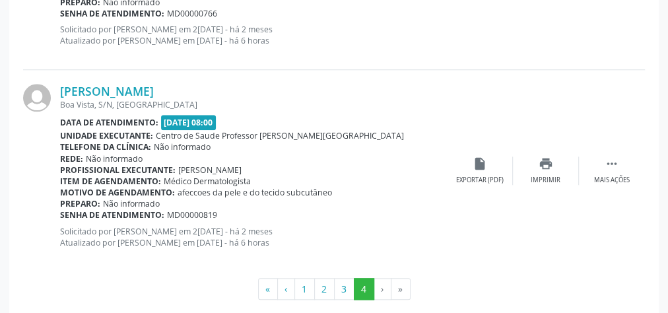
scroll to position [562, 0]
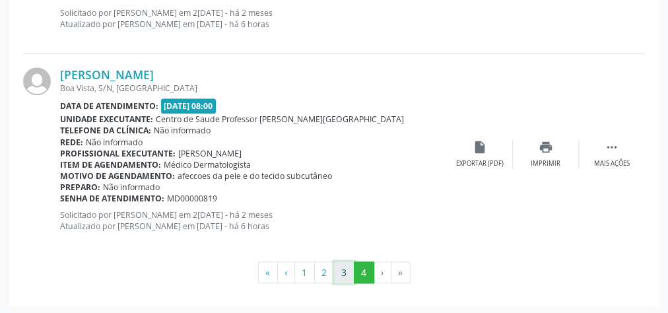
click at [338, 271] on button "3" at bounding box center [344, 273] width 20 height 22
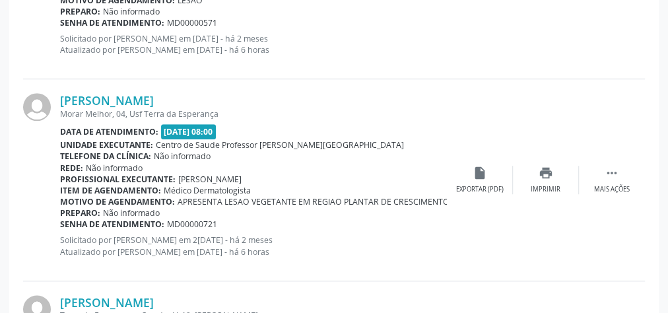
scroll to position [3193, 0]
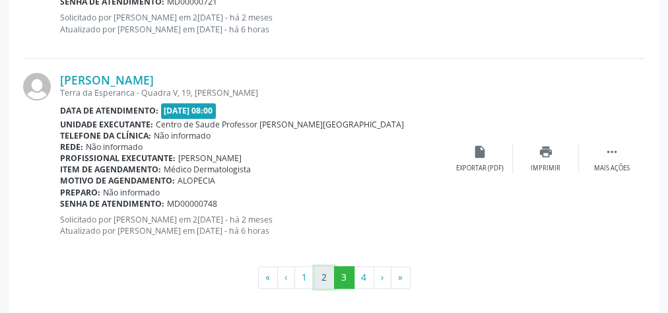
click at [328, 270] on button "2" at bounding box center [324, 277] width 20 height 22
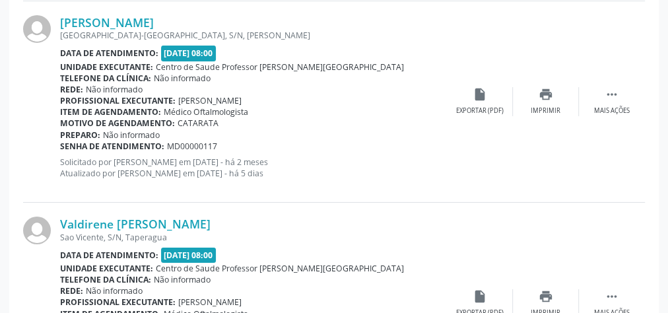
scroll to position [2281, 0]
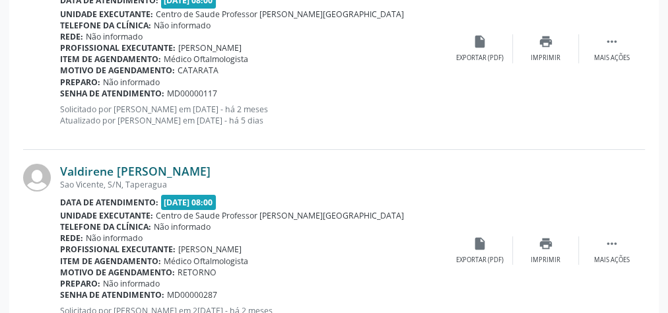
click at [130, 167] on link "Valdirene [PERSON_NAME]" at bounding box center [135, 171] width 151 height 15
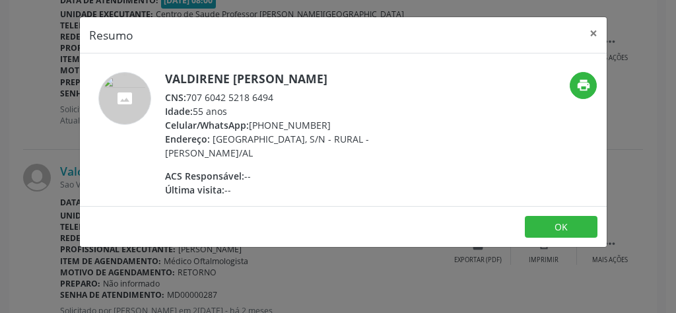
drag, startPoint x: 279, startPoint y: 110, endPoint x: 190, endPoint y: 107, distance: 89.9
click at [190, 104] on div "CNS: 707 6042 5218 6494" at bounding box center [293, 97] width 257 height 14
click at [595, 31] on button "×" at bounding box center [594, 33] width 26 height 32
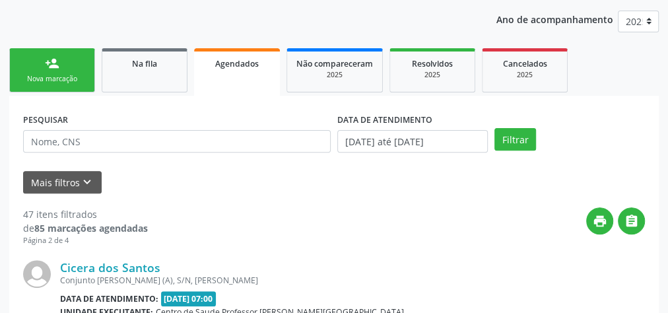
scroll to position [0, 0]
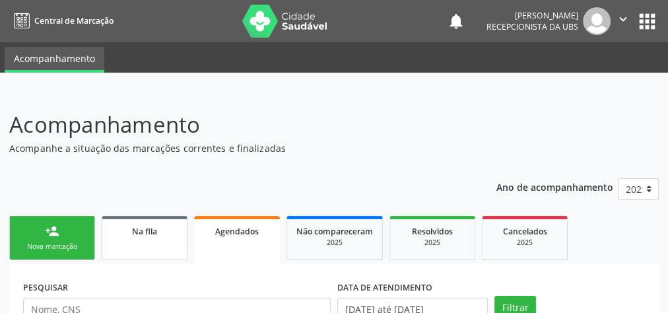
click at [139, 233] on span "Na fila" at bounding box center [144, 231] width 25 height 11
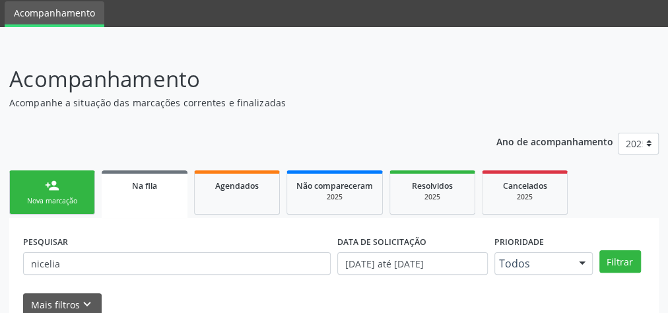
scroll to position [106, 0]
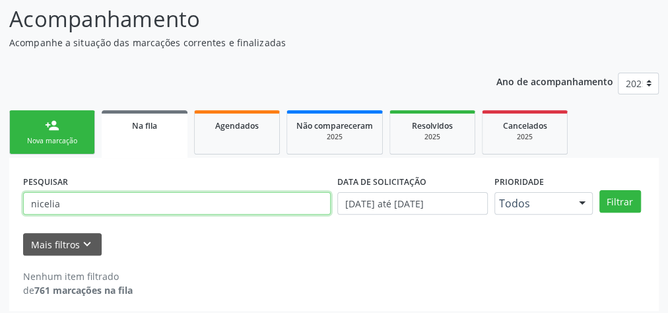
drag, startPoint x: 108, startPoint y: 201, endPoint x: 18, endPoint y: 205, distance: 90.6
click at [18, 205] on div "PESQUISAR nicelia DATA DE SOLICITAÇÃO [DATE] até [DATE] Prioridade Todos Todos …" at bounding box center [334, 234] width 650 height 153
type input "elizabete"
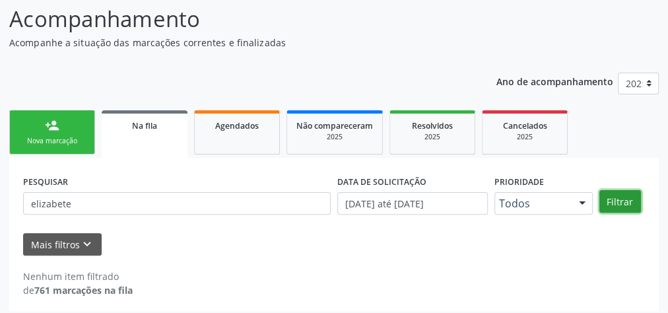
click at [627, 203] on button "Filtrar" at bounding box center [621, 201] width 42 height 22
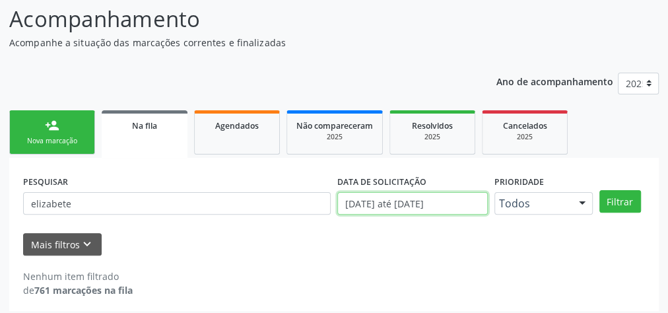
click at [460, 204] on input "[DATE] até [DATE]" at bounding box center [412, 203] width 151 height 22
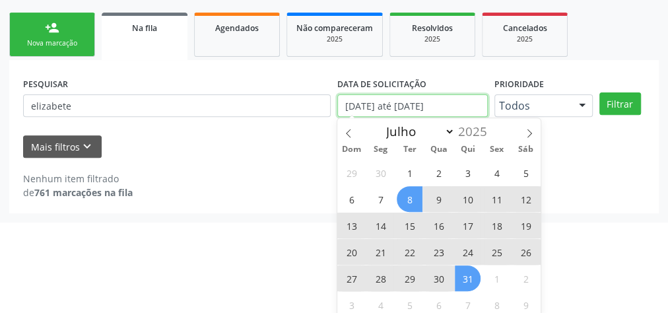
scroll to position [207, 0]
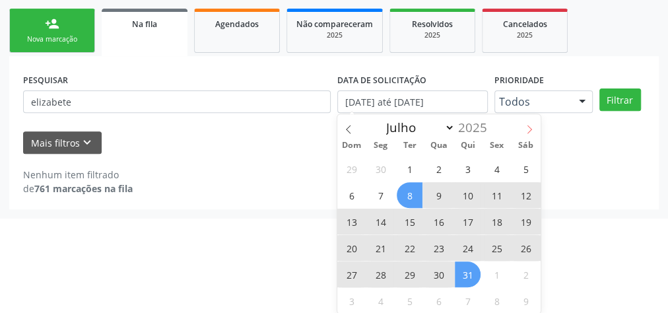
click at [525, 130] on icon at bounding box center [529, 129] width 9 height 9
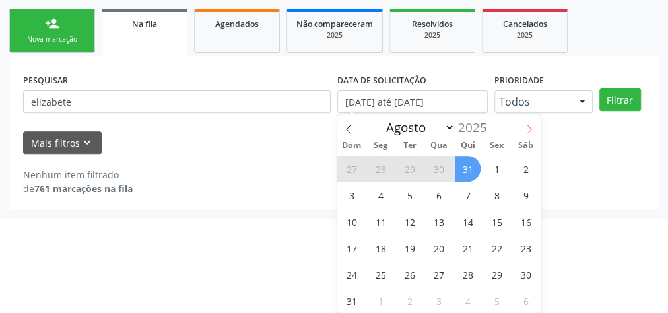
click at [525, 130] on icon at bounding box center [529, 129] width 9 height 9
select select "8"
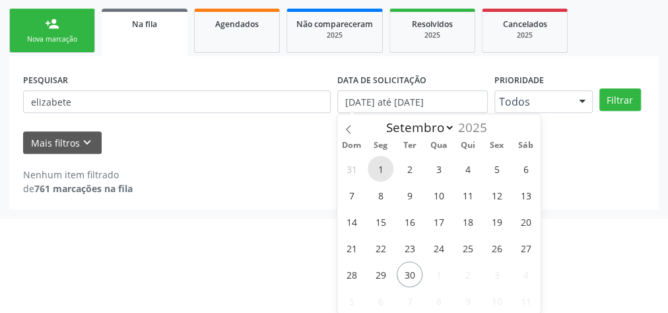
click at [381, 166] on span "1" at bounding box center [381, 169] width 26 height 26
type input "[DATE]"
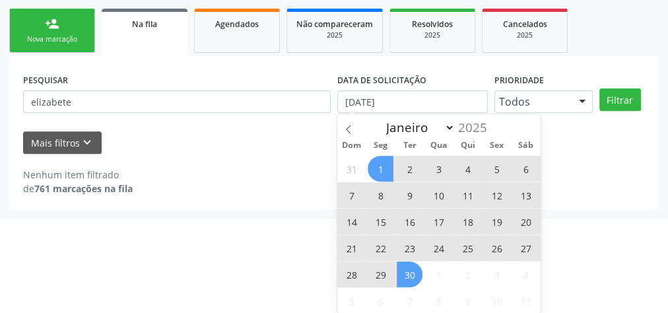
click at [419, 277] on span "30" at bounding box center [410, 275] width 26 height 26
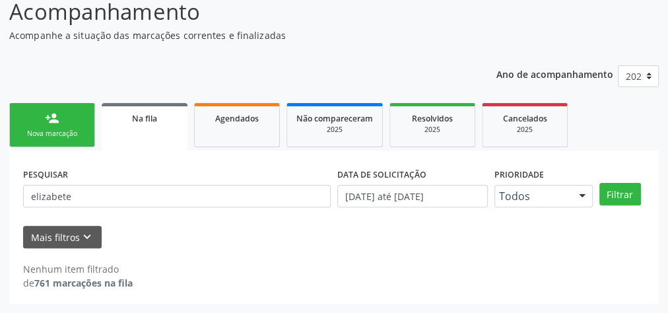
scroll to position [112, 0]
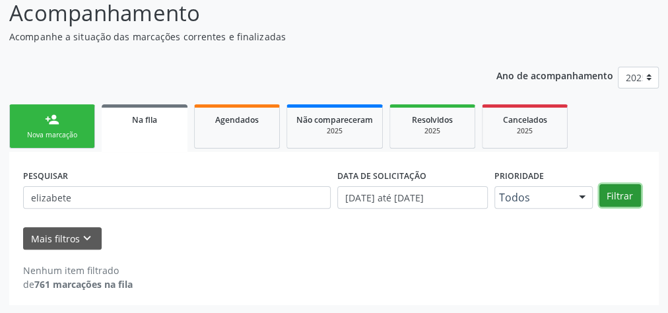
click at [612, 195] on button "Filtrar" at bounding box center [621, 195] width 42 height 22
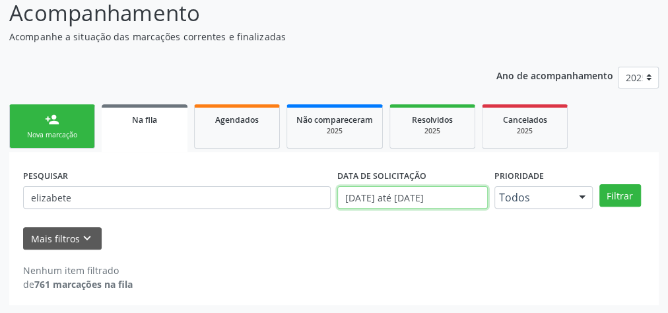
click at [427, 199] on input "[DATE] até [DATE]" at bounding box center [412, 197] width 151 height 22
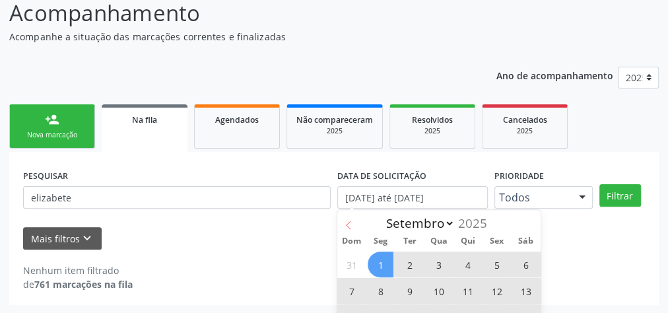
click at [352, 225] on icon at bounding box center [348, 225] width 9 height 9
select select "7"
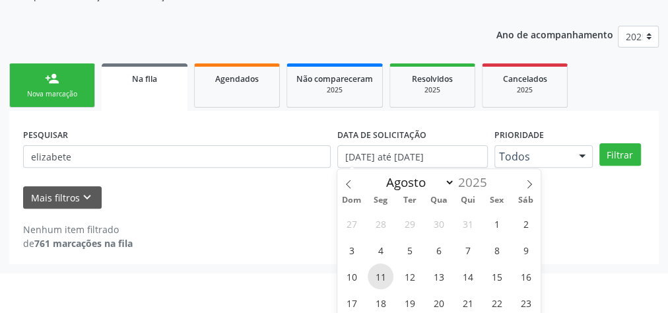
scroll to position [207, 0]
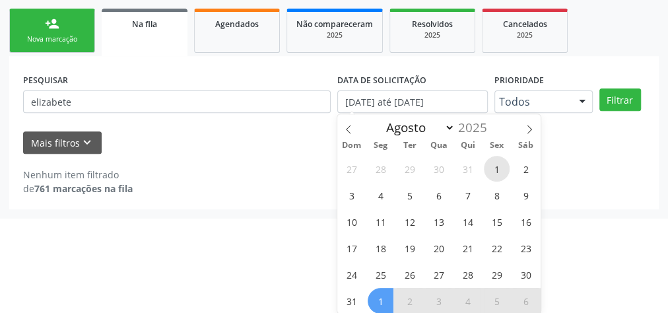
click at [492, 168] on span "1" at bounding box center [497, 169] width 26 height 26
type input "[DATE]"
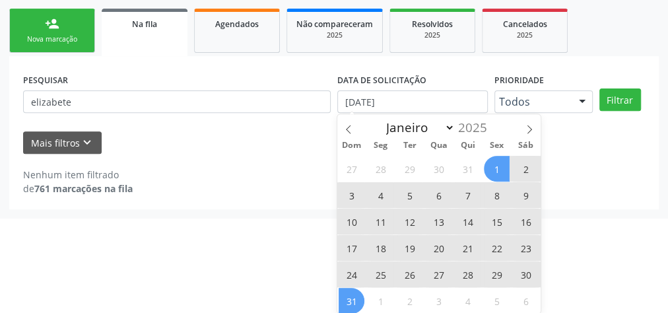
click at [357, 300] on span "31" at bounding box center [352, 301] width 26 height 26
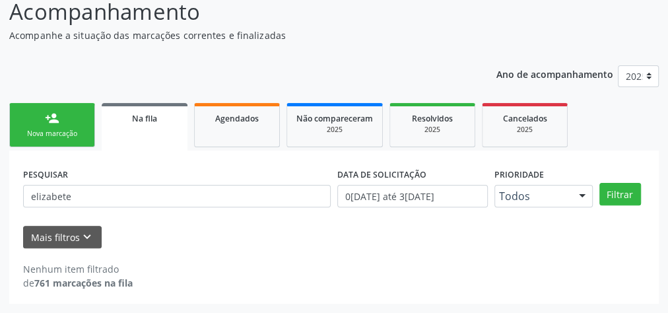
scroll to position [112, 0]
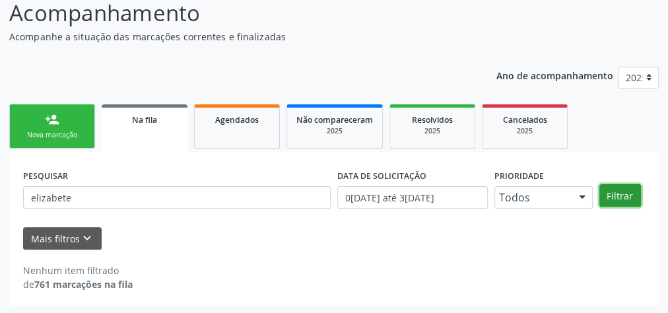
click at [619, 194] on button "Filtrar" at bounding box center [621, 195] width 42 height 22
click at [267, 279] on div "Nenhum item filtrado de 761 marcações na fila" at bounding box center [334, 278] width 622 height 28
click at [158, 131] on link "Na fila" at bounding box center [145, 128] width 86 height 48
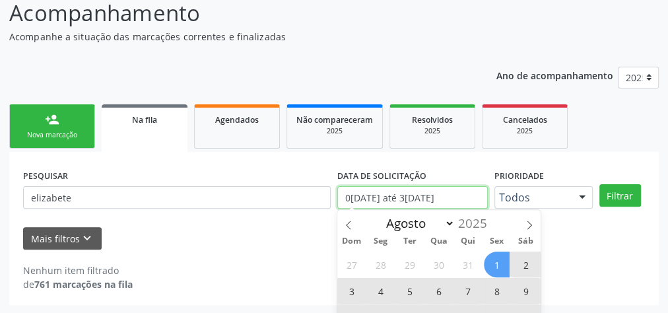
click at [418, 199] on input "0[DATE] até 3[DATE]" at bounding box center [412, 197] width 151 height 22
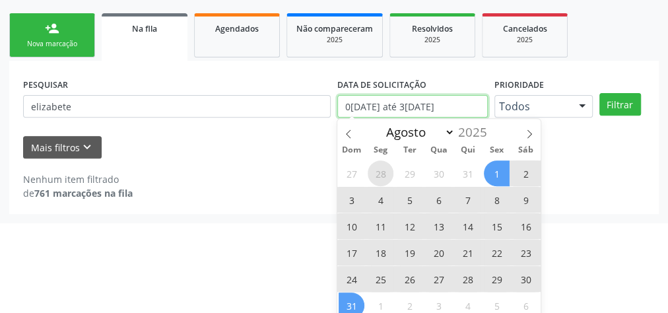
scroll to position [207, 0]
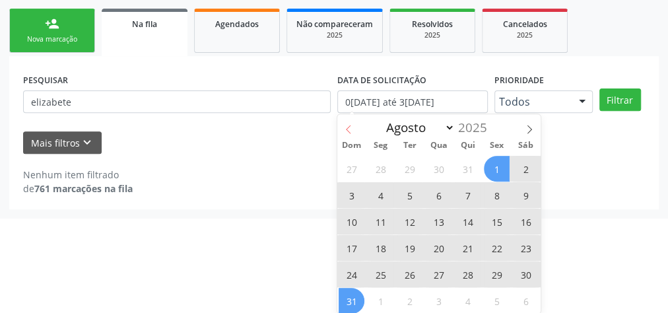
click at [351, 127] on icon at bounding box center [348, 129] width 9 height 9
select select "6"
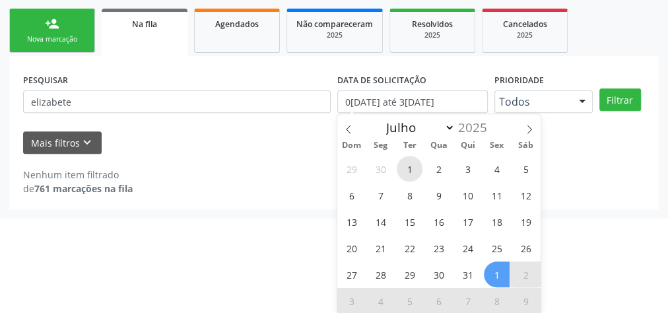
click at [415, 161] on span "1" at bounding box center [410, 169] width 26 height 26
type input "[DATE]"
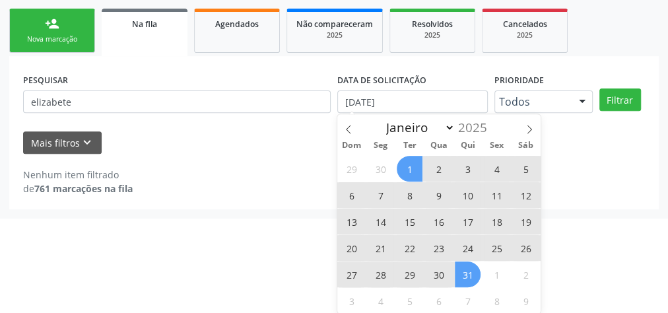
click at [468, 269] on span "31" at bounding box center [468, 275] width 26 height 26
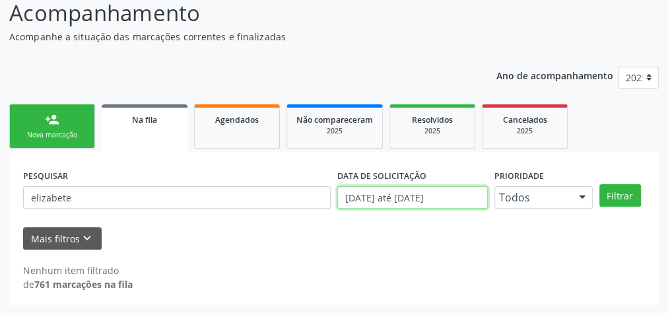
scroll to position [194, 0]
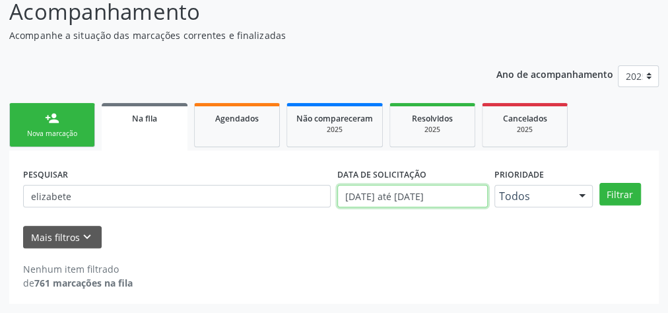
click at [476, 194] on body "Central de Marcação notifications [PERSON_NAME] Recepcionista da UBS  Configur…" at bounding box center [334, 43] width 668 height 313
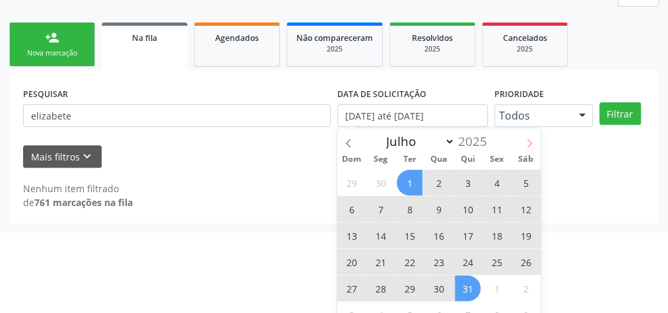
click at [526, 137] on span at bounding box center [529, 139] width 22 height 22
select select "7"
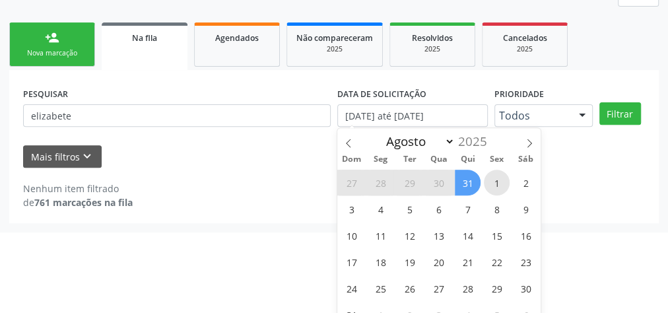
click at [497, 178] on span "1" at bounding box center [497, 183] width 26 height 26
type input "[DATE]"
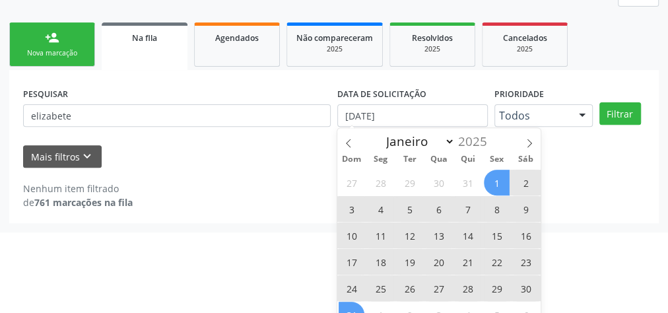
click at [357, 309] on span "31" at bounding box center [352, 315] width 26 height 26
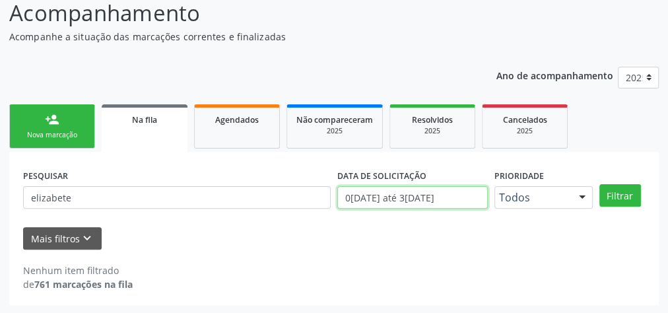
click at [477, 194] on body "Central de Marcação notifications [PERSON_NAME] Recepcionista da UBS  Configur…" at bounding box center [334, 44] width 668 height 313
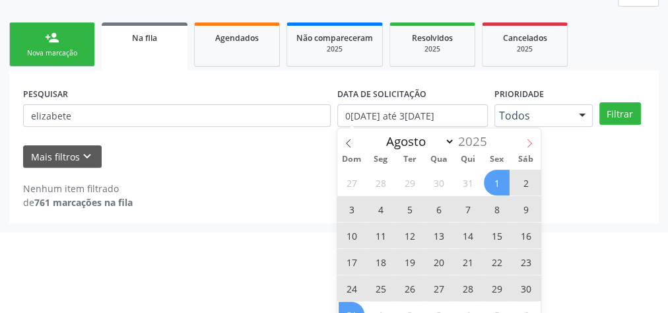
click at [526, 139] on icon at bounding box center [529, 143] width 9 height 9
select select "8"
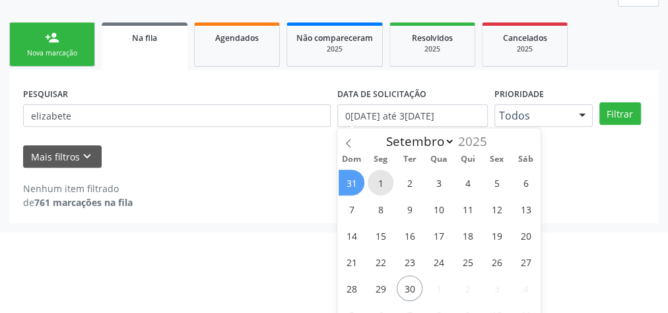
click at [388, 177] on span "1" at bounding box center [381, 183] width 26 height 26
type input "[DATE]"
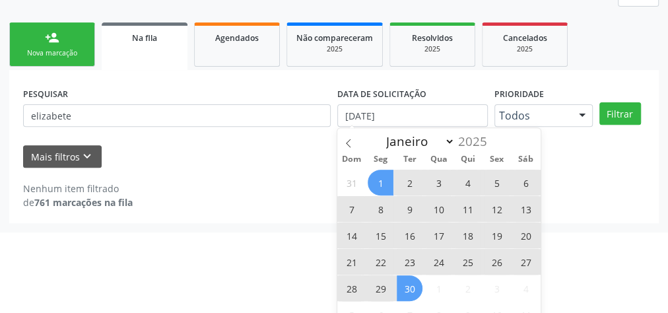
click at [407, 291] on span "30" at bounding box center [410, 288] width 26 height 26
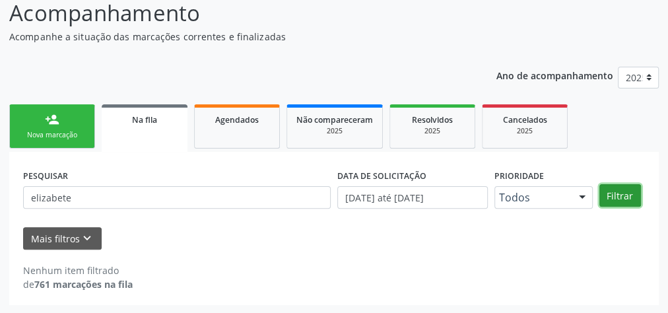
click at [616, 190] on button "Filtrar" at bounding box center [621, 195] width 42 height 22
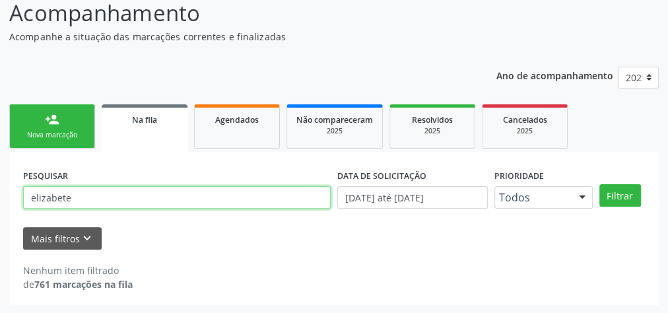
click at [107, 201] on input "elizabete" at bounding box center [177, 197] width 308 height 22
type input "e"
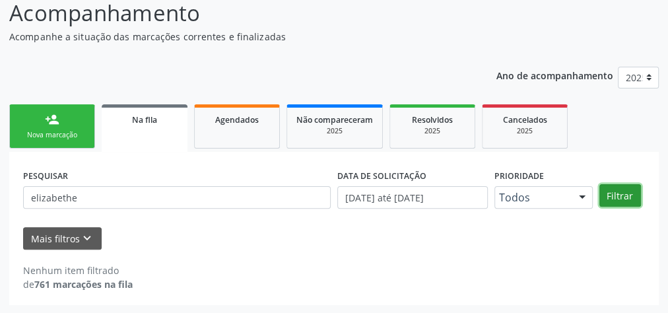
click at [610, 197] on button "Filtrar" at bounding box center [621, 195] width 42 height 22
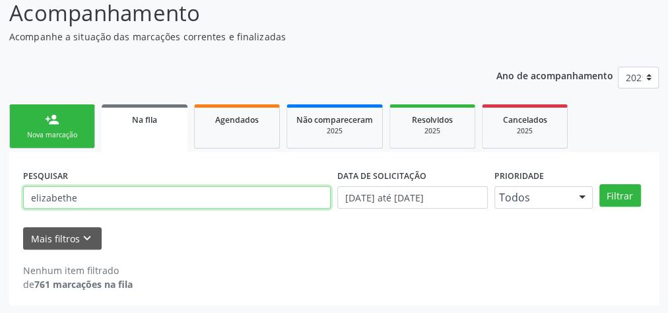
click at [92, 198] on input "elizabethe" at bounding box center [177, 197] width 308 height 22
type input "e"
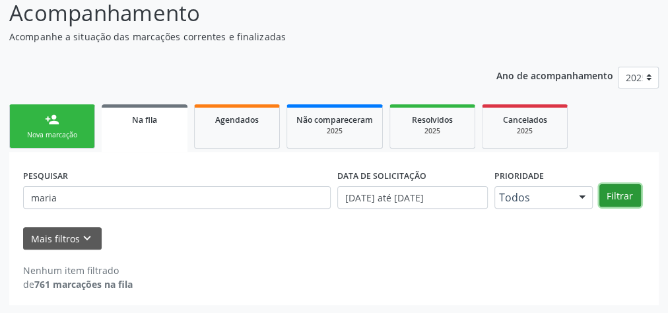
click at [639, 192] on button "Filtrar" at bounding box center [621, 195] width 42 height 22
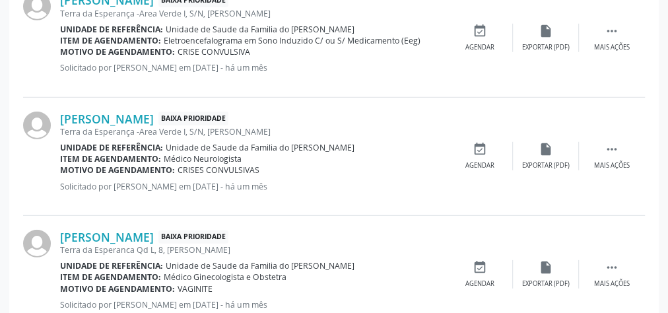
scroll to position [1930, 0]
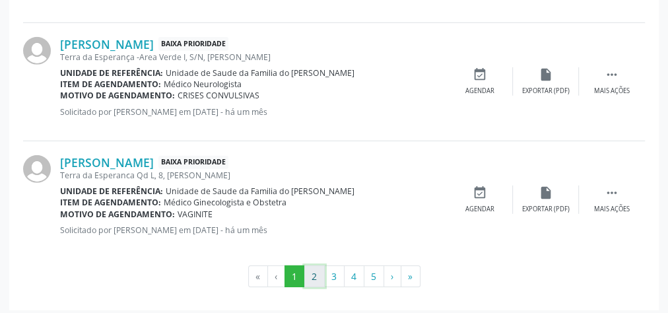
click at [318, 273] on button "2" at bounding box center [314, 276] width 20 height 22
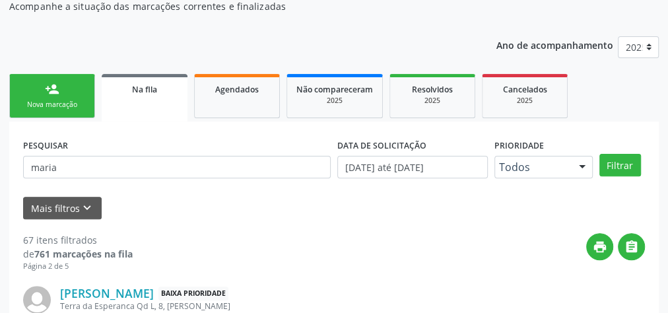
scroll to position [211, 0]
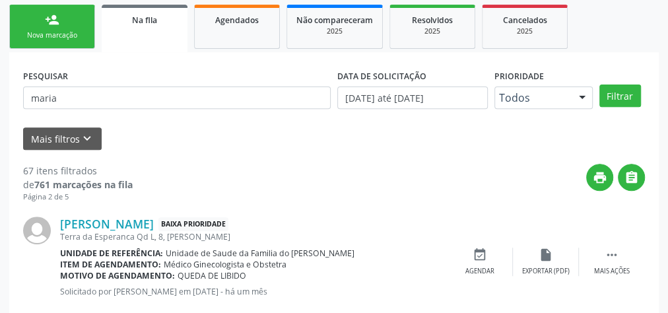
click at [149, 24] on span "Na fila" at bounding box center [144, 20] width 25 height 11
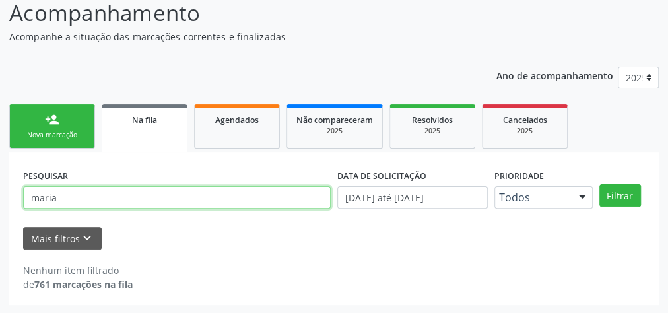
click at [116, 197] on input "maria" at bounding box center [177, 197] width 308 height 22
type input "m"
type input "e"
type input "elizabete"
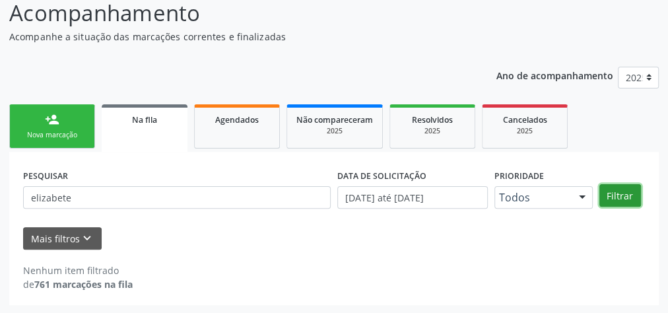
click at [619, 190] on button "Filtrar" at bounding box center [621, 195] width 42 height 22
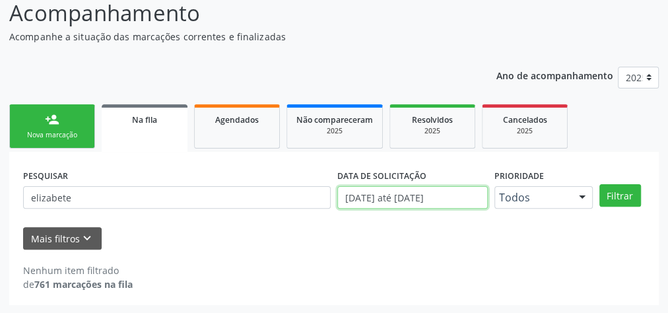
click at [450, 199] on input "[DATE] até [DATE]" at bounding box center [412, 197] width 151 height 22
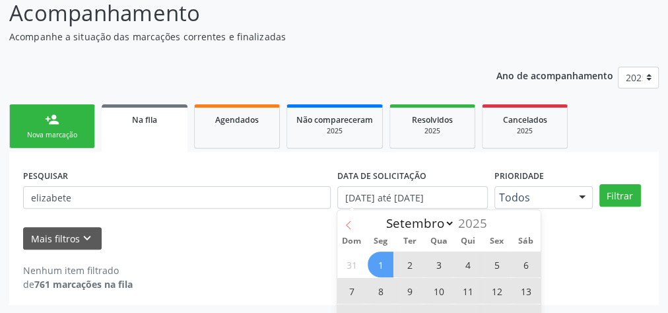
click at [354, 227] on span at bounding box center [348, 221] width 22 height 22
select select "7"
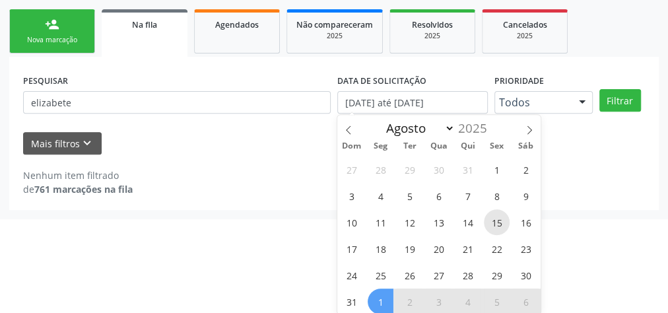
scroll to position [207, 0]
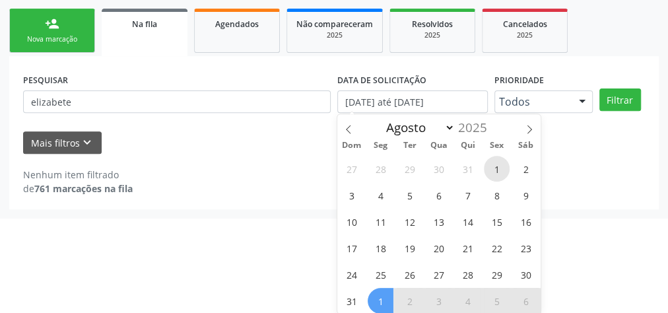
click at [502, 168] on span "1" at bounding box center [497, 169] width 26 height 26
type input "[DATE]"
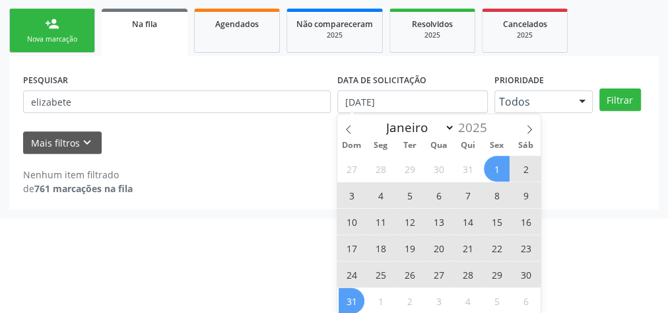
click at [357, 295] on span "31" at bounding box center [352, 301] width 26 height 26
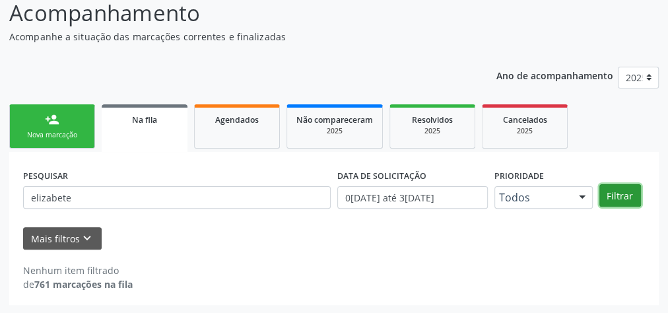
click at [617, 195] on button "Filtrar" at bounding box center [621, 195] width 42 height 22
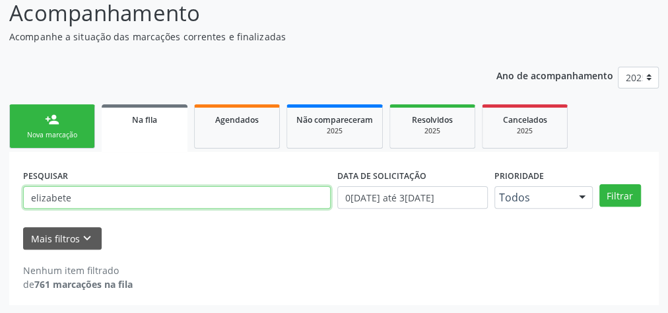
click at [185, 198] on input "elizabete" at bounding box center [177, 197] width 308 height 22
type input "e"
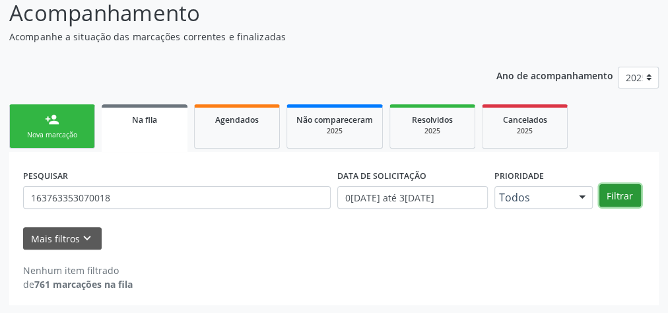
click at [628, 196] on button "Filtrar" at bounding box center [621, 195] width 42 height 22
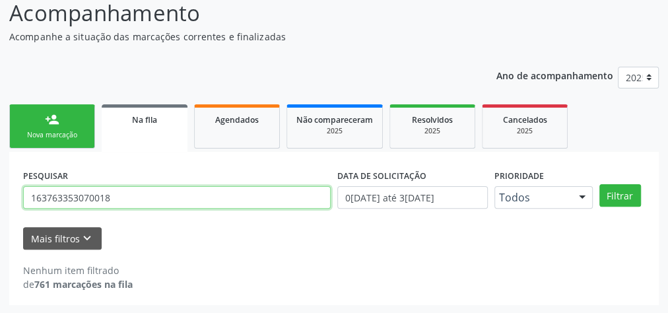
drag, startPoint x: 129, startPoint y: 195, endPoint x: 15, endPoint y: 196, distance: 113.6
click at [15, 196] on div "PESQUISAR 163763353070018 DATA DE SOLICITAÇÃO [DATE] até [DATE] Prioridade Todo…" at bounding box center [334, 228] width 650 height 153
paste input "707 6042 5218 6494"
type input "707 6042 5218 6494"
drag, startPoint x: 126, startPoint y: 196, endPoint x: 26, endPoint y: 196, distance: 99.7
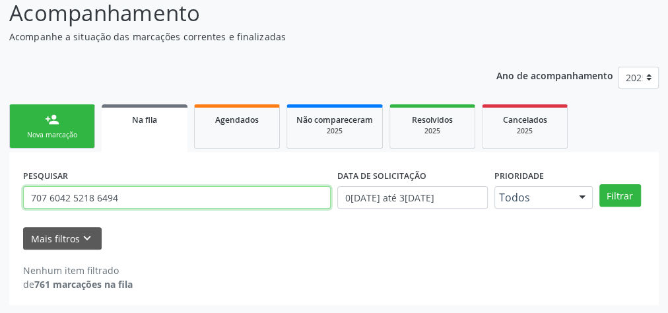
click at [26, 196] on input "707 6042 5218 6494" at bounding box center [177, 197] width 308 height 22
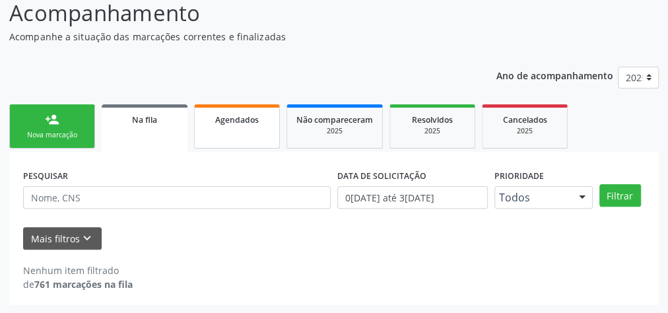
click at [260, 137] on link "Agendados" at bounding box center [237, 126] width 86 height 44
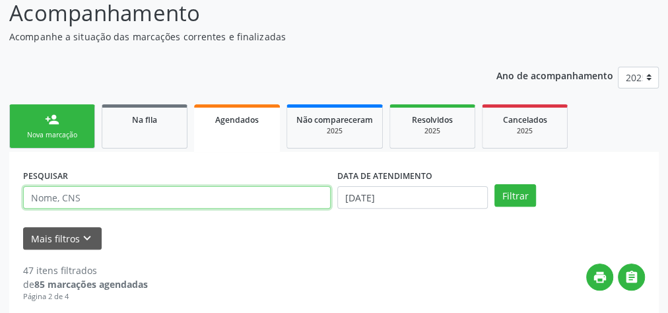
paste input "163763353070018"
type input "163763353070018"
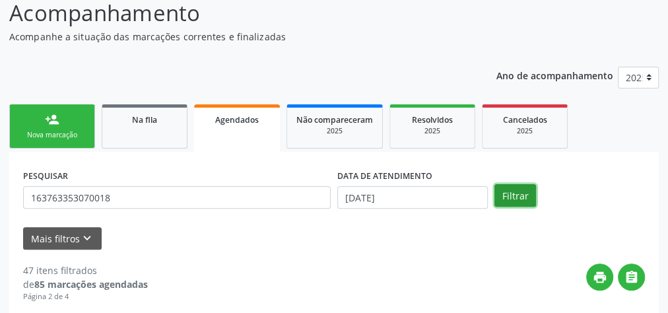
click at [509, 199] on button "Filtrar" at bounding box center [516, 195] width 42 height 22
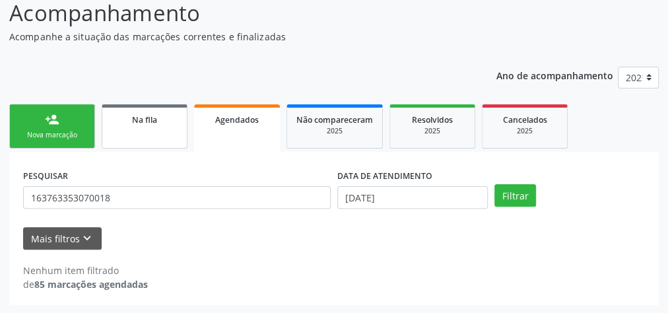
click at [153, 112] on div "Na fila" at bounding box center [145, 119] width 66 height 14
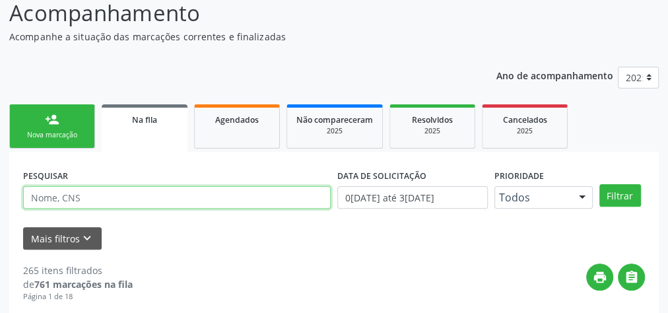
paste input "163763353070018"
type input "163763353070018"
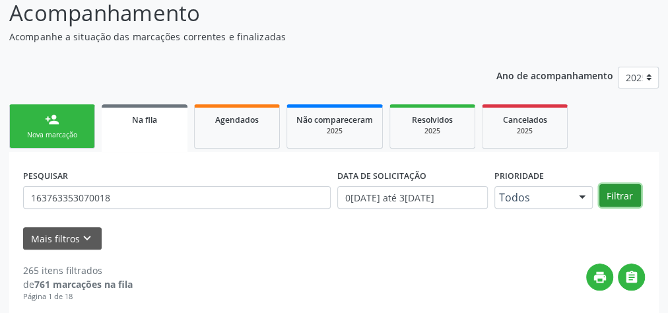
click at [620, 193] on button "Filtrar" at bounding box center [621, 195] width 42 height 22
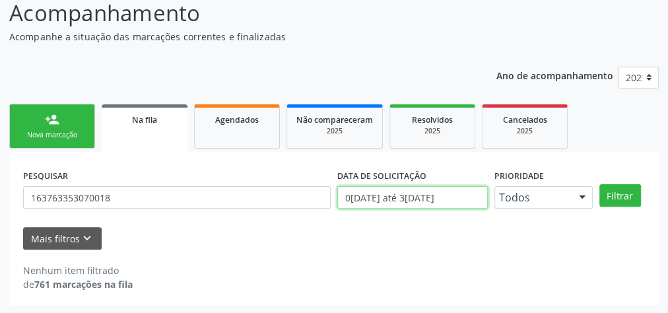
click at [444, 201] on input "0[DATE] até 3[DATE]" at bounding box center [412, 197] width 151 height 22
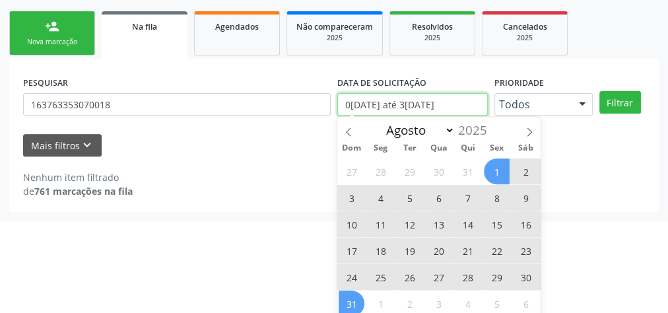
scroll to position [207, 0]
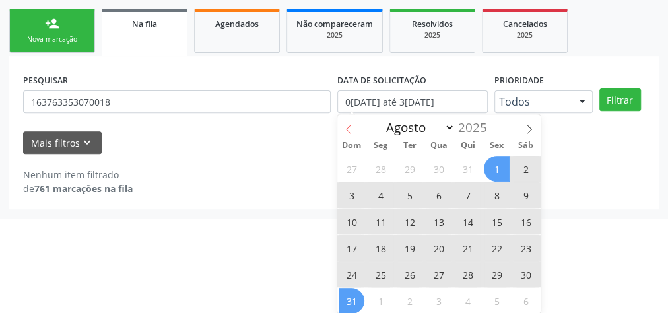
click at [349, 132] on icon at bounding box center [348, 129] width 9 height 9
select select "6"
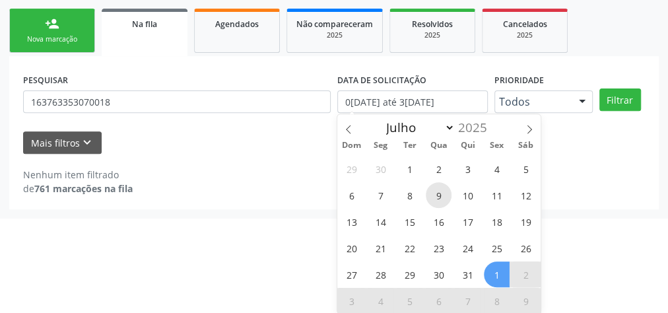
click at [438, 194] on span "9" at bounding box center [439, 195] width 26 height 26
type input "[DATE]"
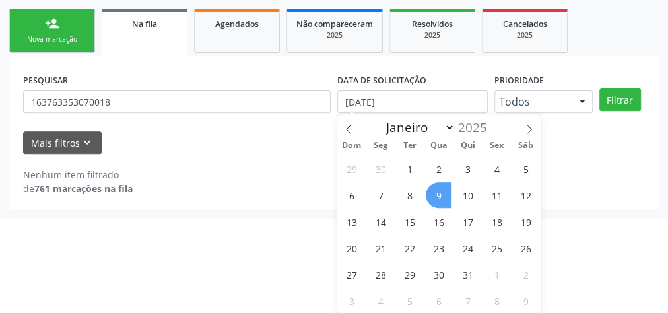
click at [438, 194] on span "9" at bounding box center [439, 195] width 26 height 26
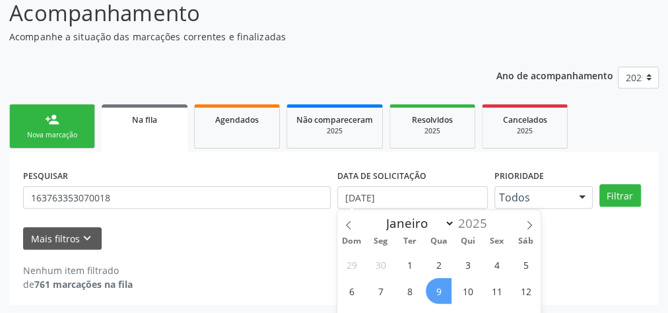
select select "6"
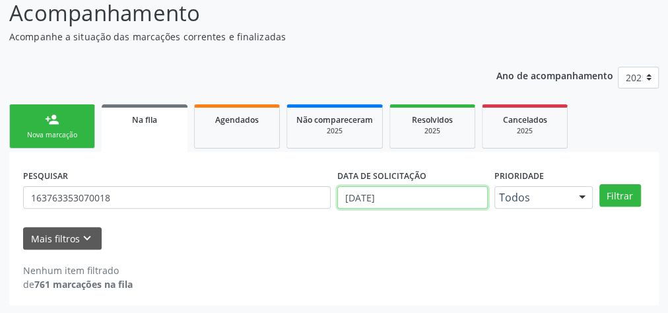
scroll to position [194, 0]
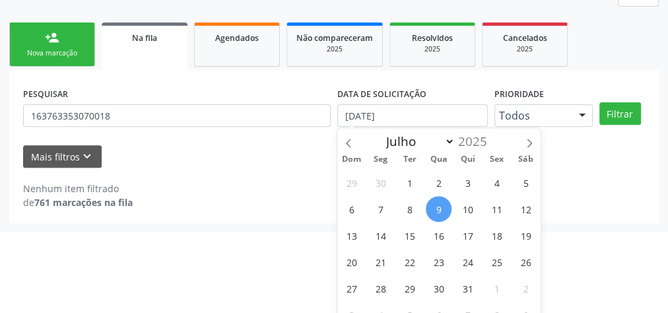
click at [433, 203] on span "9" at bounding box center [439, 209] width 26 height 26
type input "[DATE]"
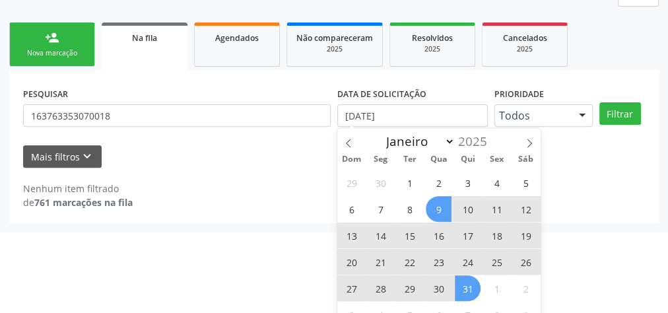
click at [462, 283] on span "31" at bounding box center [468, 288] width 26 height 26
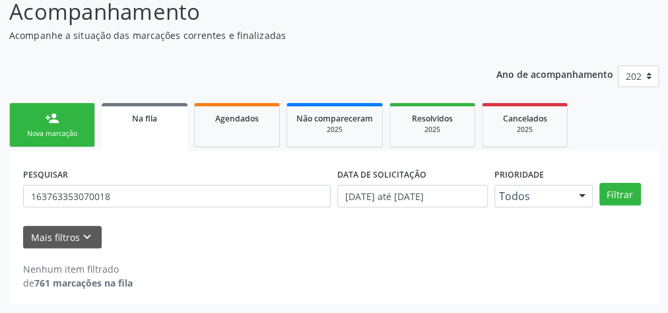
scroll to position [112, 0]
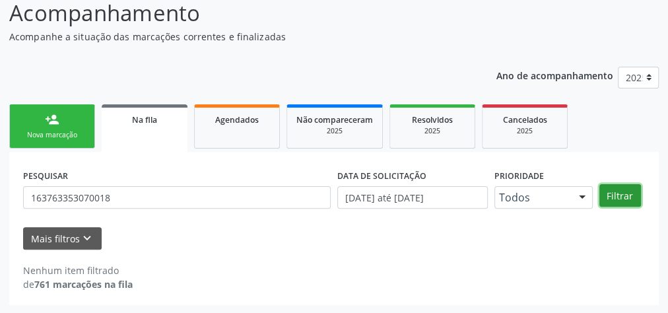
click at [613, 193] on button "Filtrar" at bounding box center [621, 195] width 42 height 22
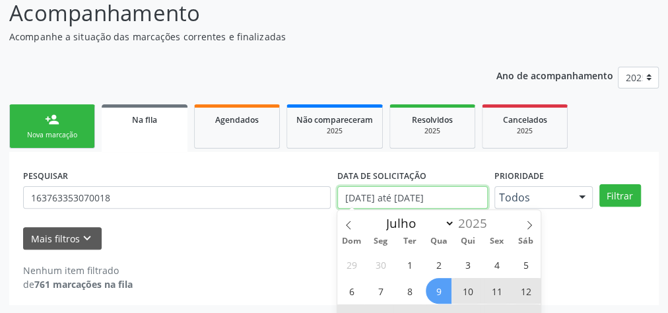
click at [461, 198] on input "[DATE] até [DATE]" at bounding box center [412, 197] width 151 height 22
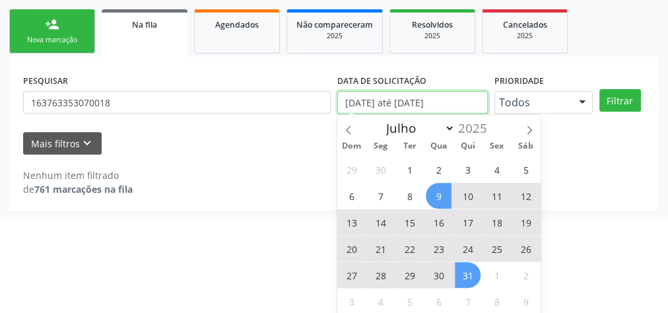
scroll to position [207, 0]
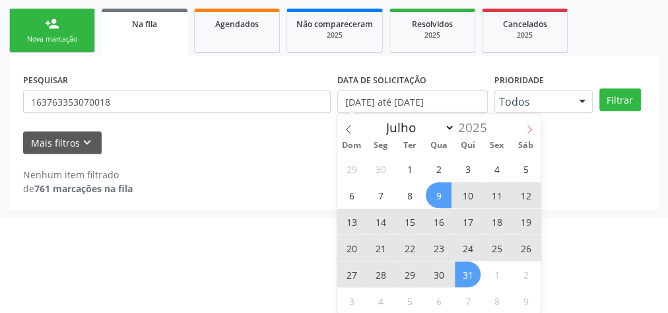
click at [523, 127] on span at bounding box center [529, 125] width 22 height 22
select select "7"
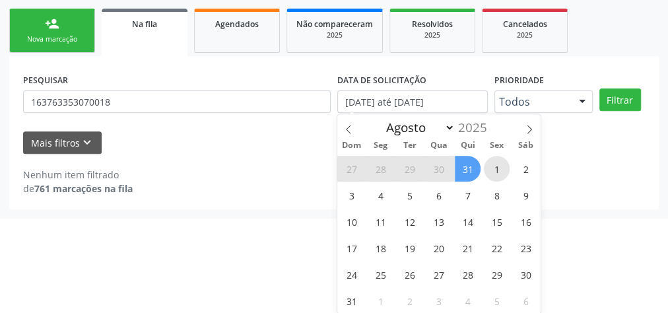
click at [500, 164] on span "1" at bounding box center [497, 169] width 26 height 26
type input "[DATE]"
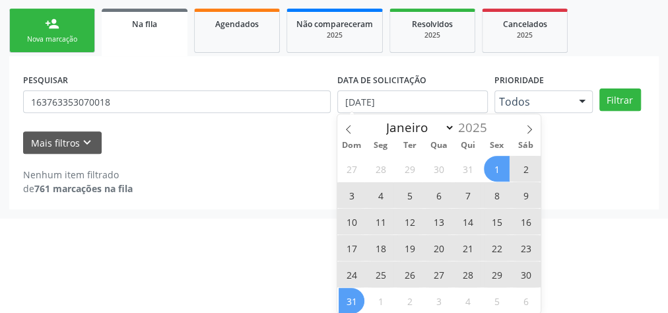
click at [359, 297] on span "31" at bounding box center [352, 301] width 26 height 26
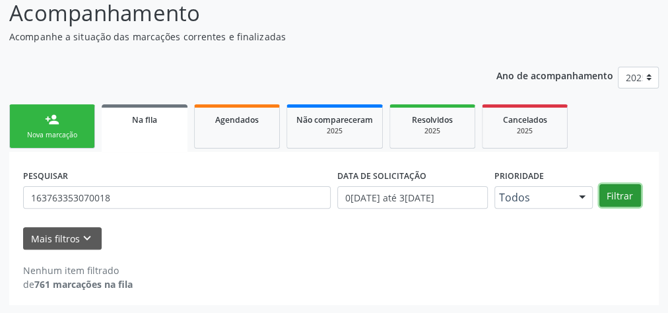
click at [617, 194] on button "Filtrar" at bounding box center [621, 195] width 42 height 22
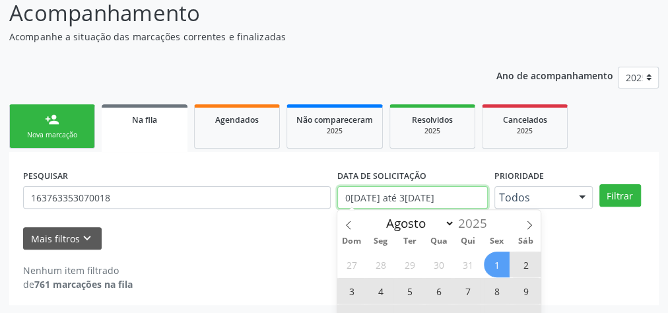
click at [462, 200] on input "0[DATE] até 3[DATE]" at bounding box center [412, 197] width 151 height 22
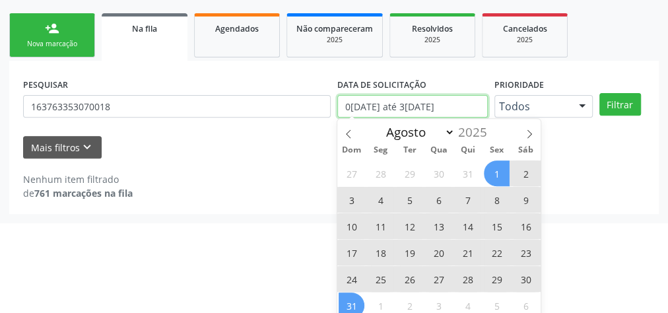
scroll to position [207, 0]
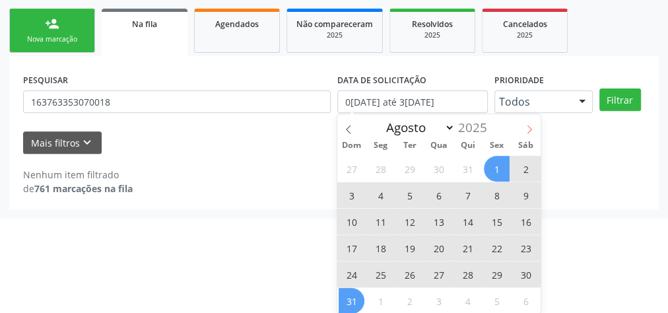
click at [525, 127] on icon at bounding box center [529, 129] width 9 height 9
select select "8"
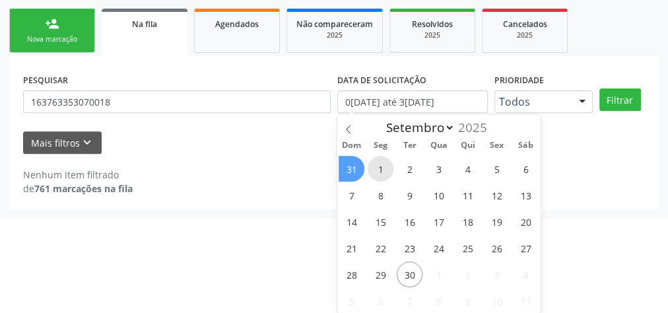
click at [375, 162] on span "1" at bounding box center [381, 169] width 26 height 26
type input "[DATE]"
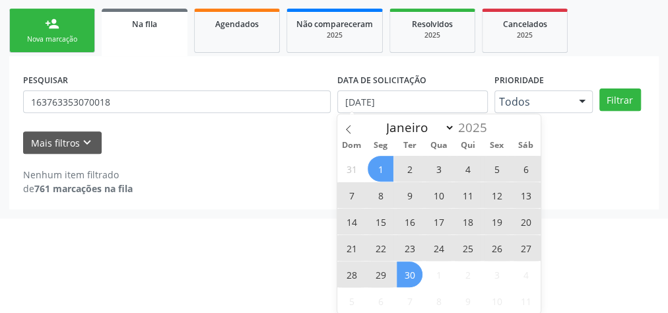
click at [405, 267] on span "30" at bounding box center [410, 275] width 26 height 26
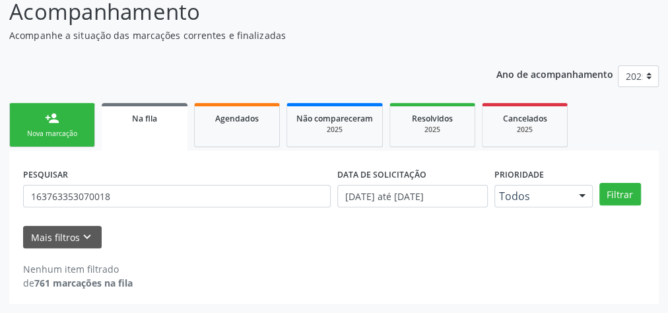
scroll to position [112, 0]
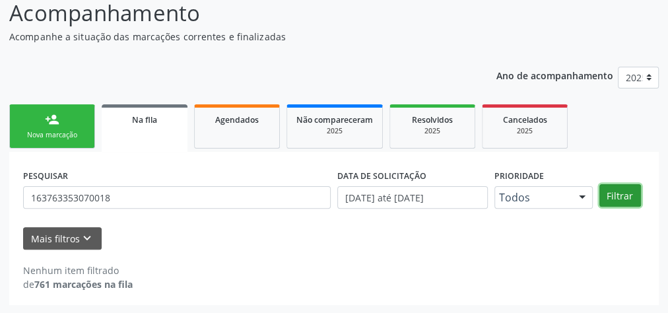
click at [619, 195] on button "Filtrar" at bounding box center [621, 195] width 42 height 22
click at [441, 131] on div "2025" at bounding box center [433, 131] width 66 height 10
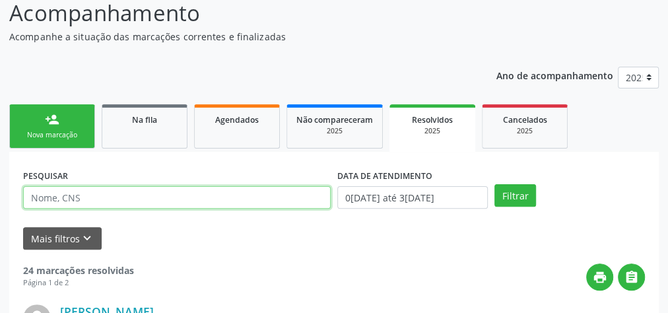
paste input "163763353070018"
type input "163763353070018"
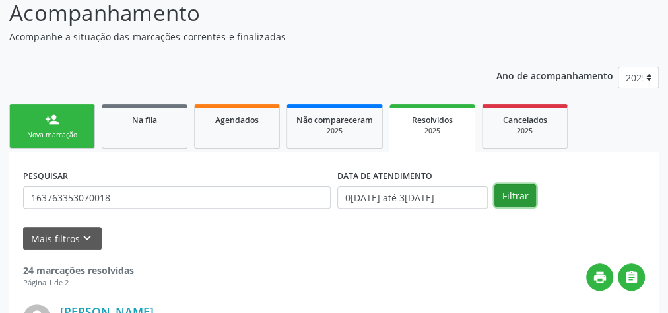
click at [522, 197] on button "Filtrar" at bounding box center [516, 195] width 42 height 22
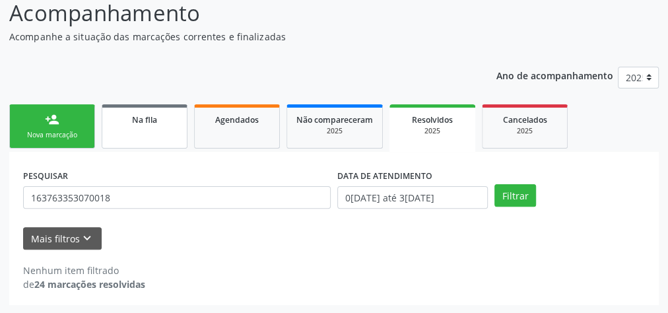
click at [143, 121] on span "Na fila" at bounding box center [144, 119] width 25 height 11
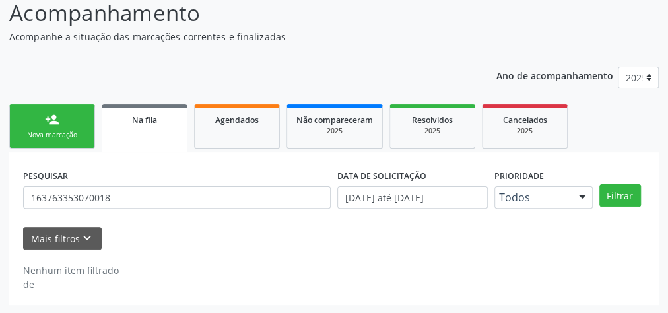
click at [90, 196] on input "163763353070018" at bounding box center [177, 197] width 308 height 22
drag, startPoint x: 143, startPoint y: 121, endPoint x: 90, endPoint y: 196, distance: 92.4
click at [90, 196] on input "163763353070018" at bounding box center [177, 197] width 308 height 22
type input "[PERSON_NAME]"
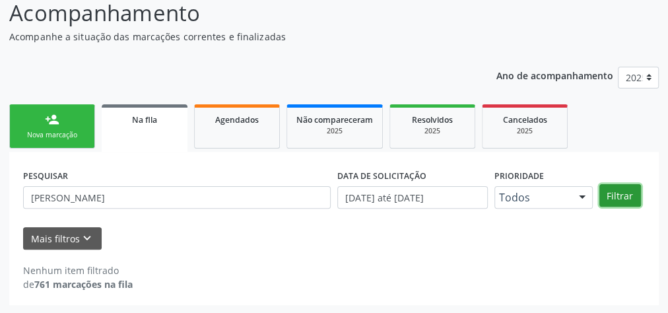
click at [613, 195] on button "Filtrar" at bounding box center [621, 195] width 42 height 22
click at [230, 135] on link "Agendados" at bounding box center [237, 126] width 86 height 44
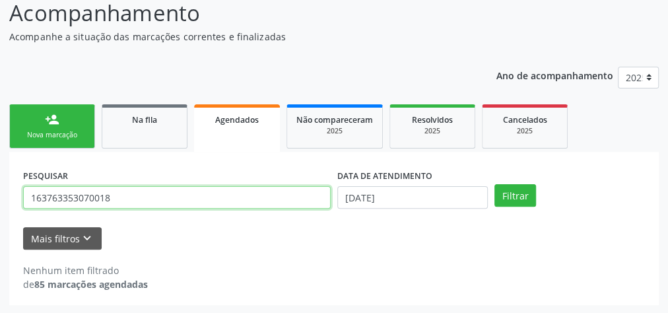
click at [85, 199] on input "163763353070018" at bounding box center [177, 197] width 308 height 22
paste input "[PERSON_NAME]"
type input "[PERSON_NAME]"
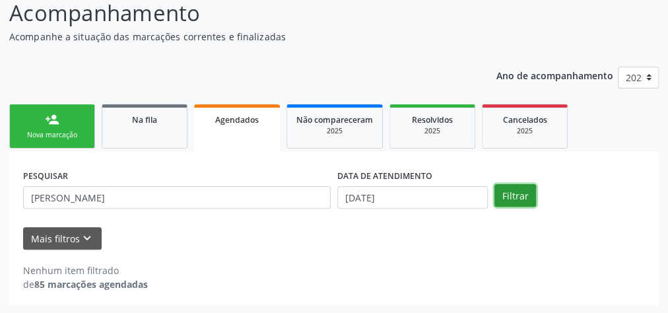
click at [508, 196] on button "Filtrar" at bounding box center [516, 195] width 42 height 22
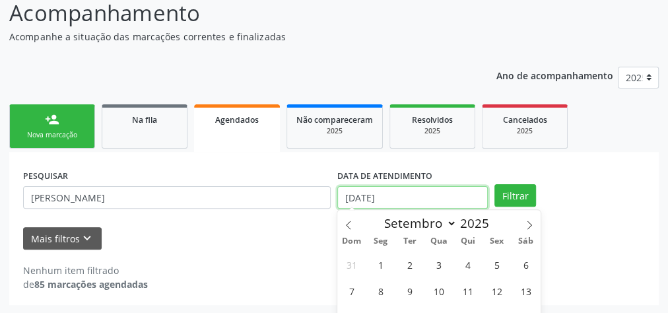
click at [397, 199] on input "[DATE]" at bounding box center [412, 197] width 151 height 22
click at [349, 225] on icon at bounding box center [348, 225] width 9 height 9
select select "7"
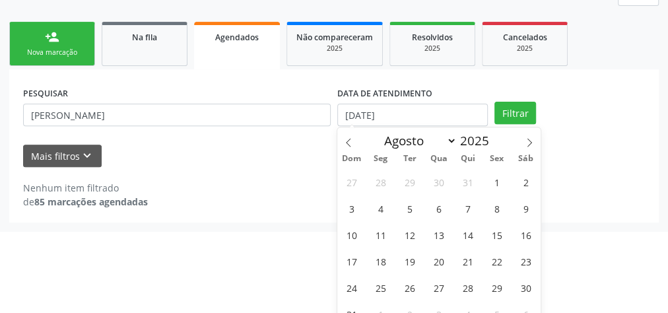
scroll to position [207, 0]
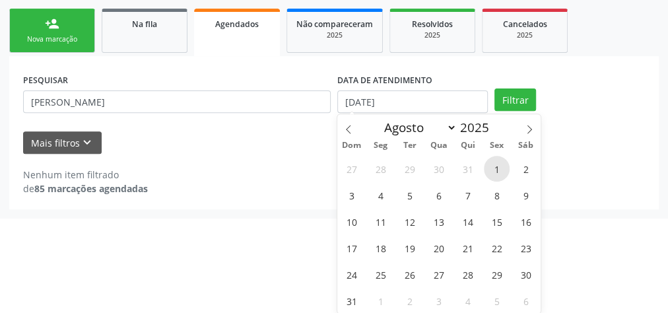
click at [494, 165] on span "1" at bounding box center [497, 169] width 26 height 26
type input "[DATE]"
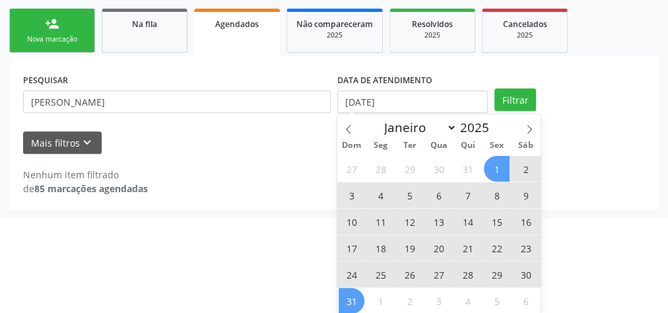
click at [347, 295] on span "31" at bounding box center [352, 301] width 26 height 26
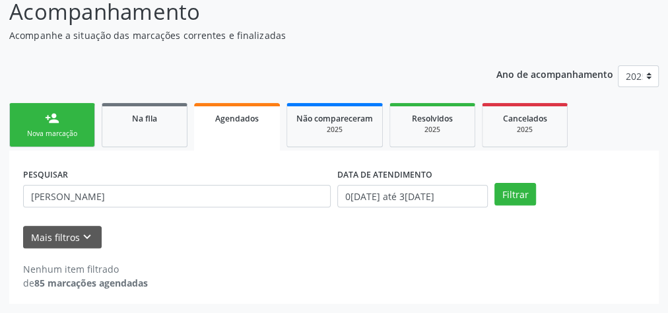
scroll to position [112, 0]
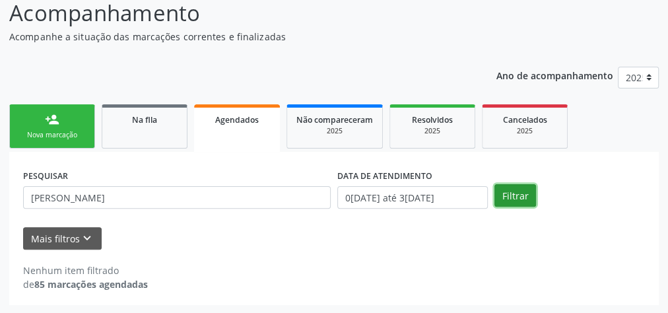
click at [509, 199] on button "Filtrar" at bounding box center [516, 195] width 42 height 22
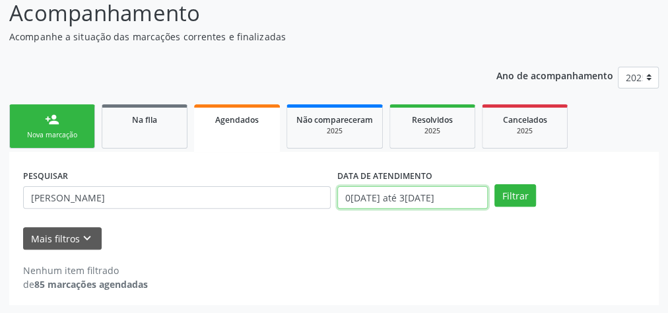
click at [456, 197] on input "0[DATE] até 3[DATE]" at bounding box center [412, 197] width 151 height 22
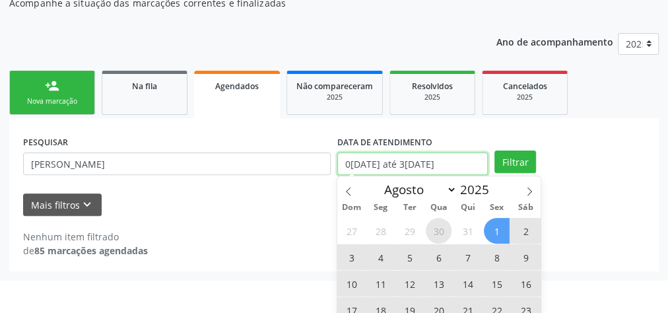
scroll to position [207, 0]
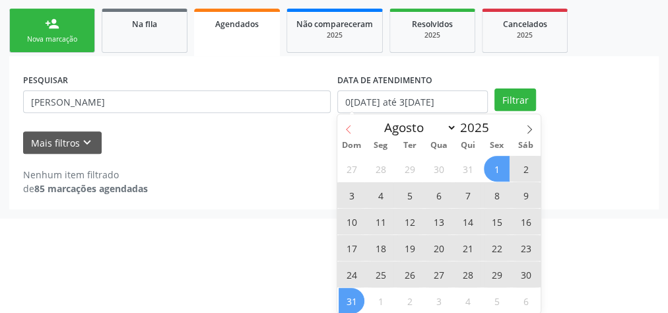
click at [347, 127] on icon at bounding box center [348, 129] width 9 height 9
select select "6"
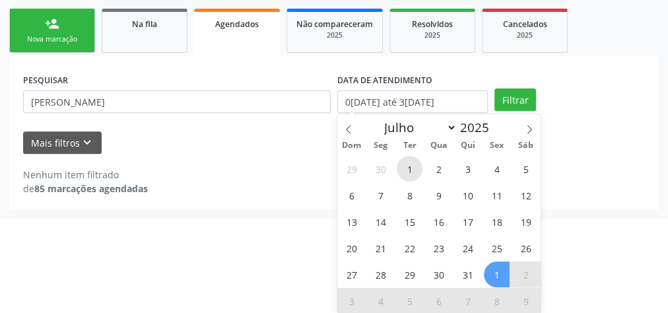
click at [409, 164] on span "1" at bounding box center [410, 169] width 26 height 26
type input "[DATE]"
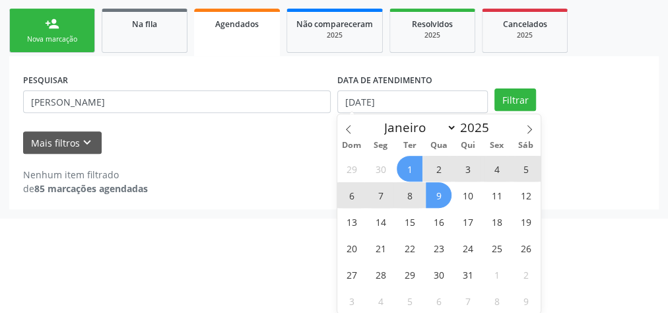
click at [440, 186] on span "9" at bounding box center [439, 195] width 26 height 26
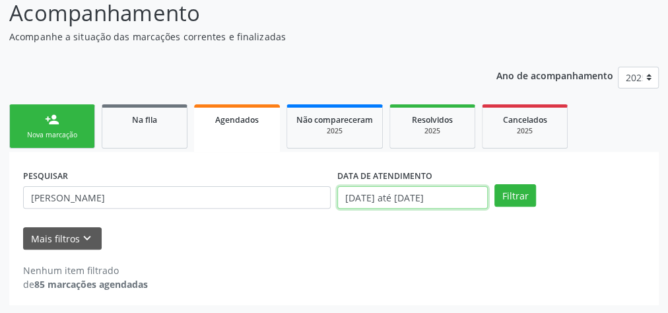
scroll to position [194, 0]
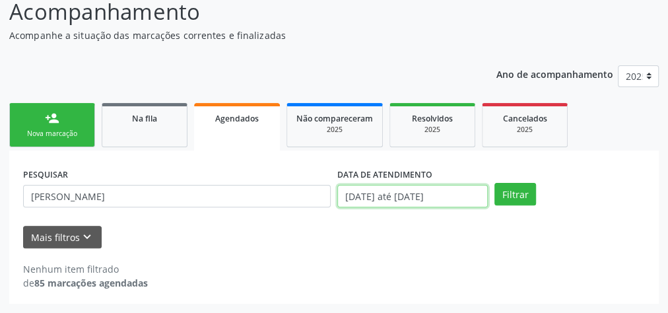
click at [401, 200] on body "Central de Marcação notifications [PERSON_NAME] Recepcionista da UBS  Configur…" at bounding box center [334, 43] width 668 height 313
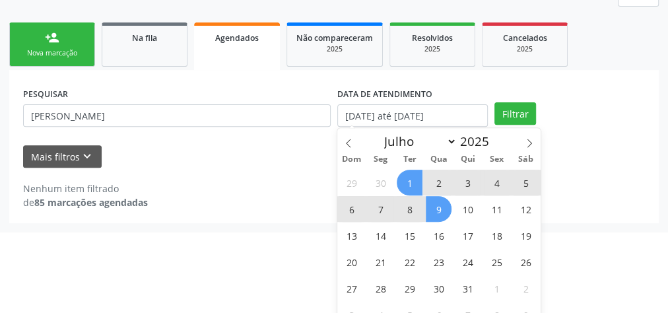
click at [415, 180] on span "1" at bounding box center [410, 183] width 26 height 26
type input "[DATE]"
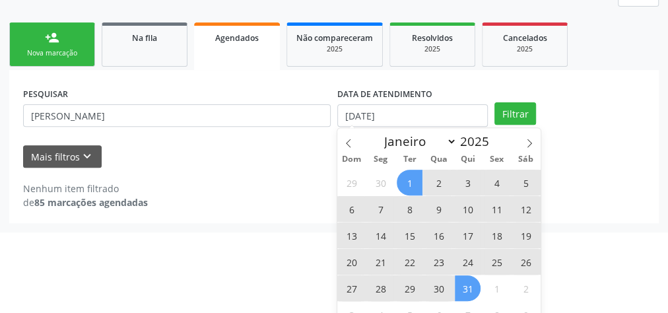
click at [460, 288] on span "31" at bounding box center [468, 288] width 26 height 26
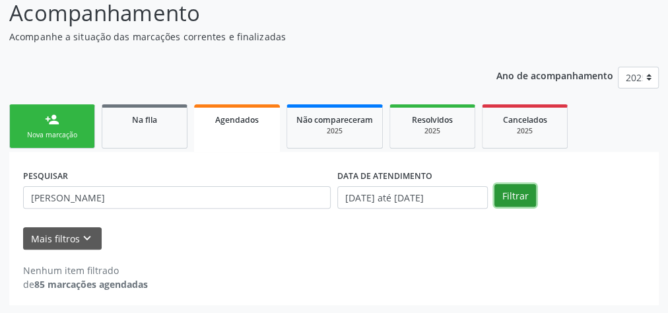
click at [506, 195] on button "Filtrar" at bounding box center [516, 195] width 42 height 22
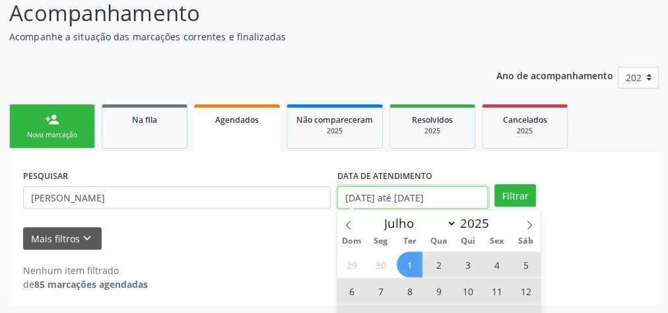
click at [456, 201] on input "[DATE] até [DATE]" at bounding box center [412, 197] width 151 height 22
click at [526, 223] on icon at bounding box center [529, 225] width 9 height 9
select select "7"
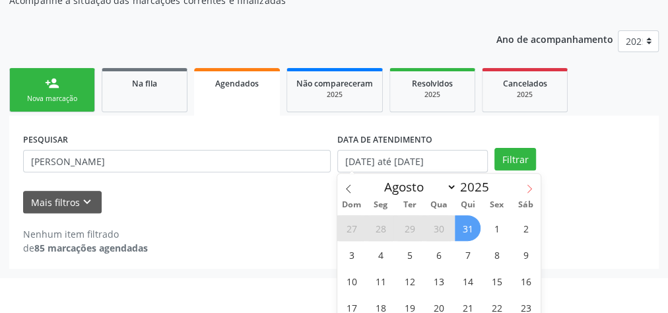
scroll to position [164, 0]
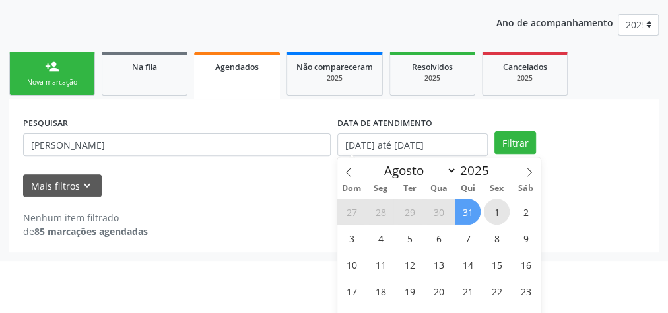
click at [497, 217] on span "1" at bounding box center [497, 212] width 26 height 26
type input "[DATE]"
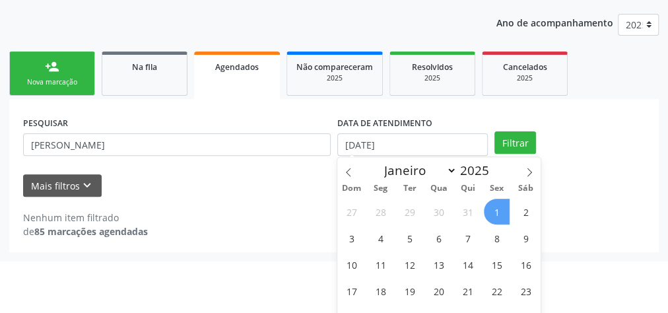
scroll to position [207, 0]
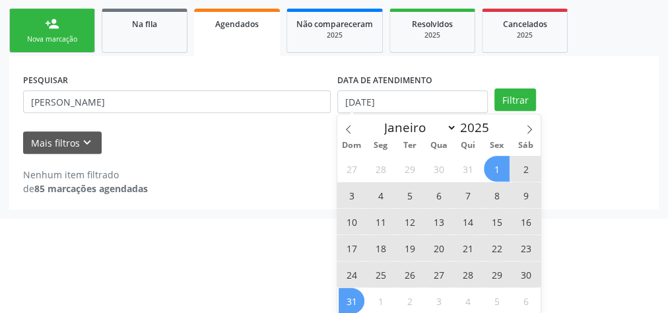
click at [355, 297] on span "31" at bounding box center [352, 301] width 26 height 26
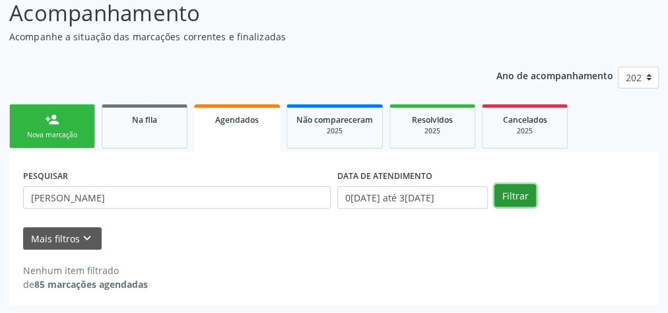
click at [519, 196] on button "Filtrar" at bounding box center [516, 195] width 42 height 22
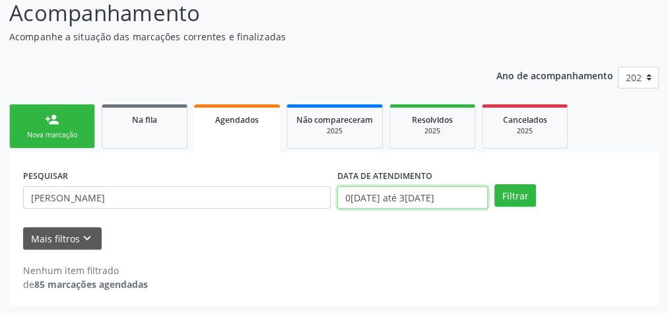
click at [446, 199] on input "0[DATE] até 3[DATE]" at bounding box center [412, 197] width 151 height 22
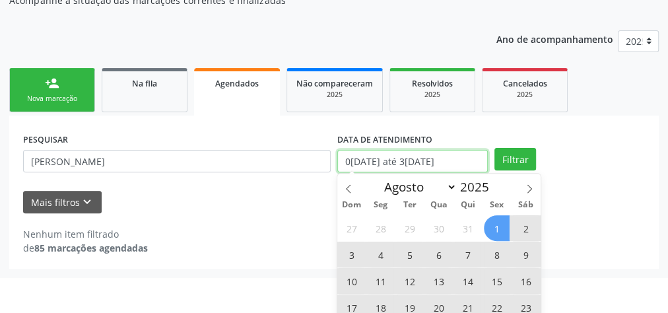
scroll to position [164, 0]
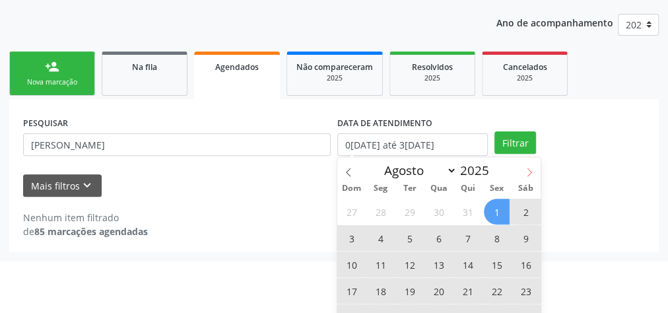
click at [532, 170] on icon at bounding box center [529, 172] width 9 height 9
select select "8"
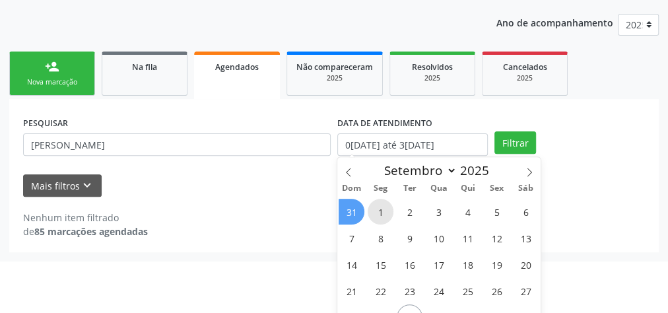
click at [384, 207] on span "1" at bounding box center [381, 212] width 26 height 26
type input "[DATE]"
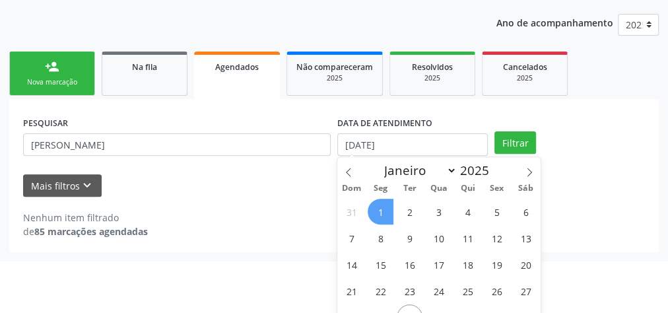
scroll to position [207, 0]
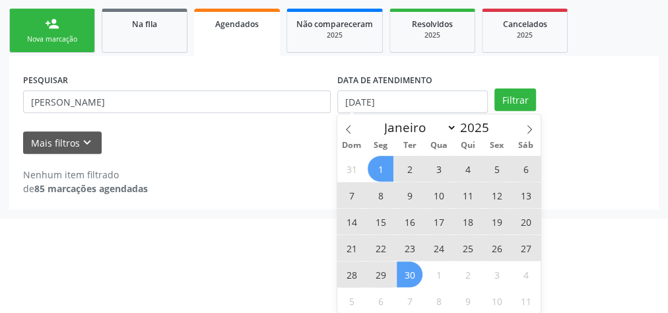
click at [406, 273] on span "30" at bounding box center [410, 275] width 26 height 26
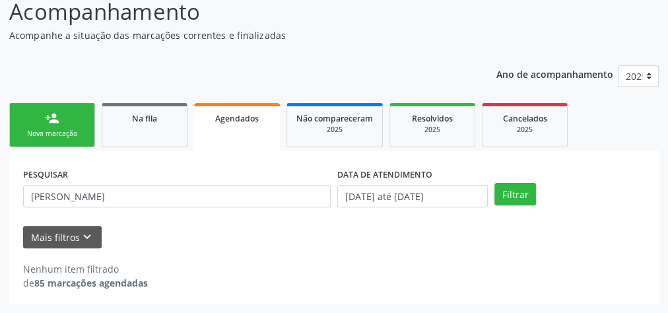
scroll to position [112, 0]
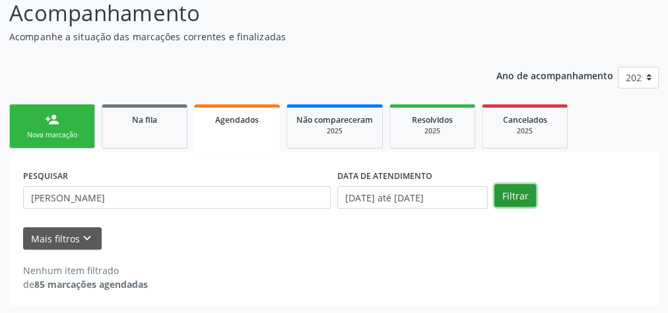
click at [518, 197] on button "Filtrar" at bounding box center [516, 195] width 42 height 22
click at [310, 135] on div "2025" at bounding box center [335, 131] width 77 height 10
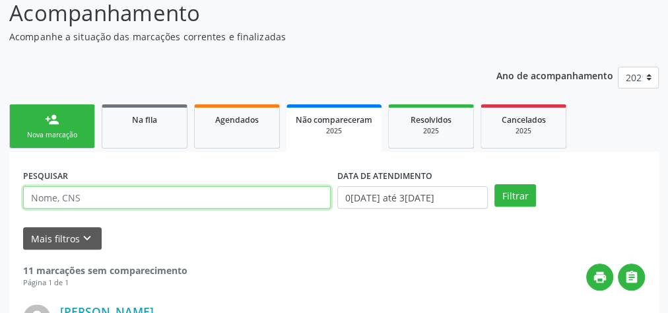
click at [119, 198] on input "text" at bounding box center [177, 197] width 308 height 22
paste input "[PERSON_NAME]"
type input "[PERSON_NAME]"
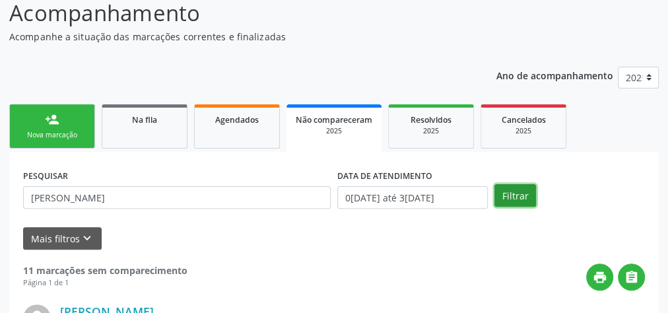
click at [509, 195] on button "Filtrar" at bounding box center [516, 195] width 42 height 22
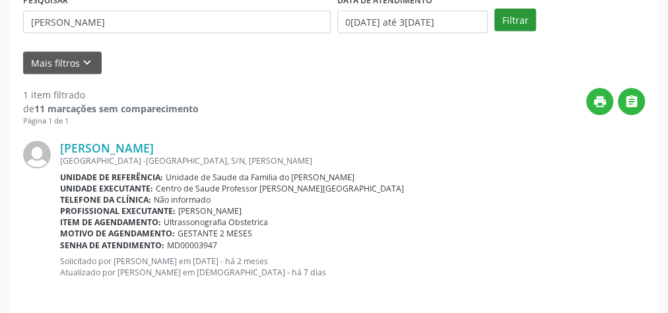
scroll to position [297, 0]
